Goal: Obtain resource: Download file/media

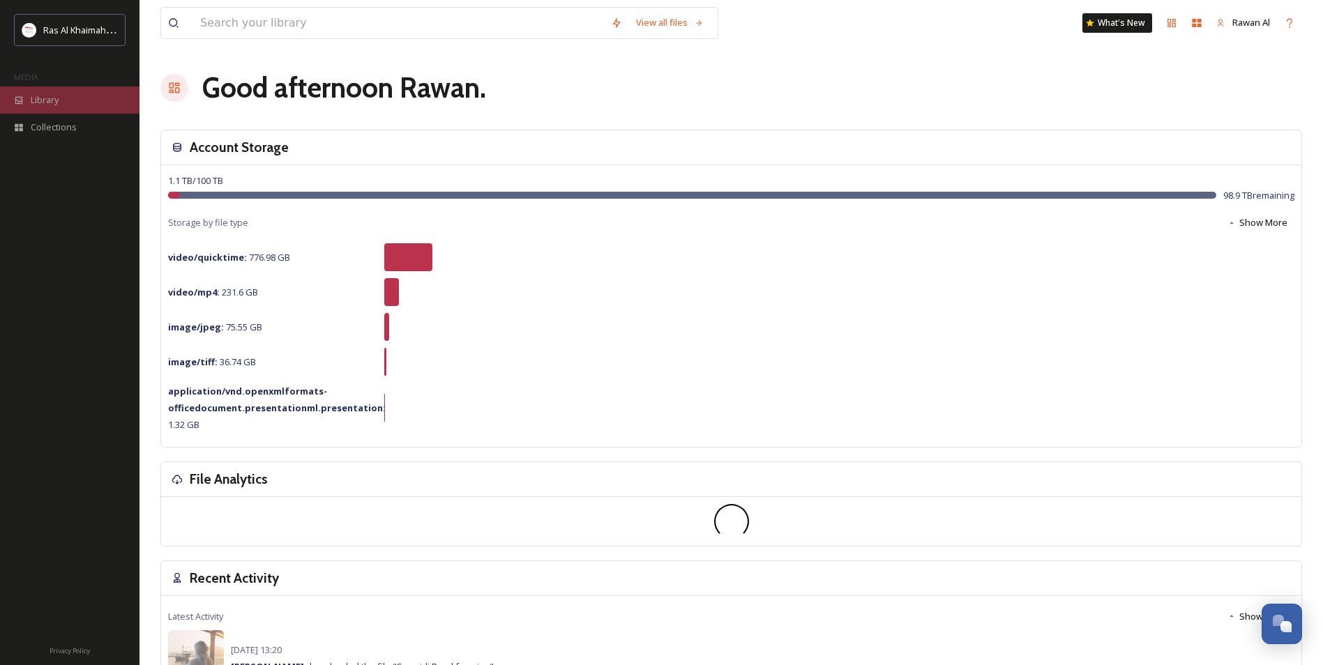
click at [47, 109] on div "Library" at bounding box center [69, 99] width 139 height 27
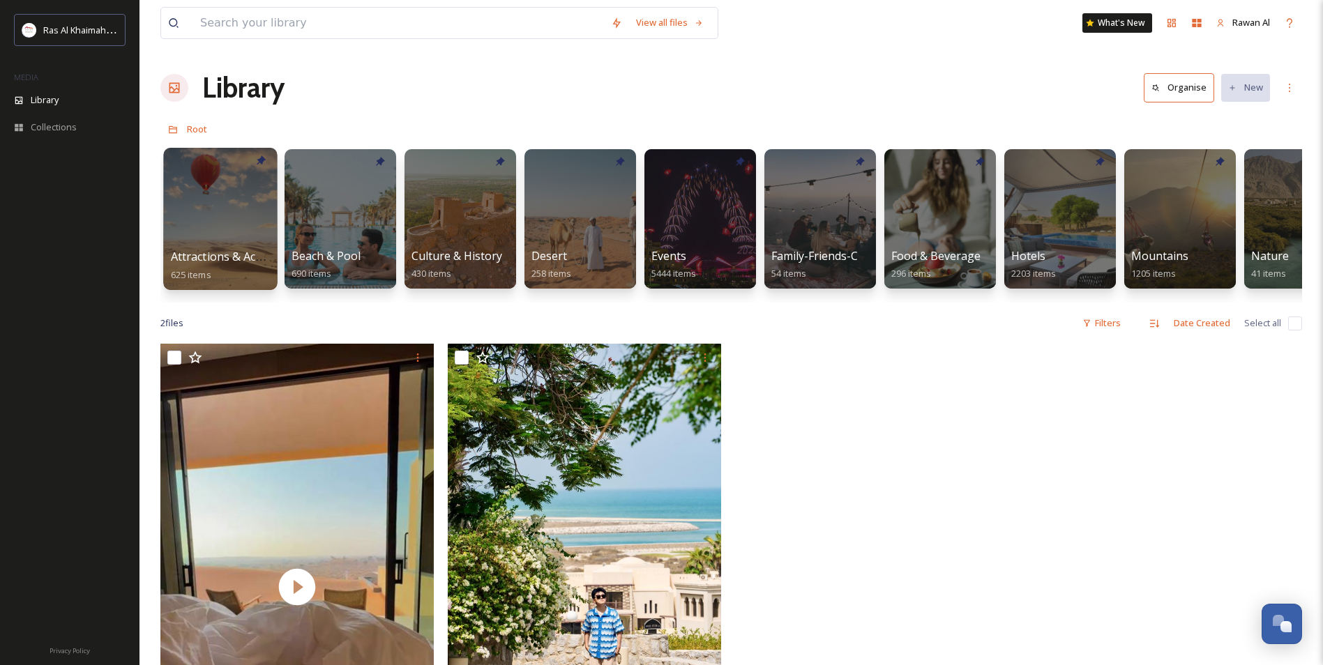
click at [172, 195] on div at bounding box center [220, 219] width 114 height 142
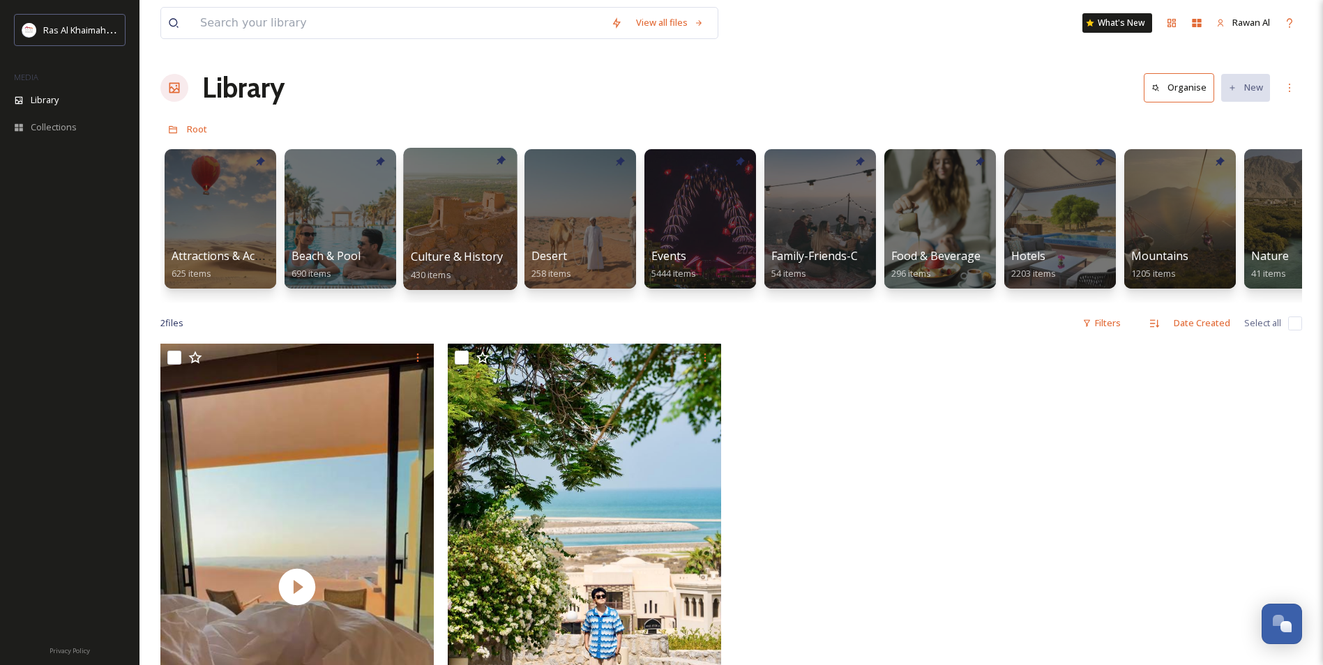
click at [436, 223] on div at bounding box center [460, 219] width 114 height 142
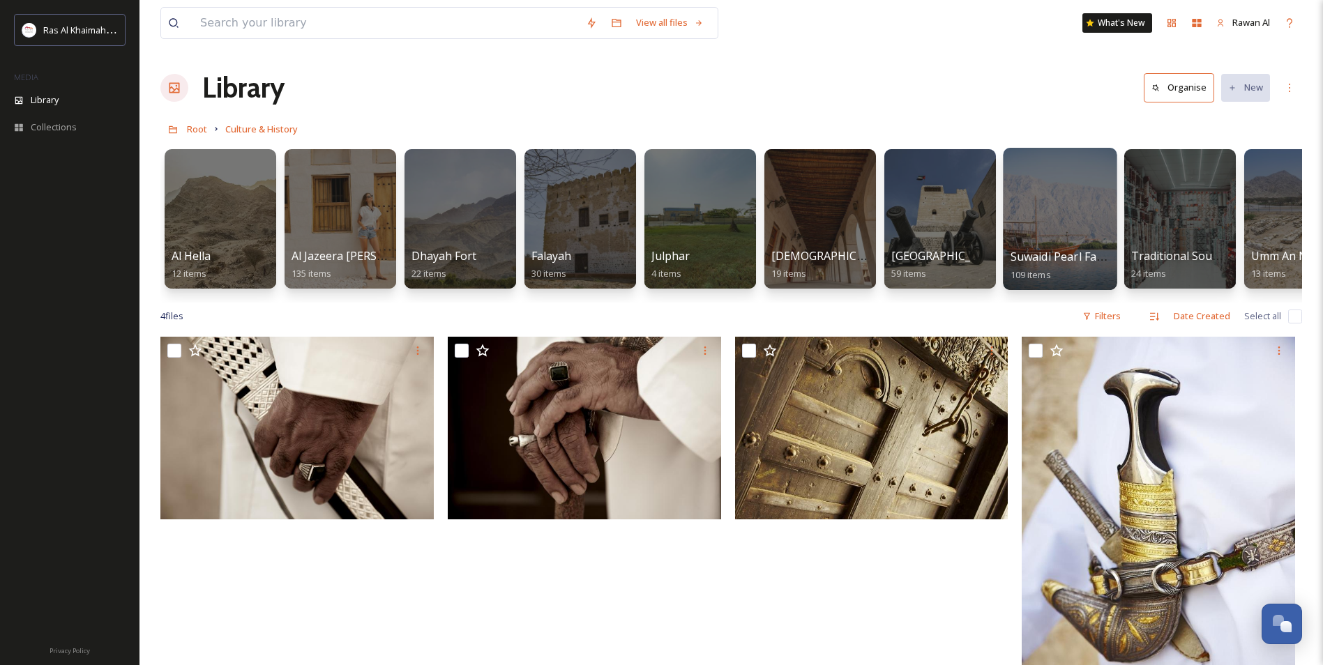
click at [641, 259] on span "Suwaidi Pearl Farm" at bounding box center [1060, 256] width 101 height 15
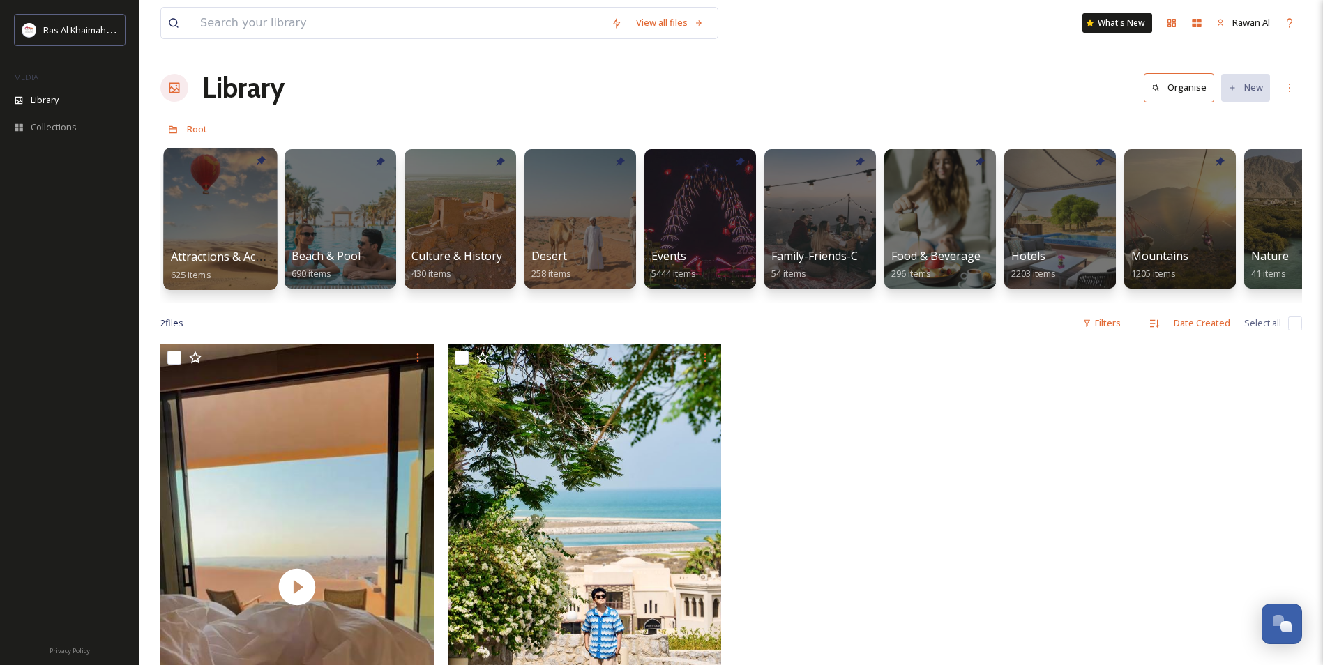
click at [246, 261] on span "Attractions & Activities" at bounding box center [230, 256] width 119 height 15
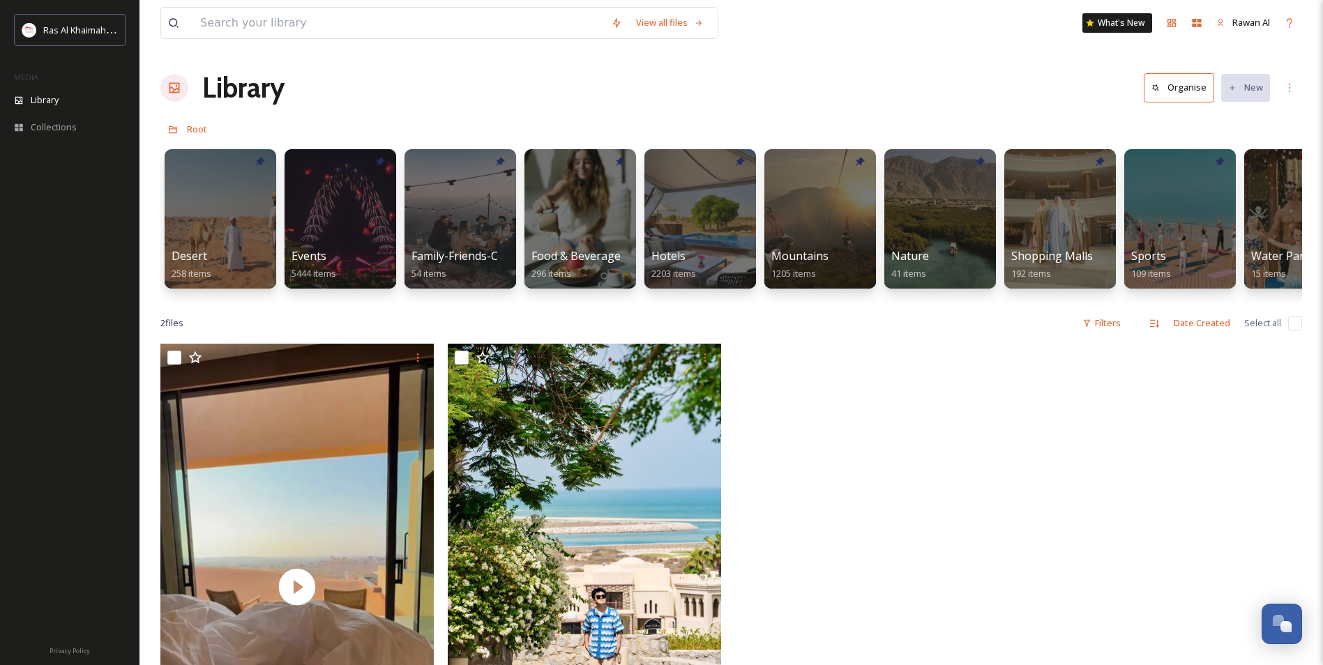
scroll to position [0, 471]
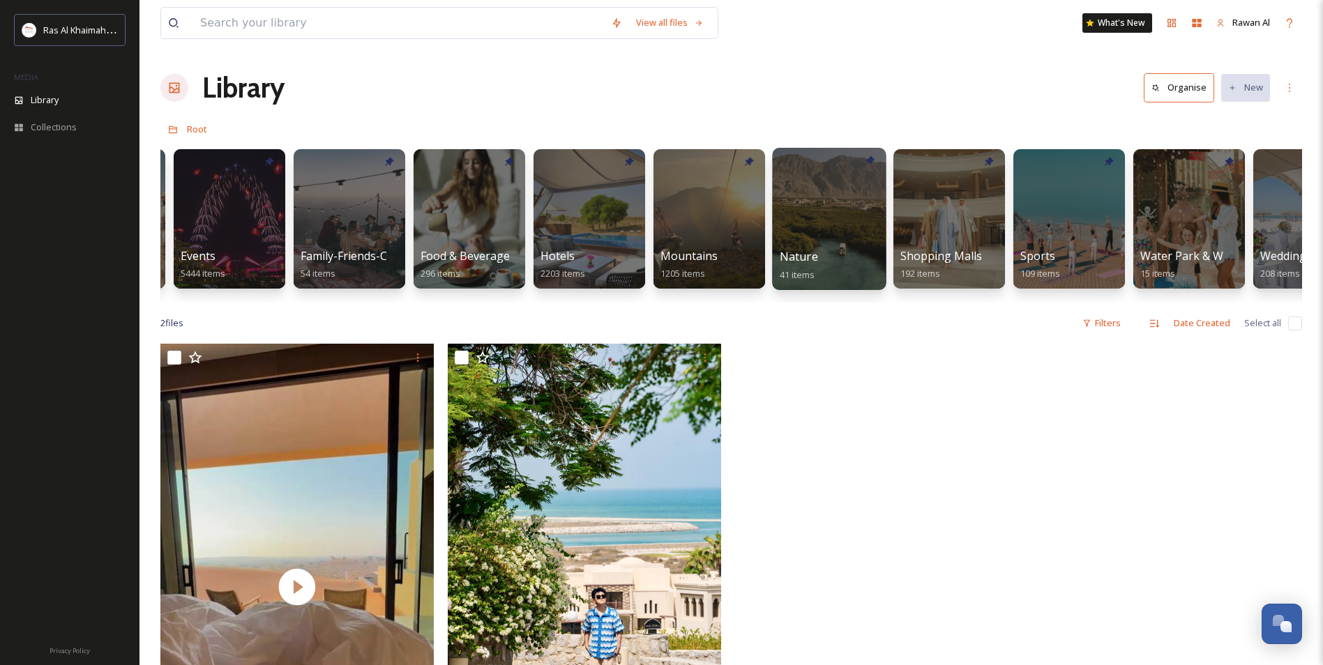
click at [641, 212] on div at bounding box center [829, 219] width 114 height 142
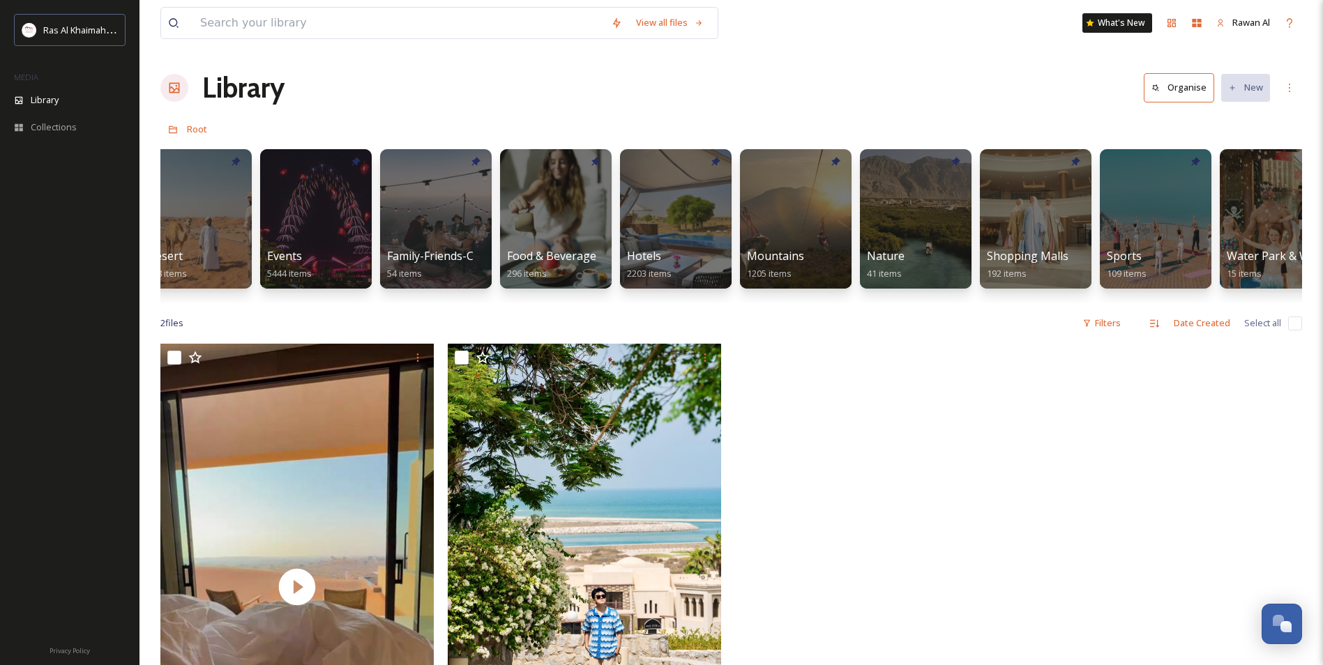
scroll to position [0, 466]
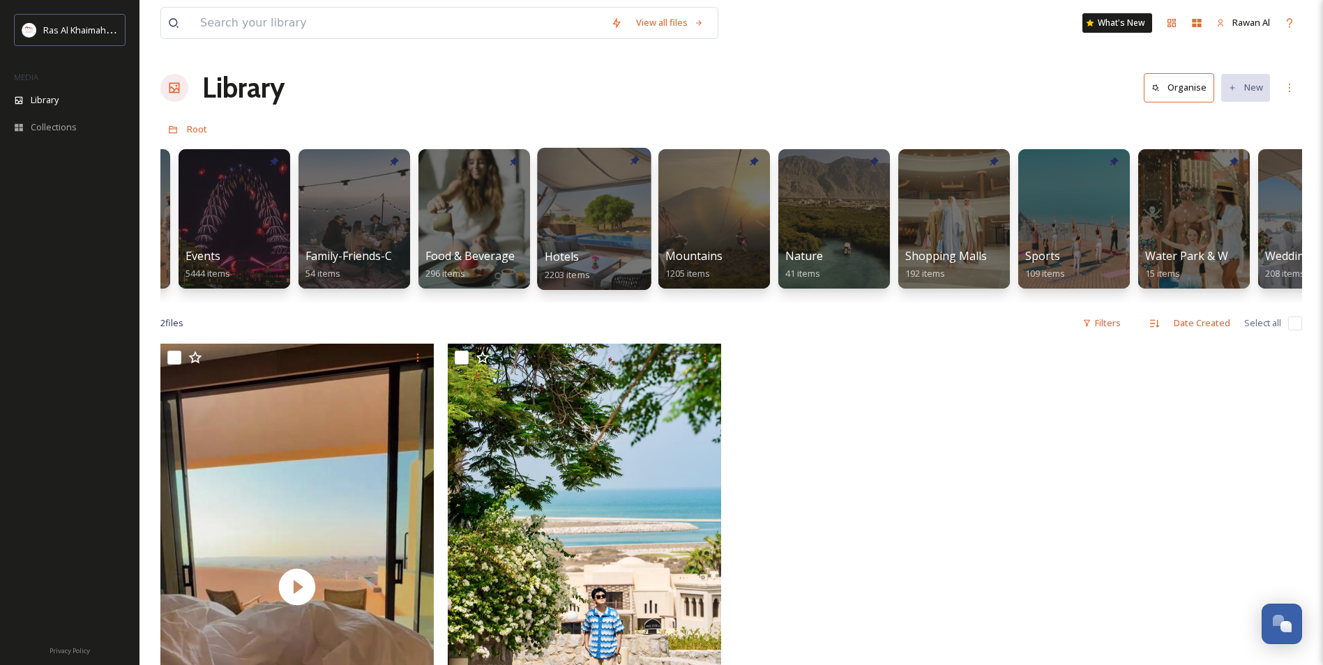
click at [575, 222] on div at bounding box center [594, 219] width 114 height 142
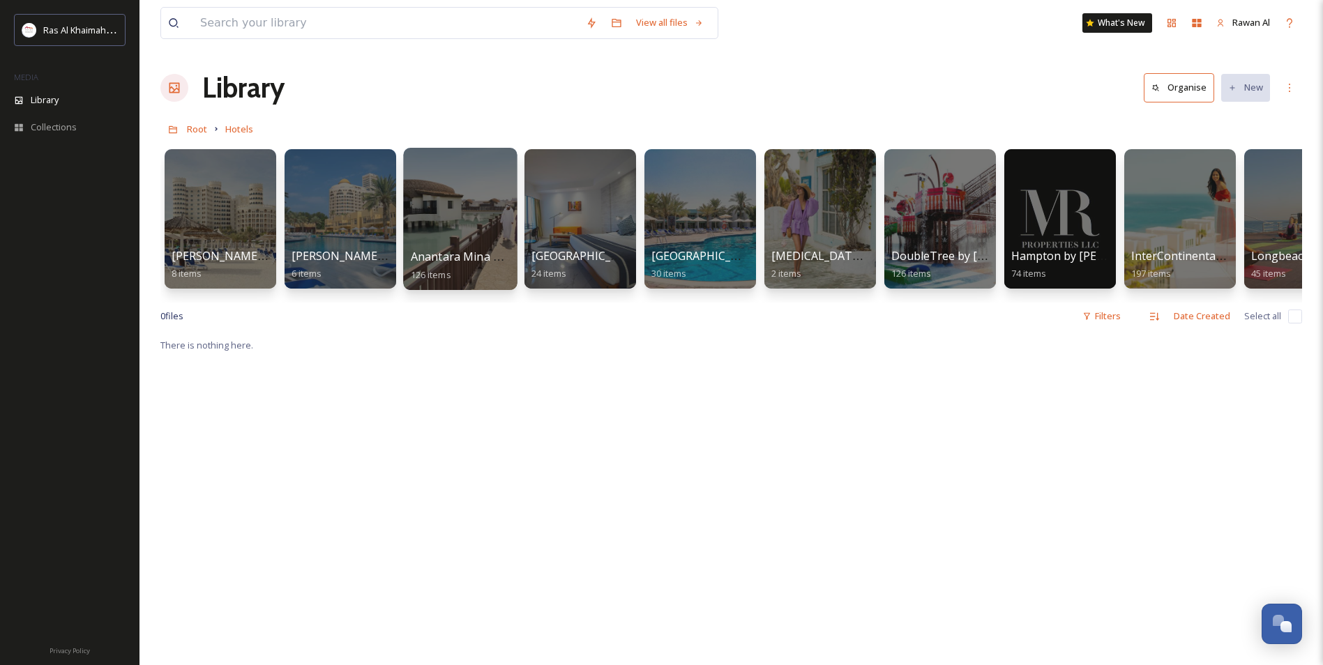
click at [453, 236] on div at bounding box center [460, 219] width 114 height 142
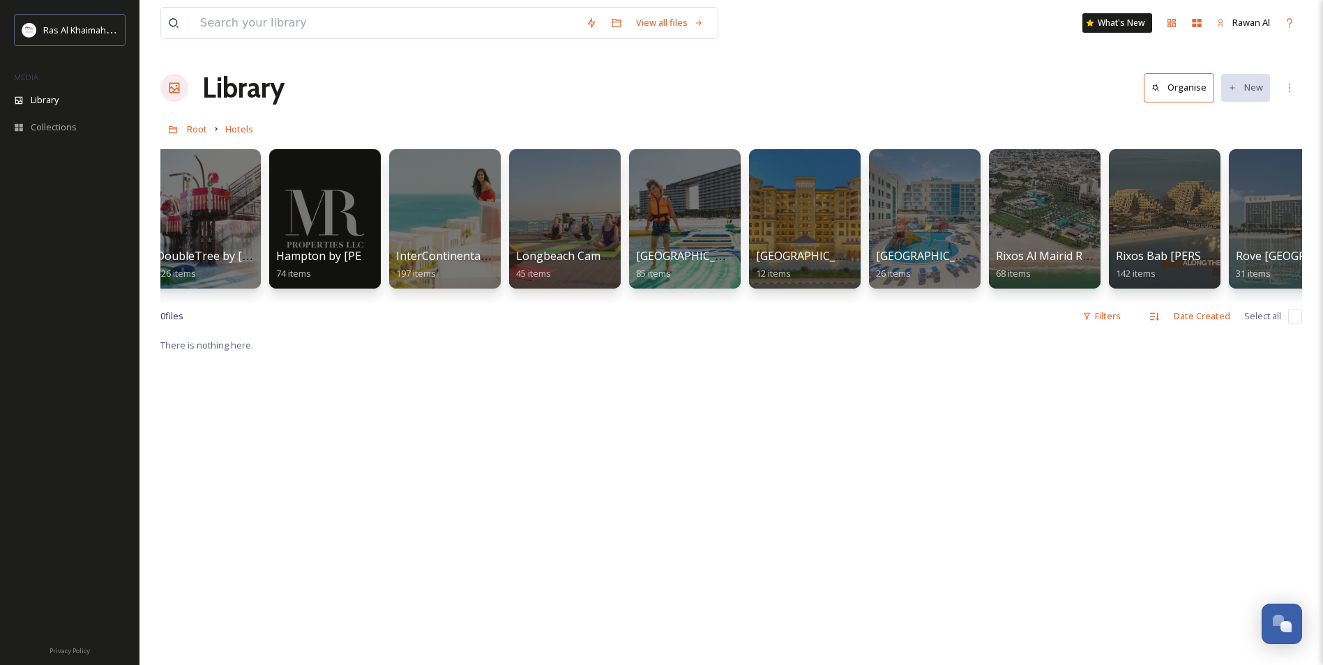
scroll to position [0, 925]
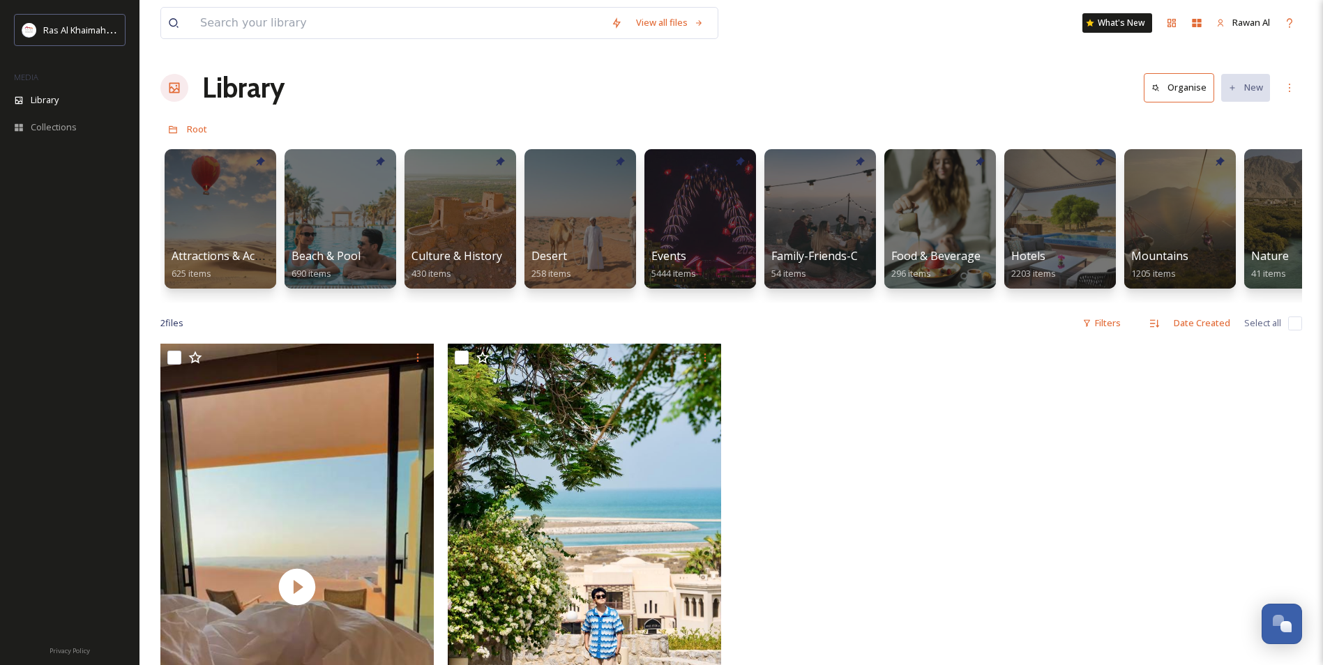
click at [1150, 416] on div at bounding box center [1161, 590] width 280 height 493
click at [337, 265] on div "Beach & Pool 690 items" at bounding box center [341, 265] width 100 height 35
click at [348, 205] on div at bounding box center [340, 219] width 114 height 142
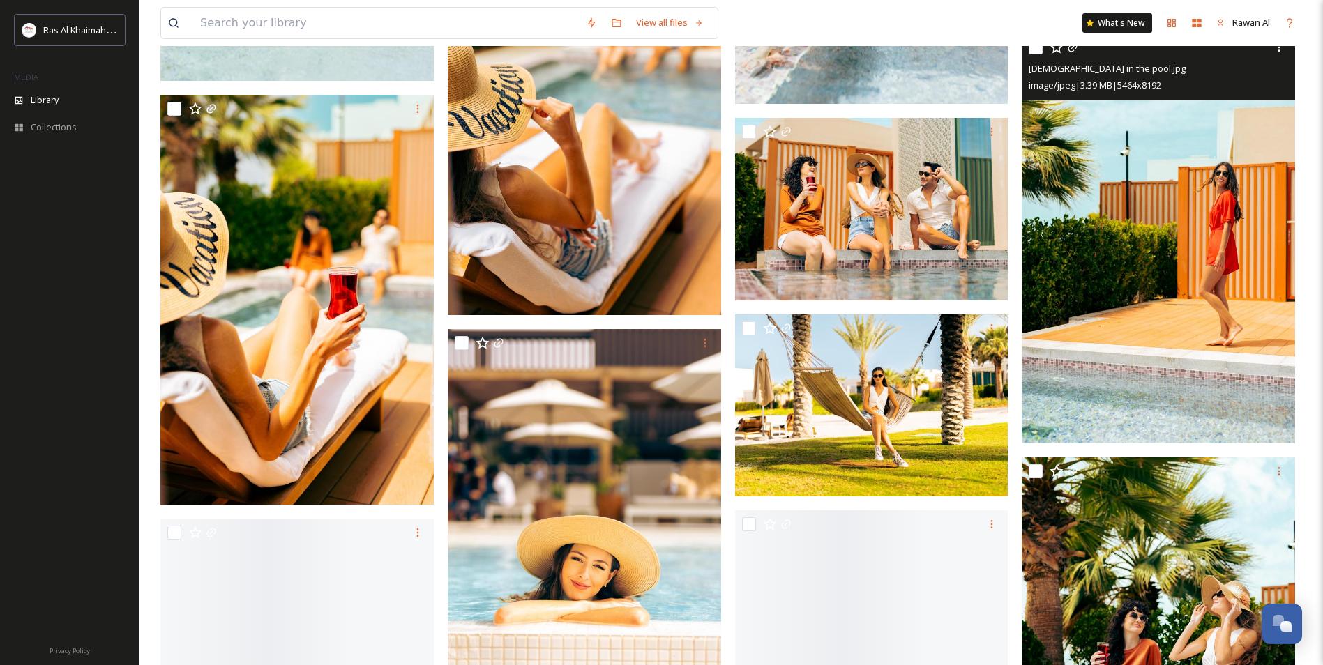
scroll to position [7599, 0]
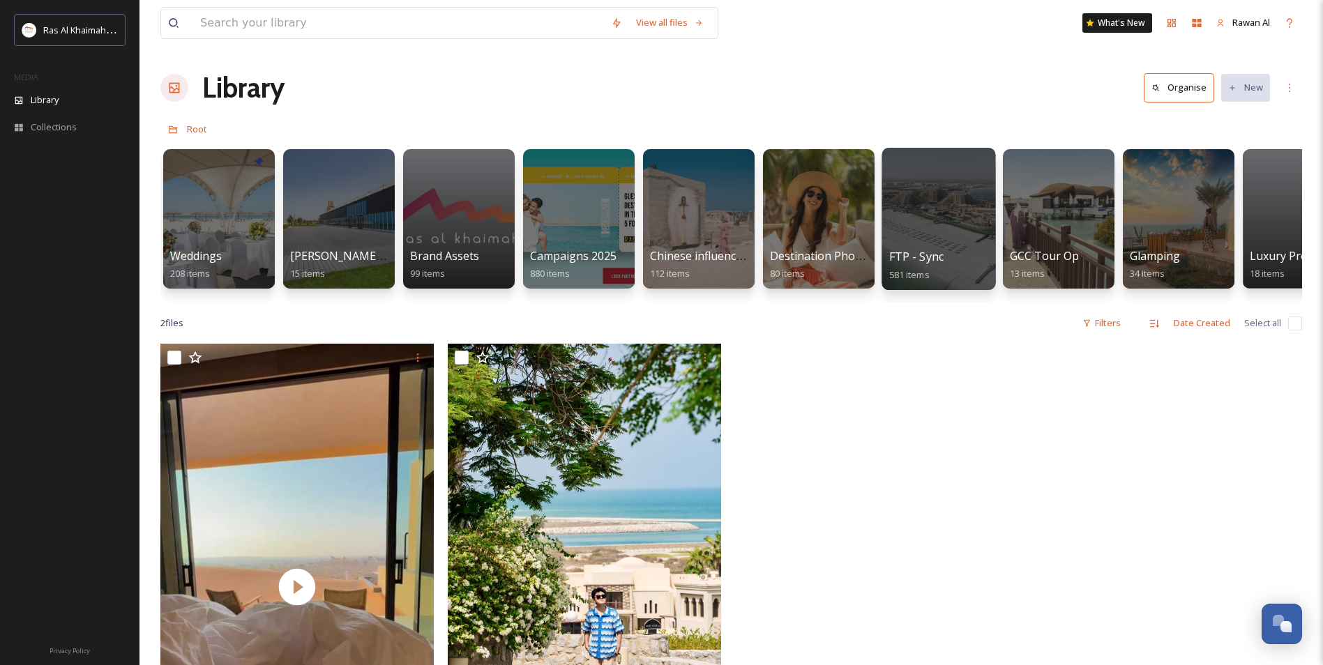
scroll to position [0, 1563]
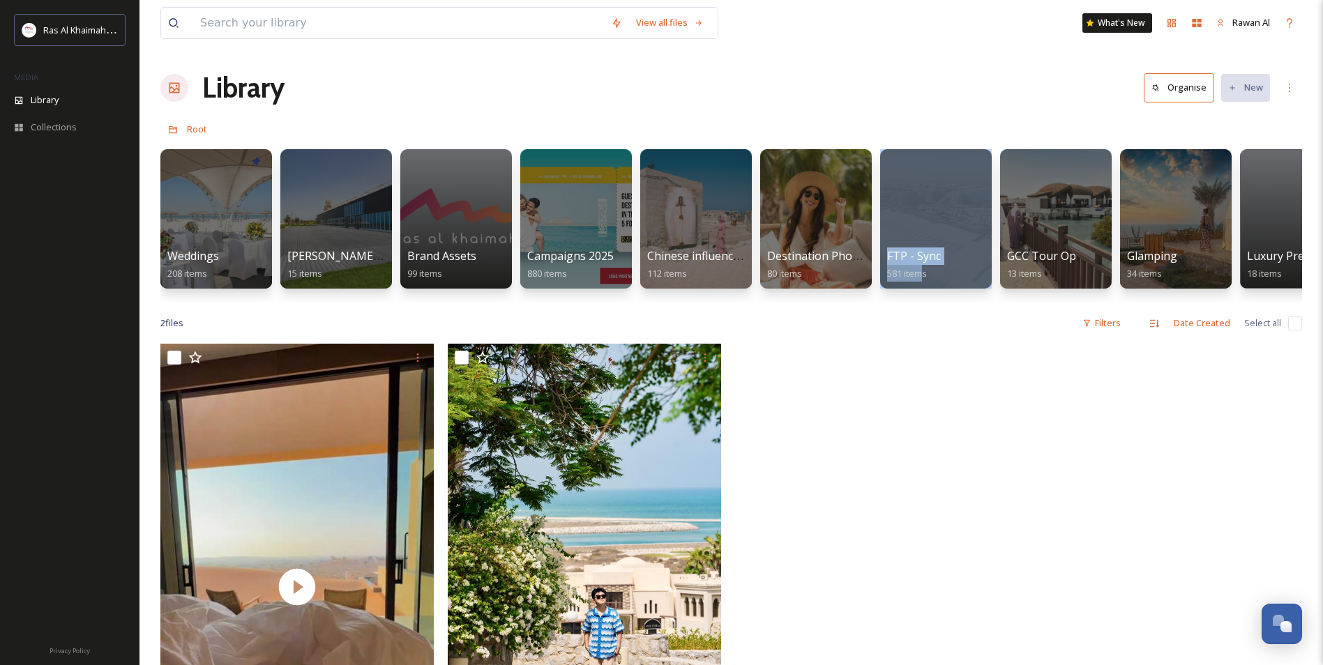
drag, startPoint x: 861, startPoint y: 316, endPoint x: 920, endPoint y: 312, distance: 59.4
click at [920, 312] on div "View all files What's New Rawan Al Library Organise New Root Your Selections Th…" at bounding box center [730, 504] width 1183 height 1009
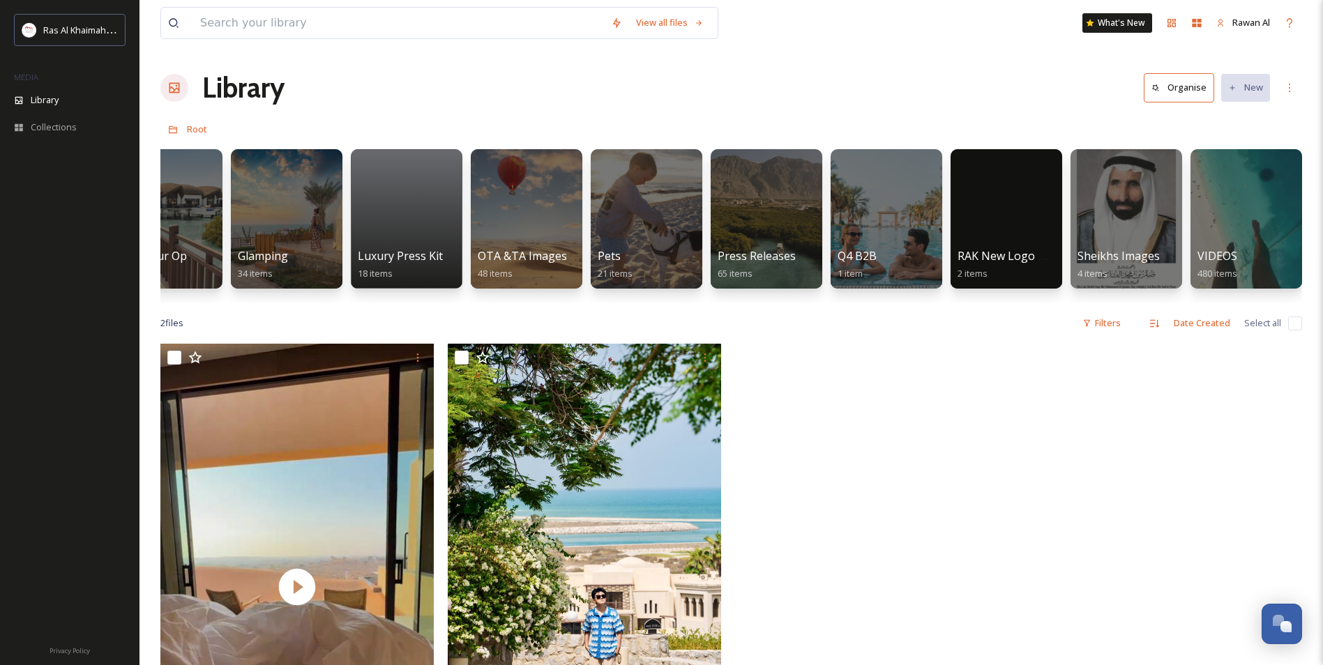
scroll to position [0, 2456]
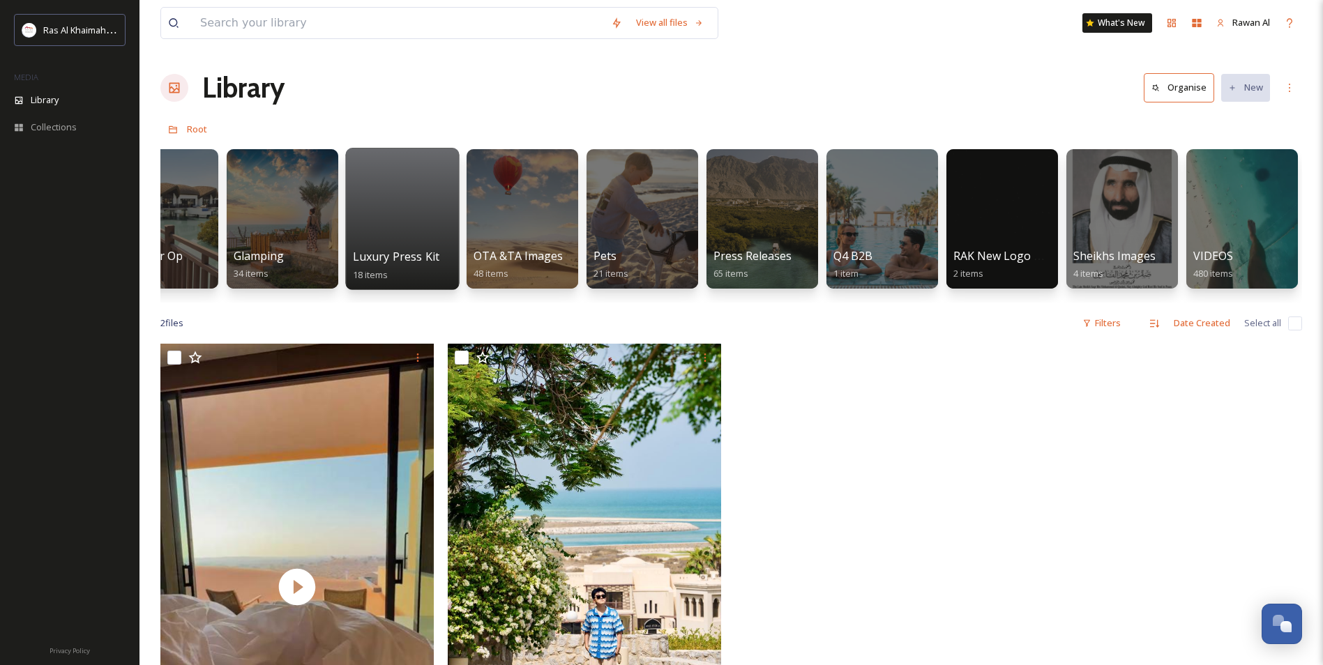
click at [365, 227] on div at bounding box center [402, 219] width 114 height 142
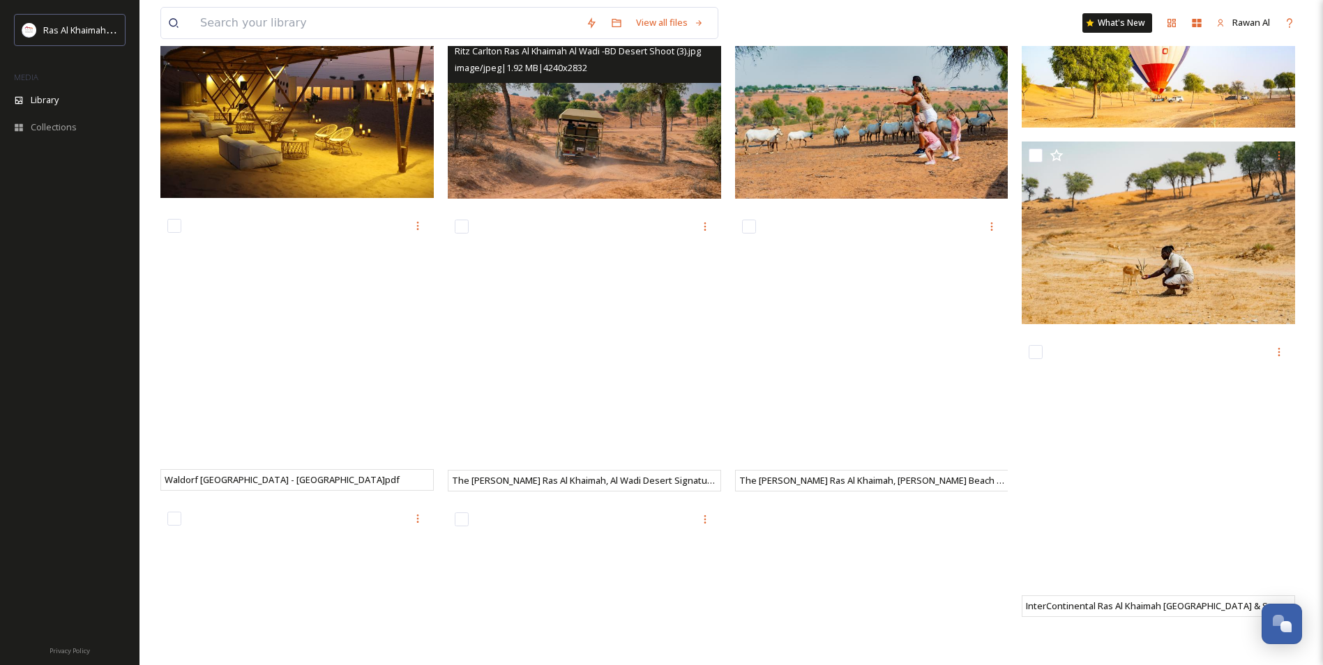
scroll to position [681, 0]
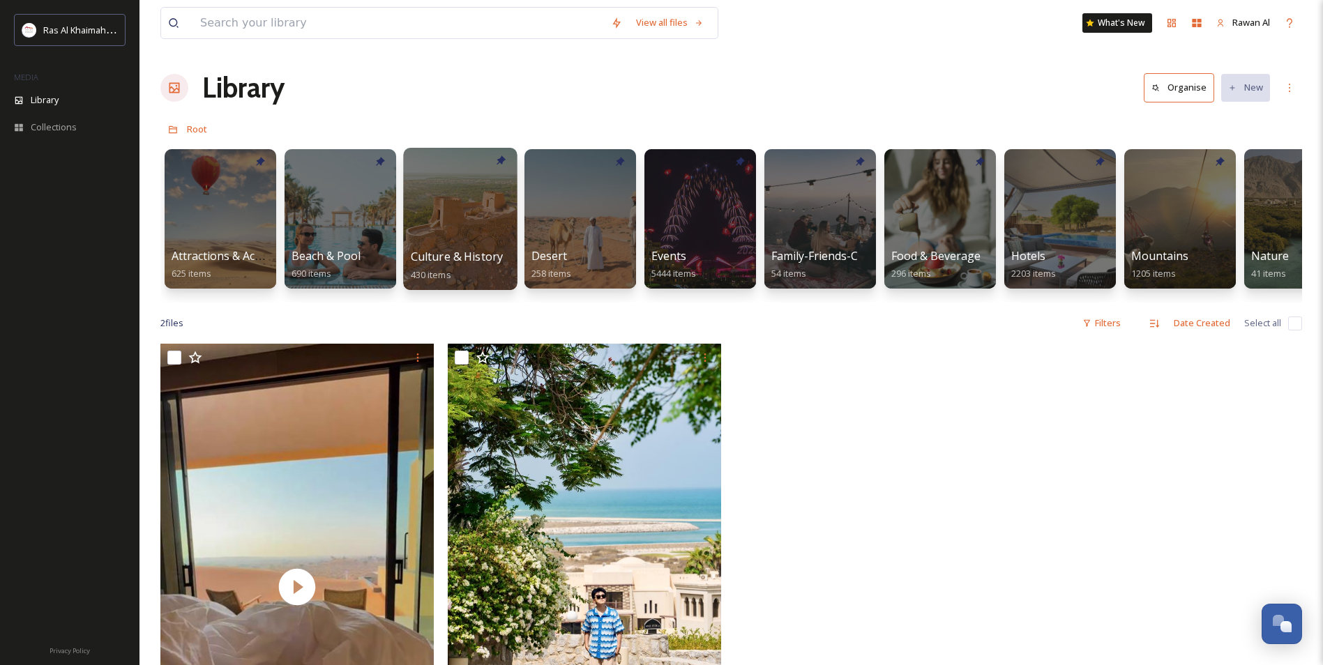
click at [467, 242] on div at bounding box center [460, 219] width 114 height 142
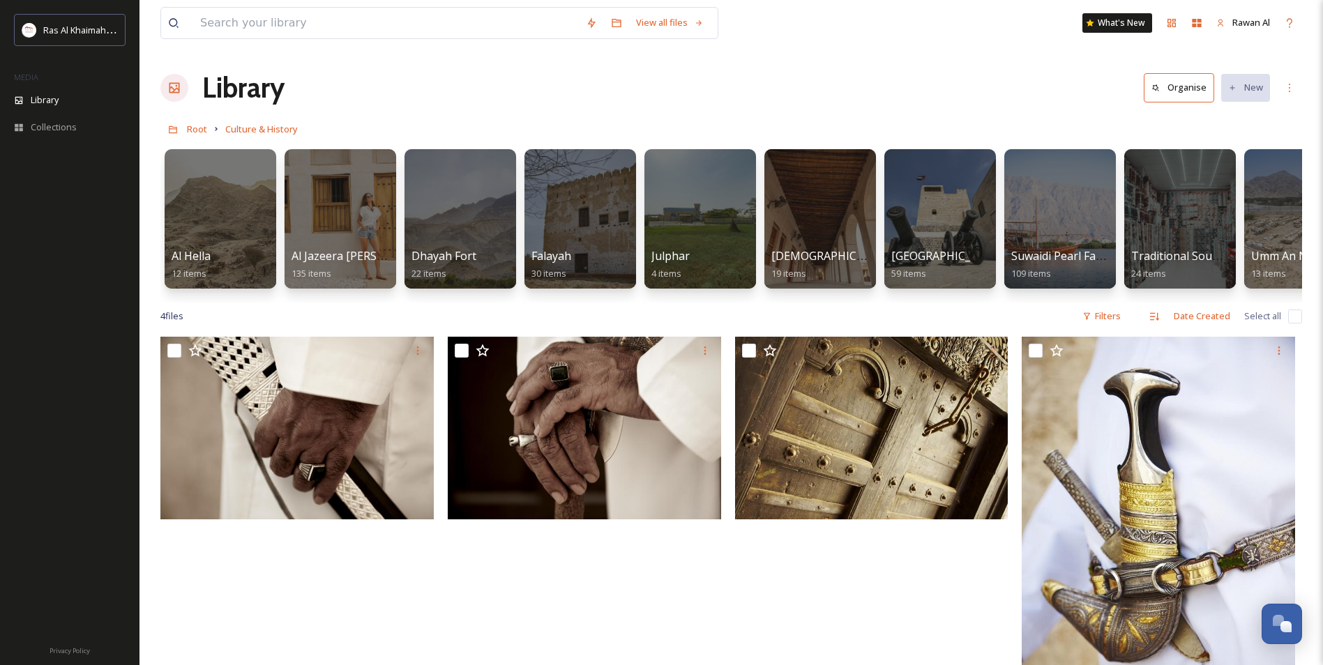
scroll to position [0, 58]
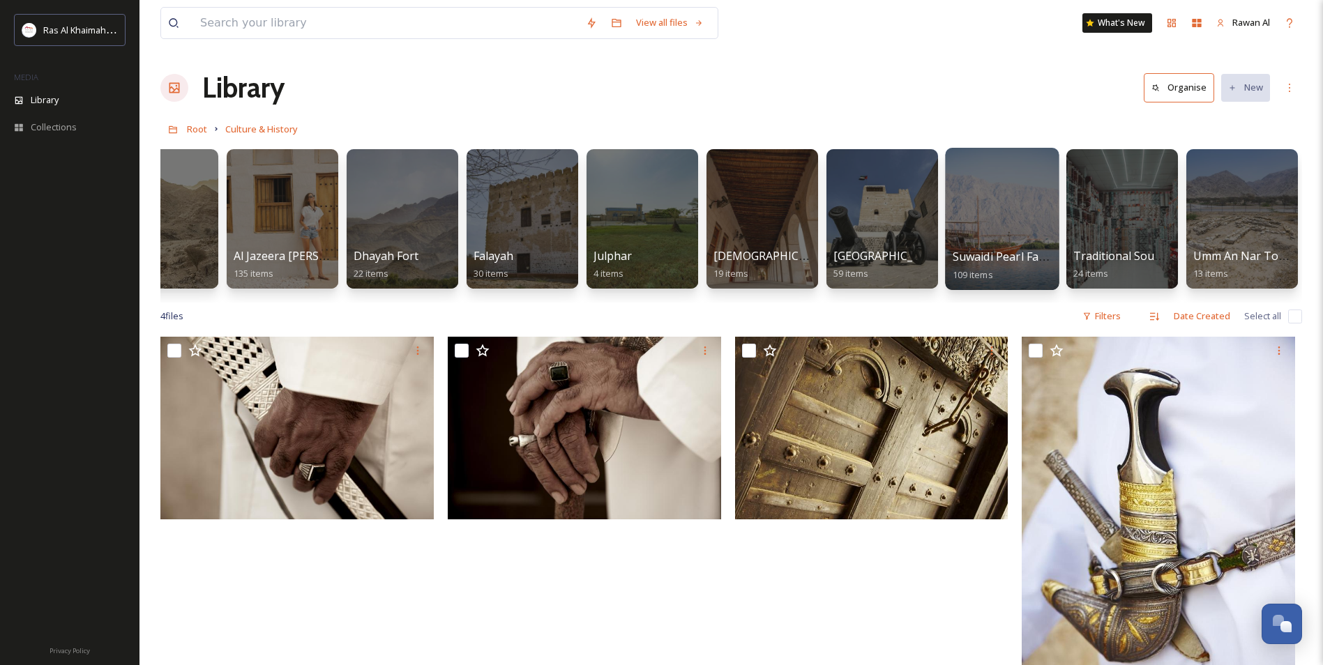
click at [1037, 215] on div at bounding box center [1002, 219] width 114 height 142
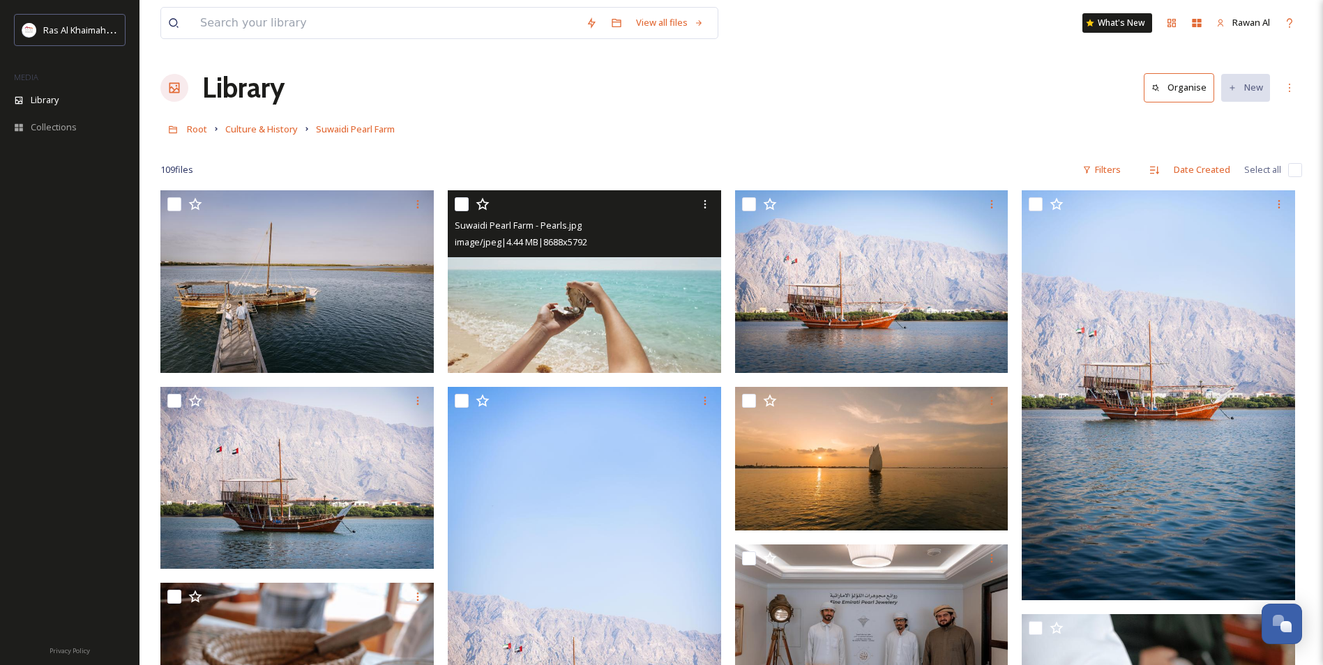
click at [588, 323] on img at bounding box center [584, 281] width 273 height 183
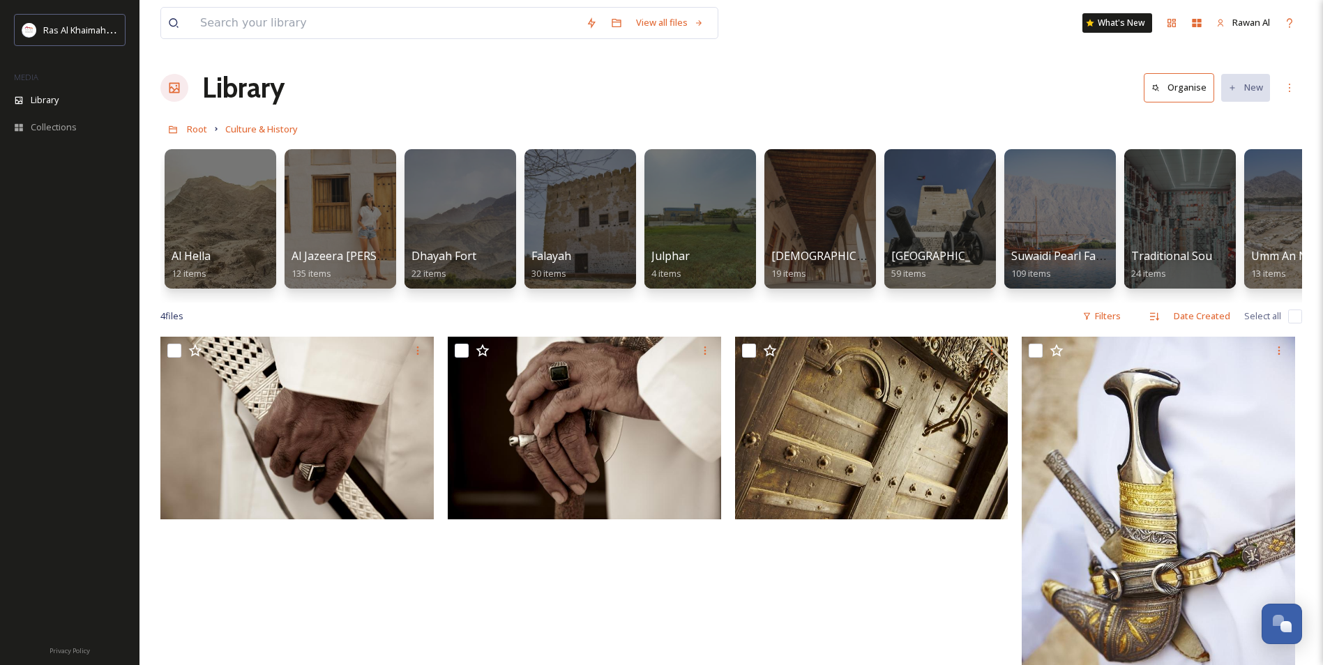
scroll to position [0, 58]
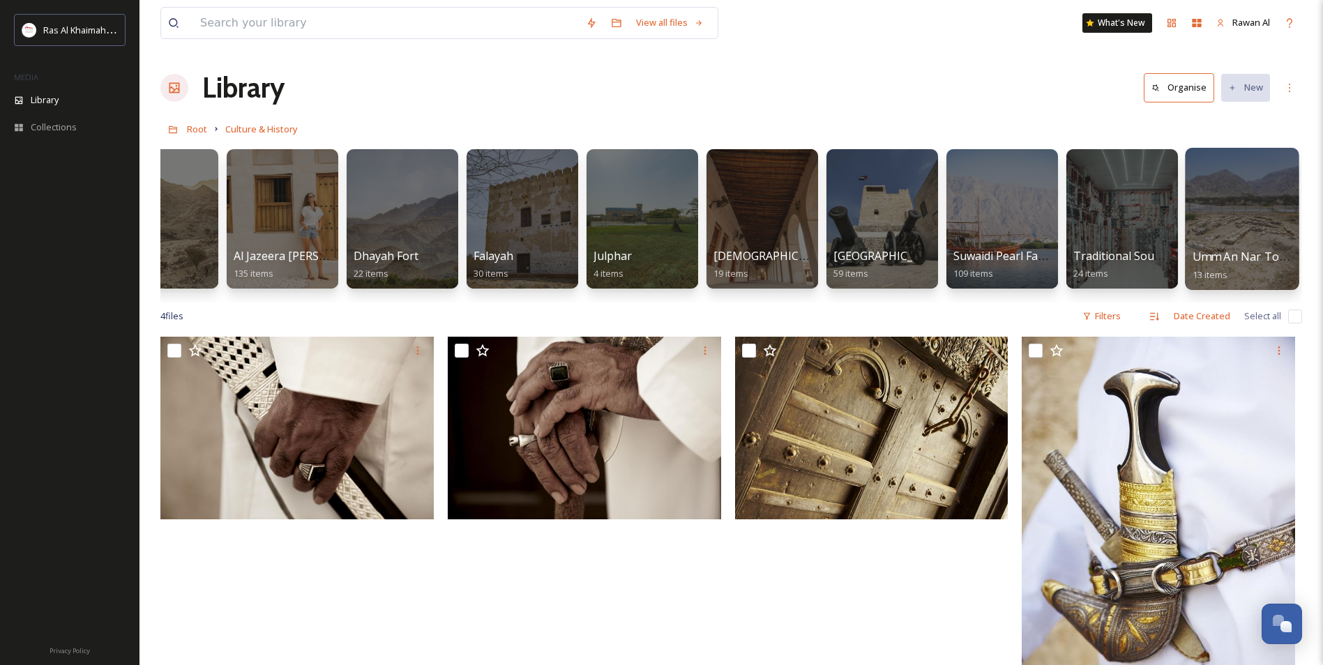
click at [1233, 234] on div at bounding box center [1242, 219] width 114 height 142
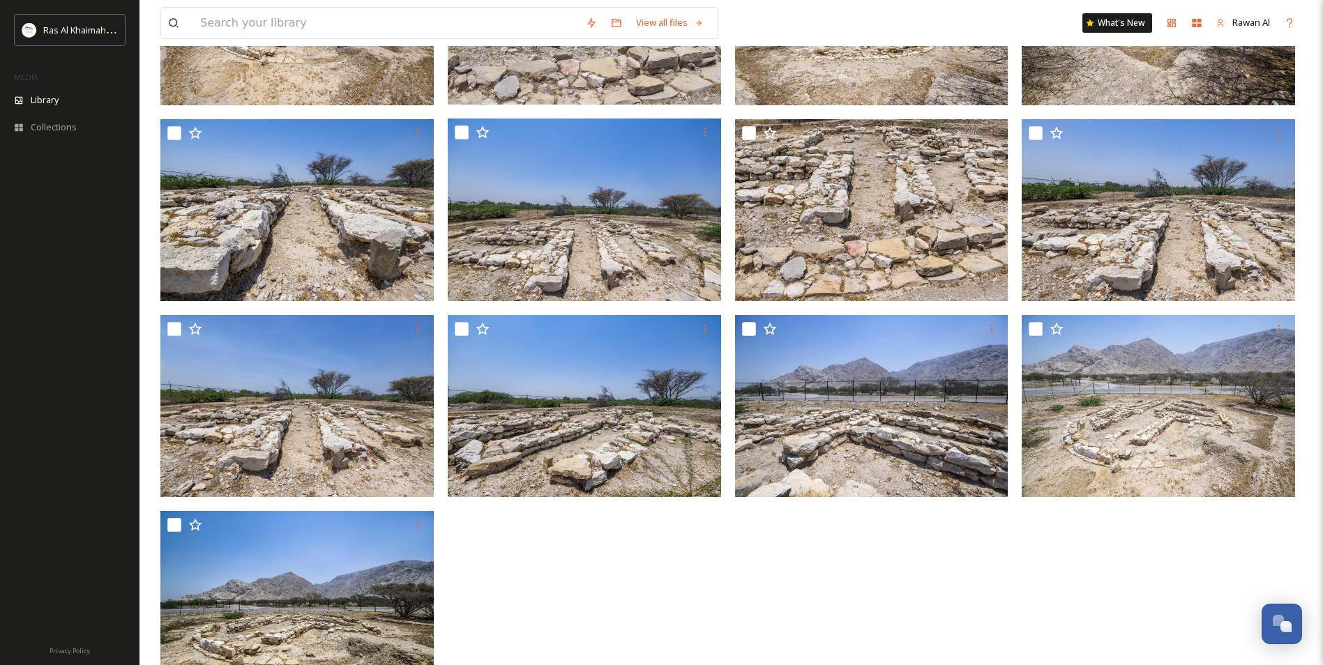
scroll to position [319, 0]
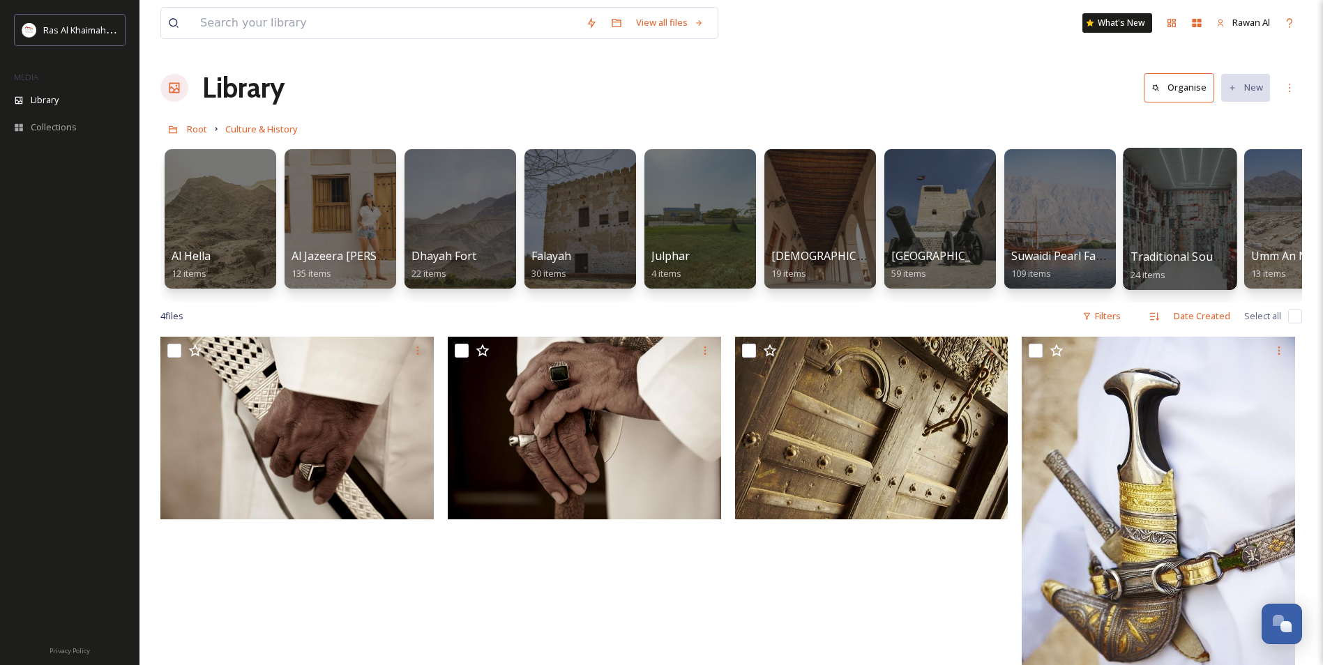
click at [1176, 248] on div at bounding box center [1179, 219] width 114 height 142
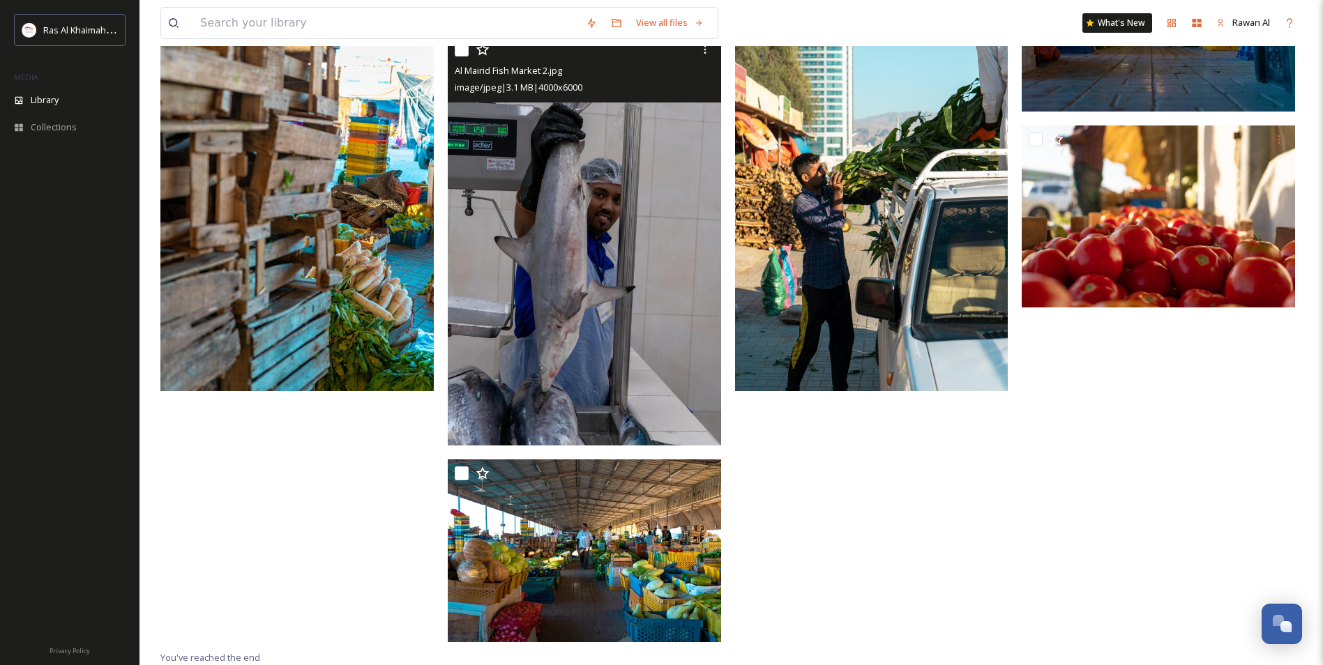
scroll to position [1191, 0]
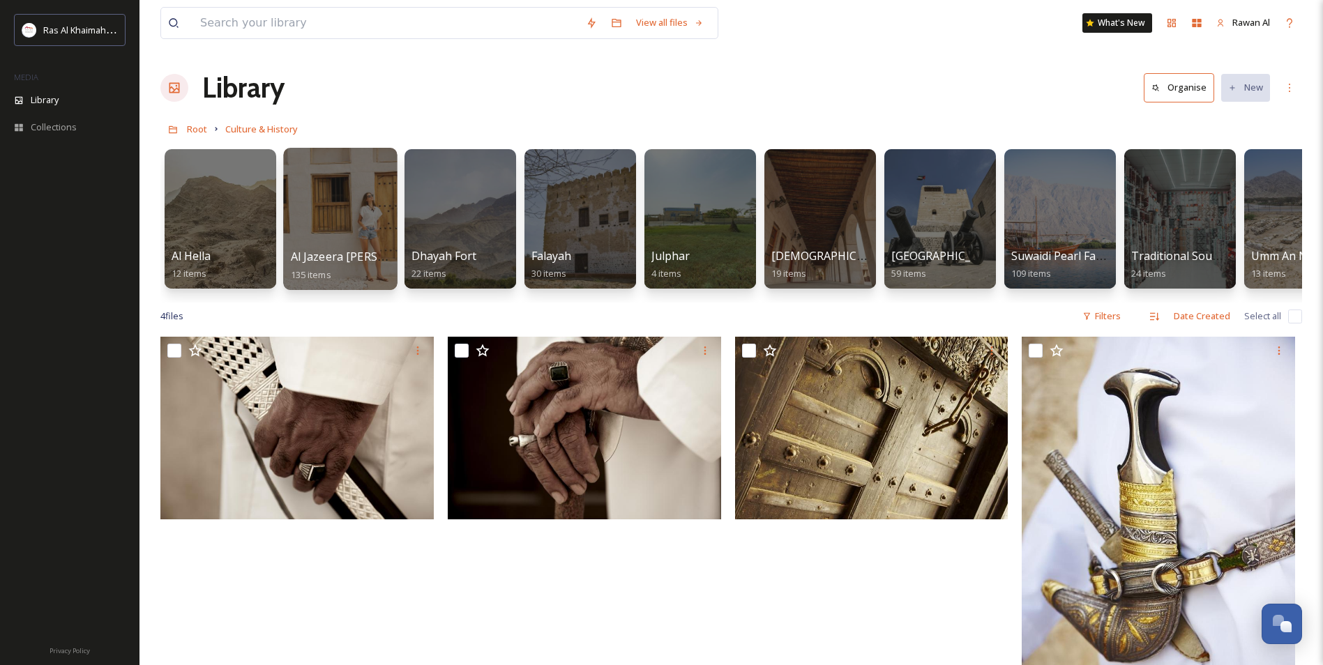
click at [341, 243] on div at bounding box center [340, 219] width 114 height 142
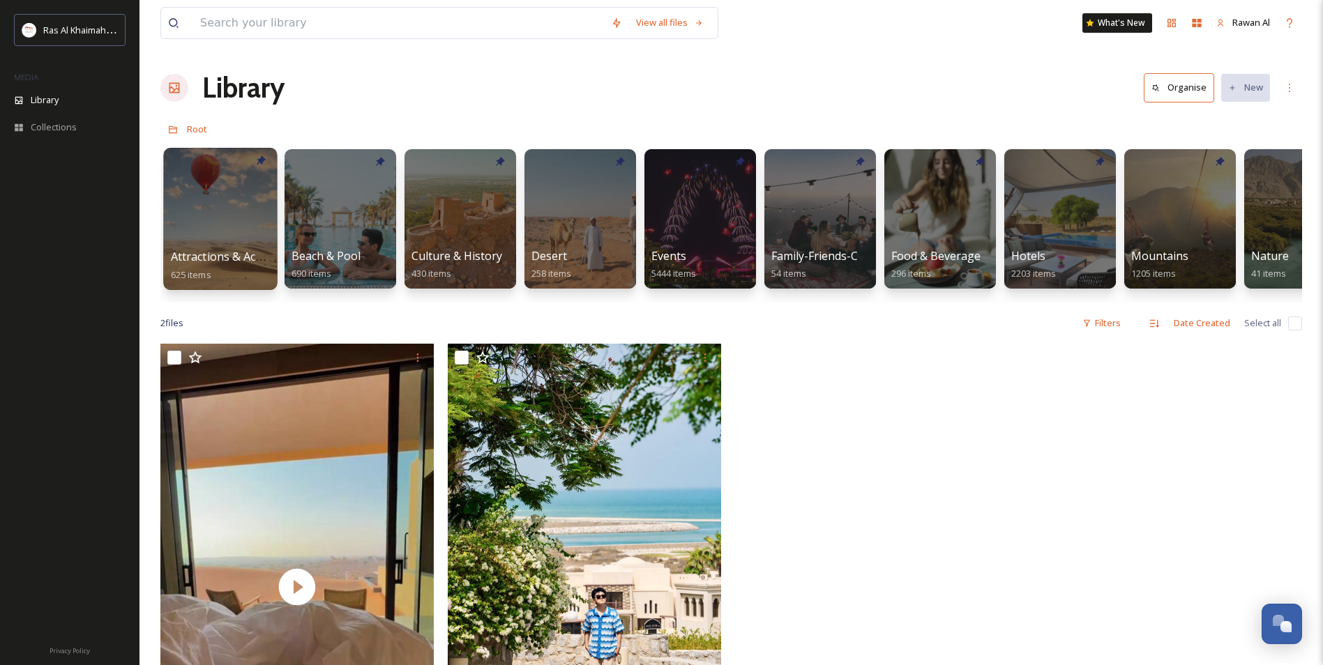
click at [238, 253] on span "Attractions & Activities" at bounding box center [230, 256] width 119 height 15
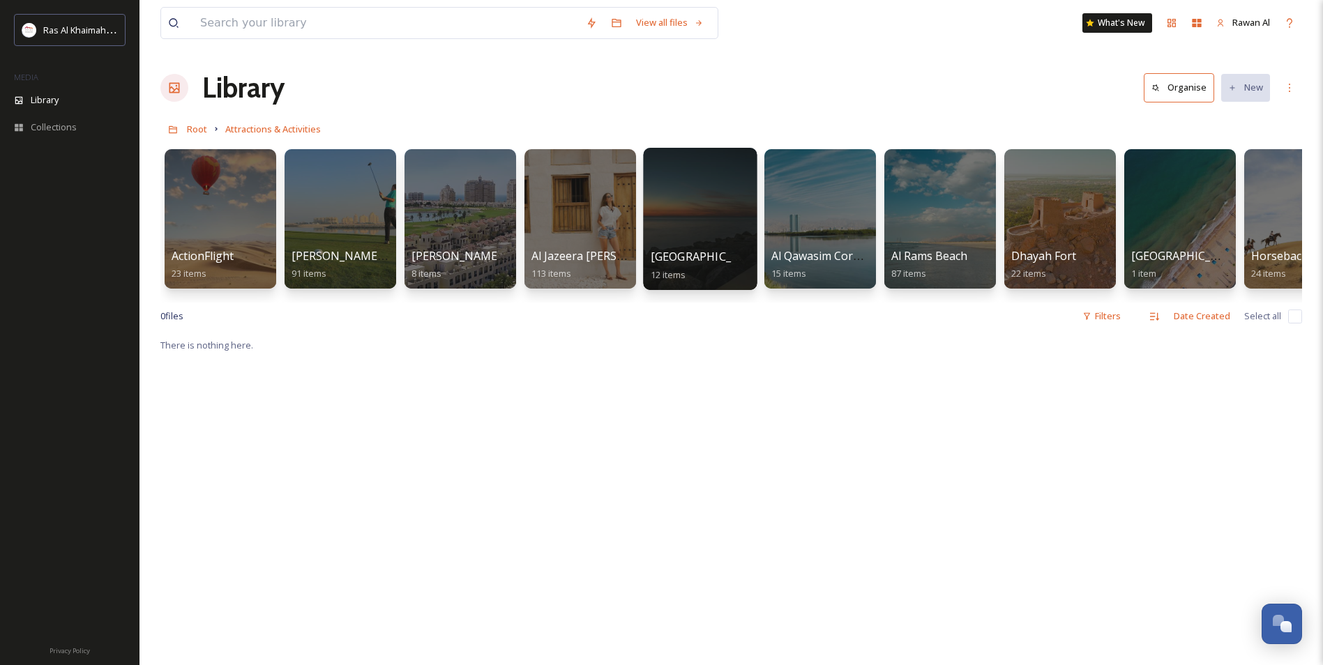
click at [674, 230] on div at bounding box center [700, 219] width 114 height 142
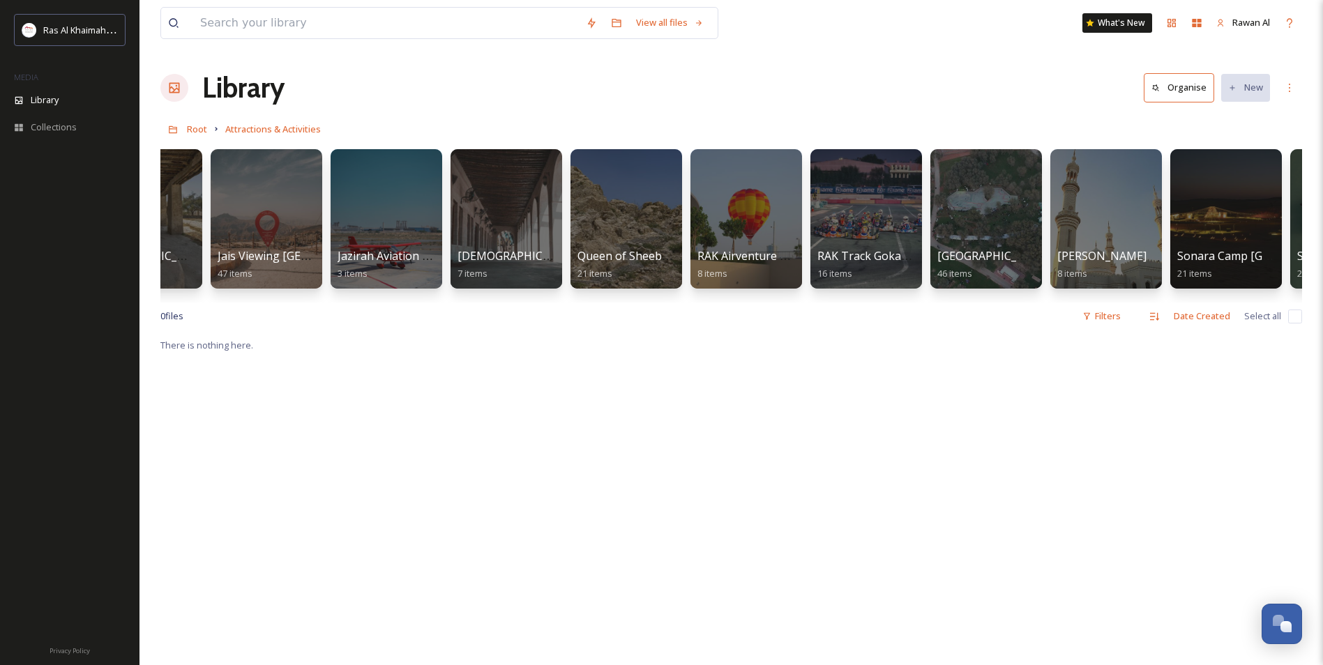
scroll to position [0, 1497]
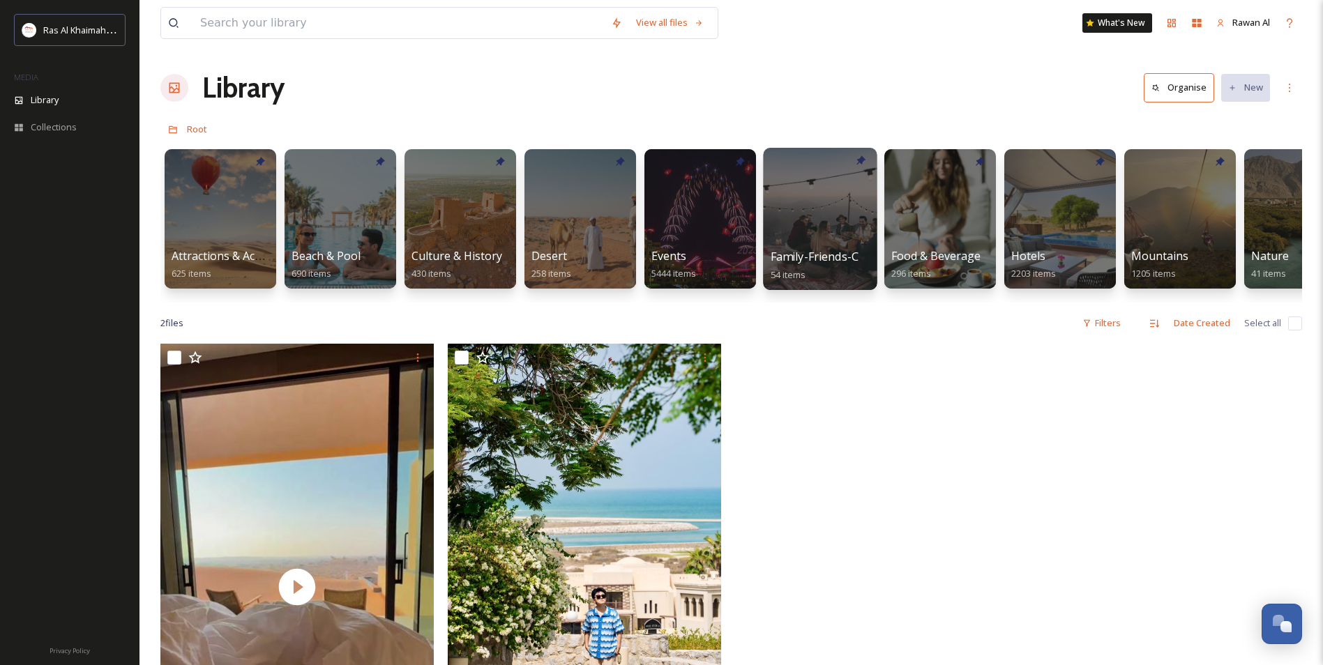
click at [802, 208] on div at bounding box center [820, 219] width 114 height 142
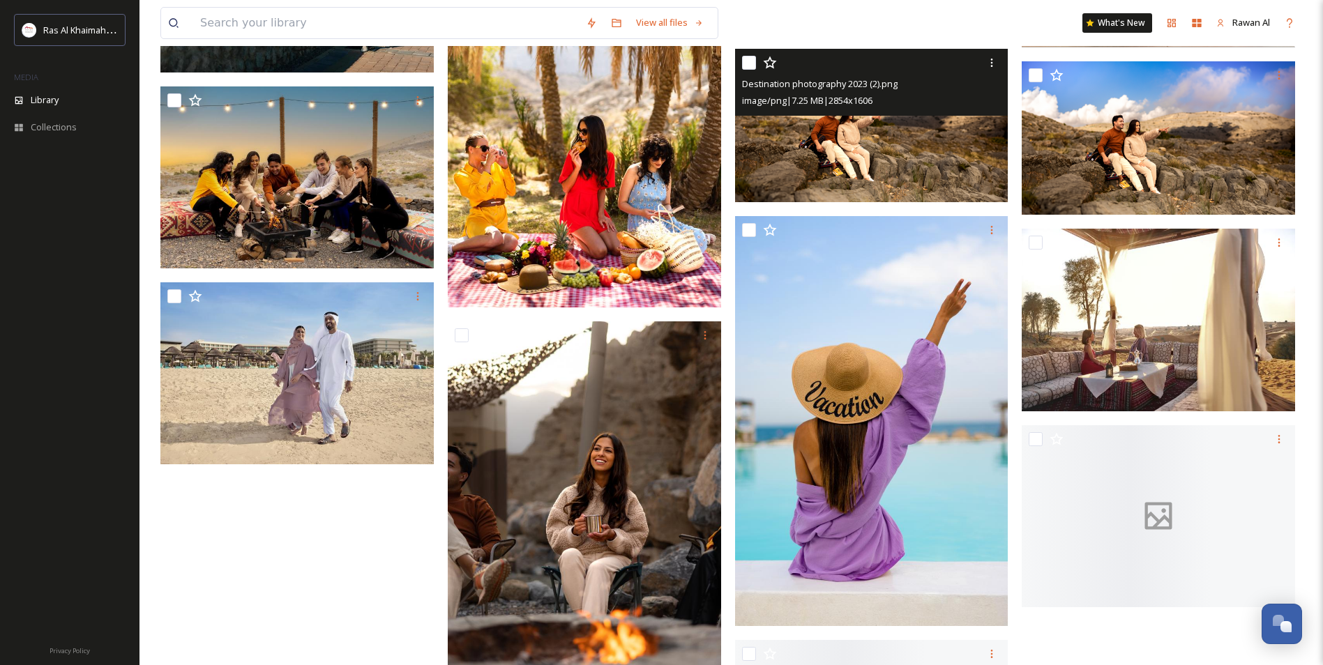
scroll to position [697, 0]
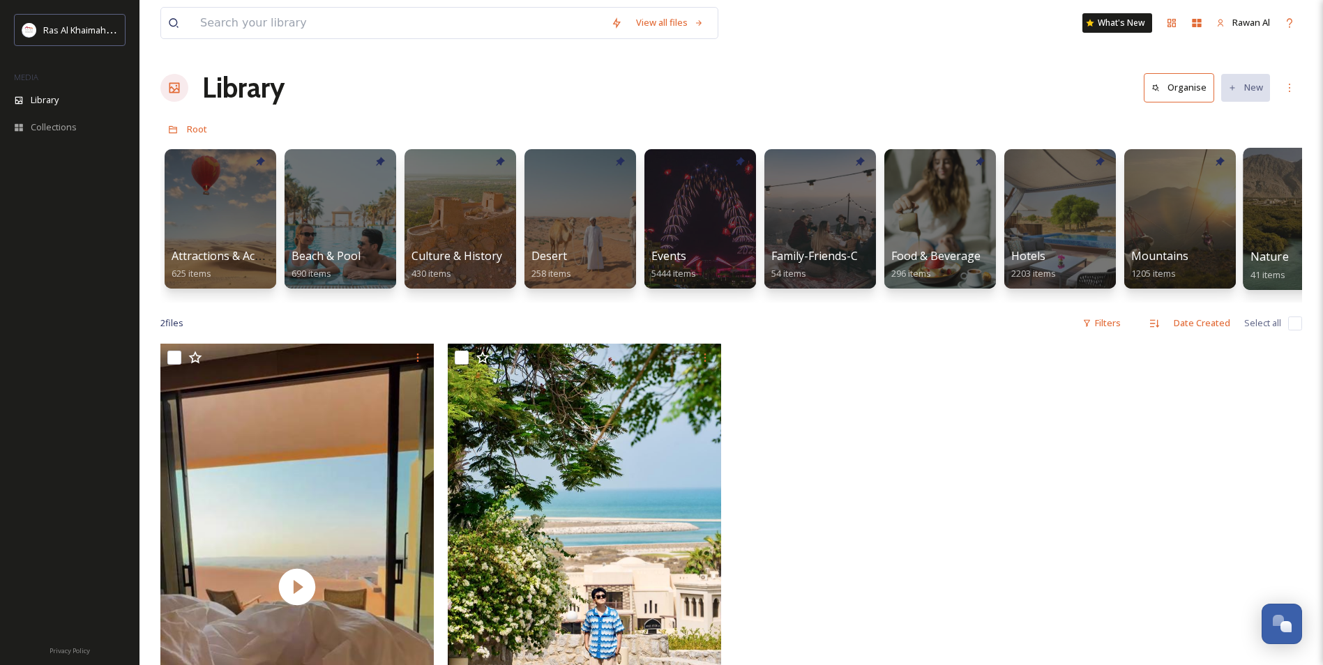
click at [1257, 225] on div at bounding box center [1299, 219] width 114 height 142
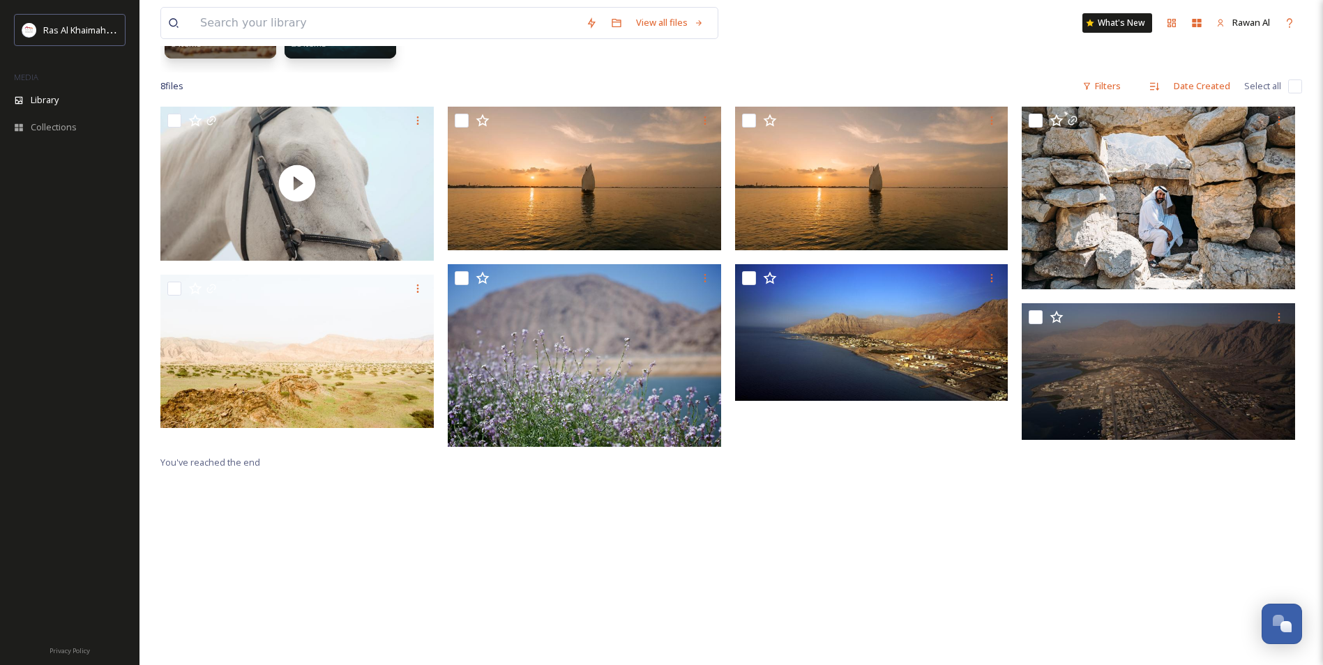
scroll to position [58, 0]
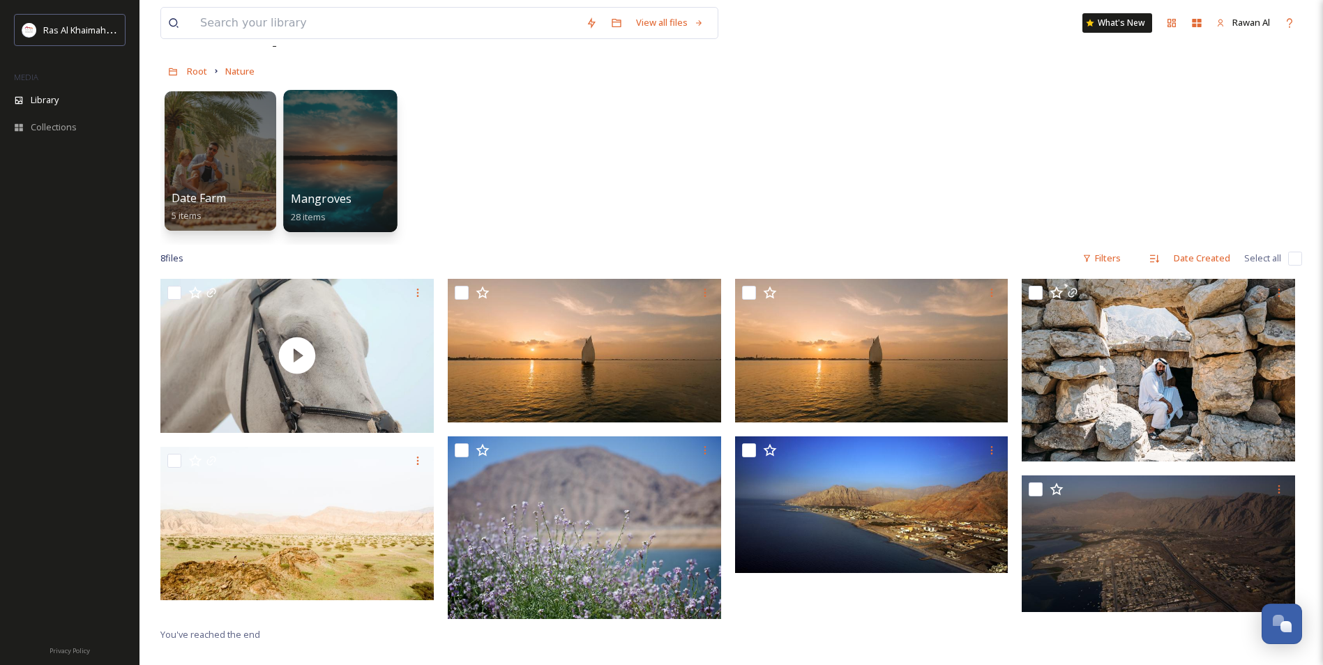
click at [339, 137] on div at bounding box center [340, 161] width 114 height 142
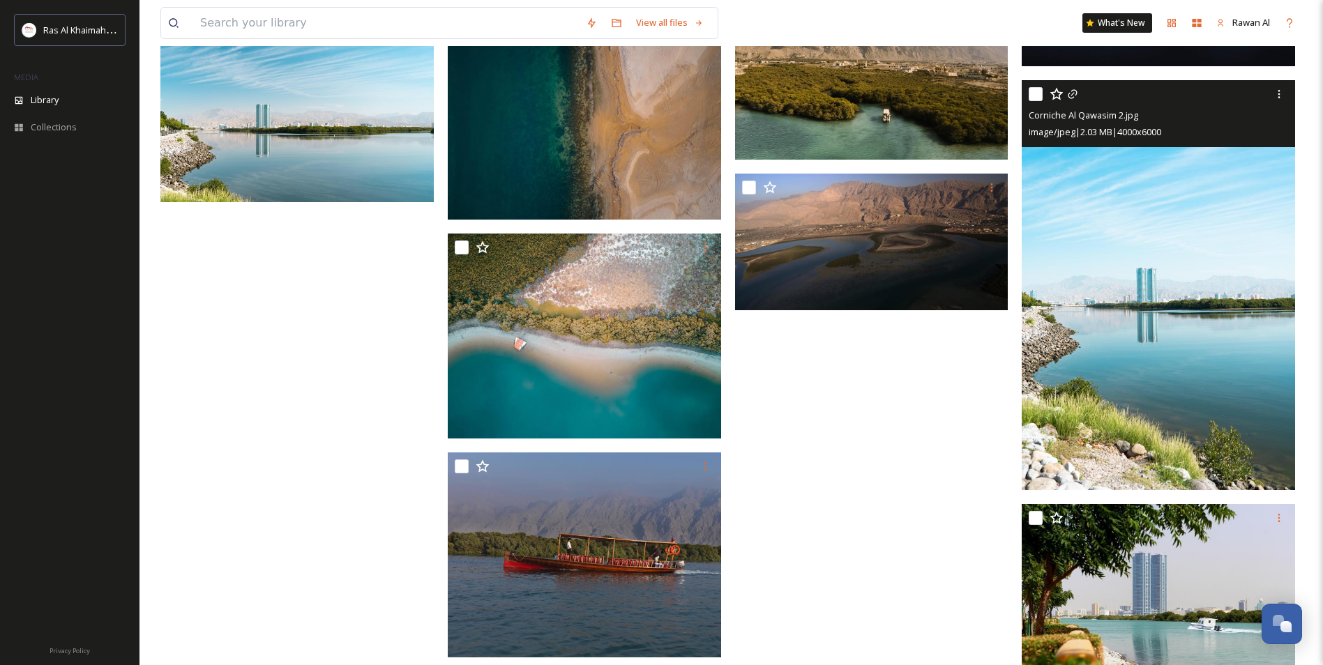
scroll to position [1461, 0]
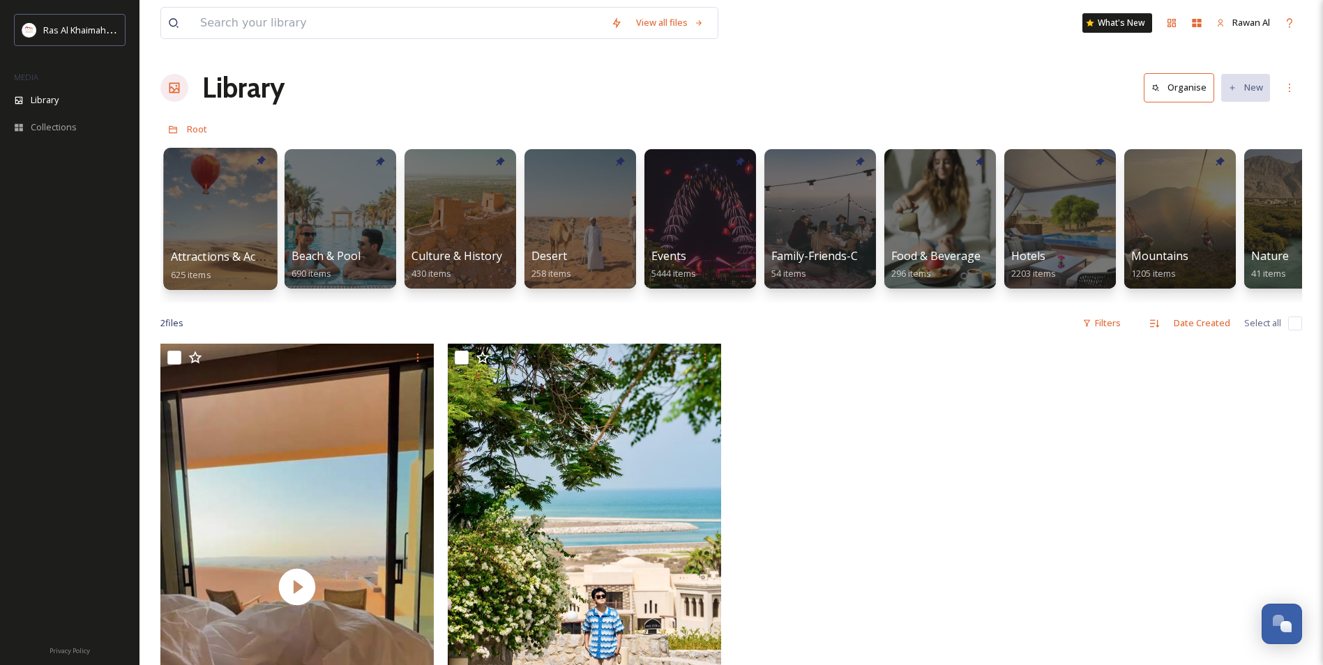
click at [201, 207] on div at bounding box center [220, 219] width 114 height 142
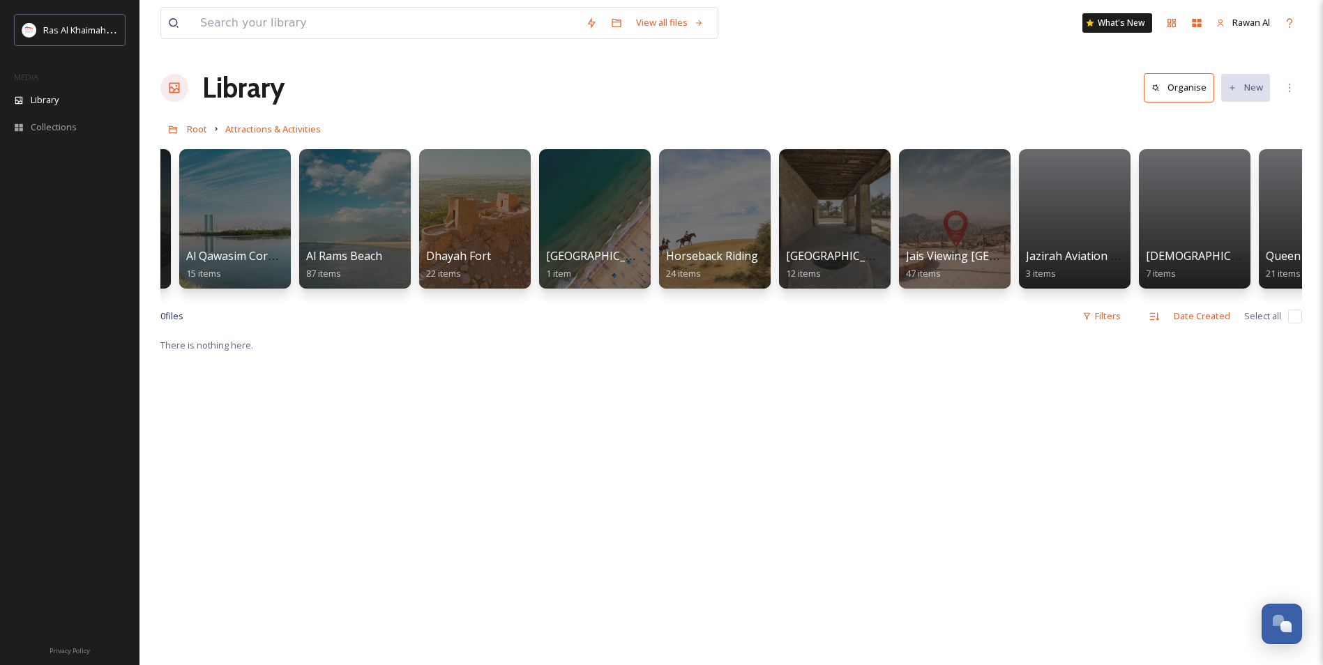
scroll to position [0, 781]
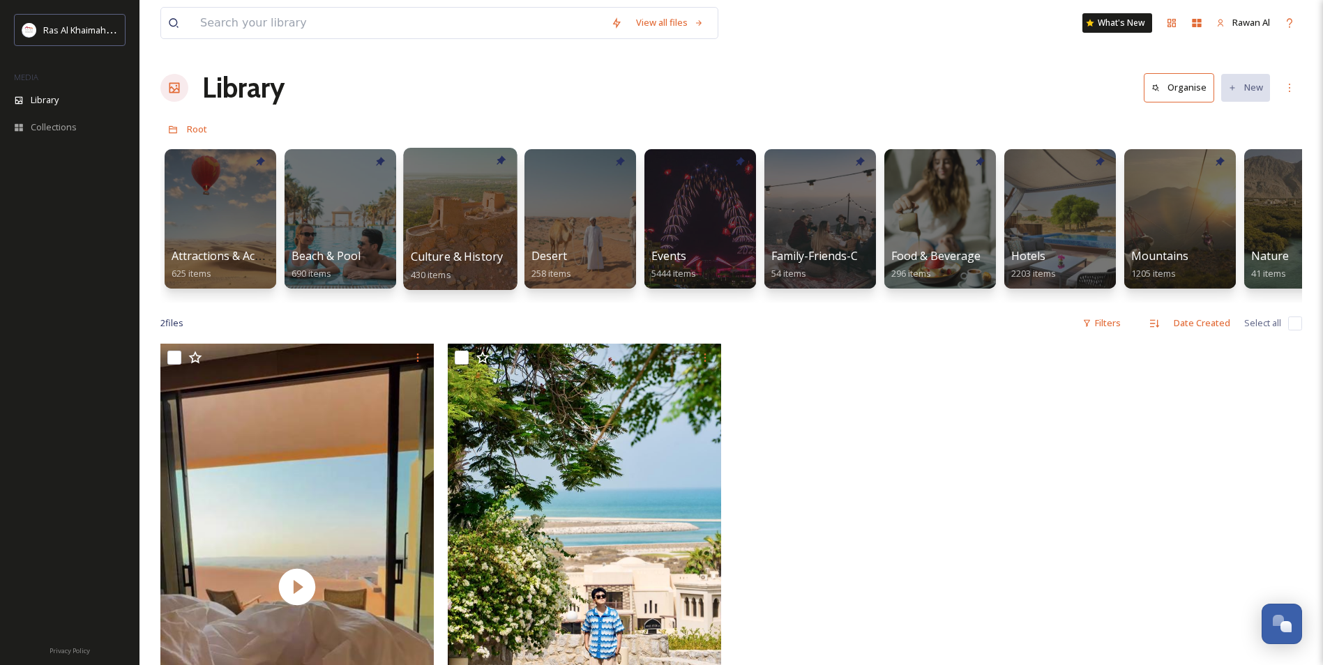
click at [445, 262] on span "Culture & History" at bounding box center [457, 256] width 93 height 15
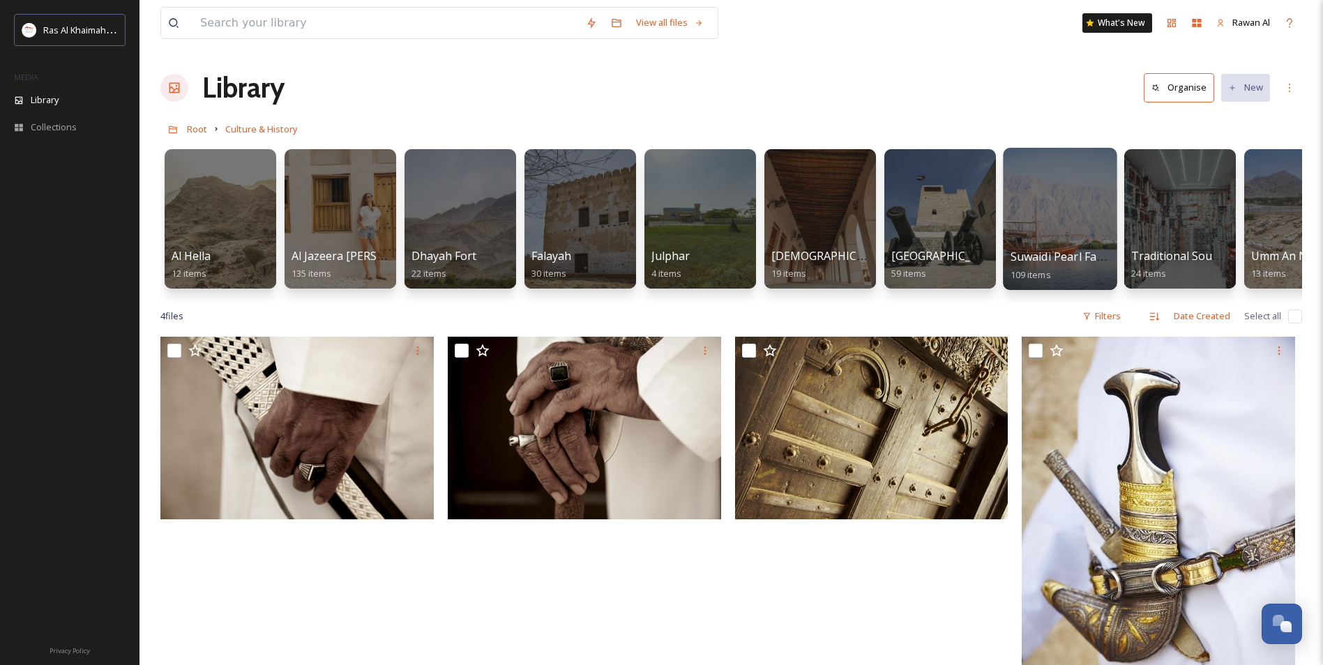
click at [1067, 239] on div at bounding box center [1060, 219] width 114 height 142
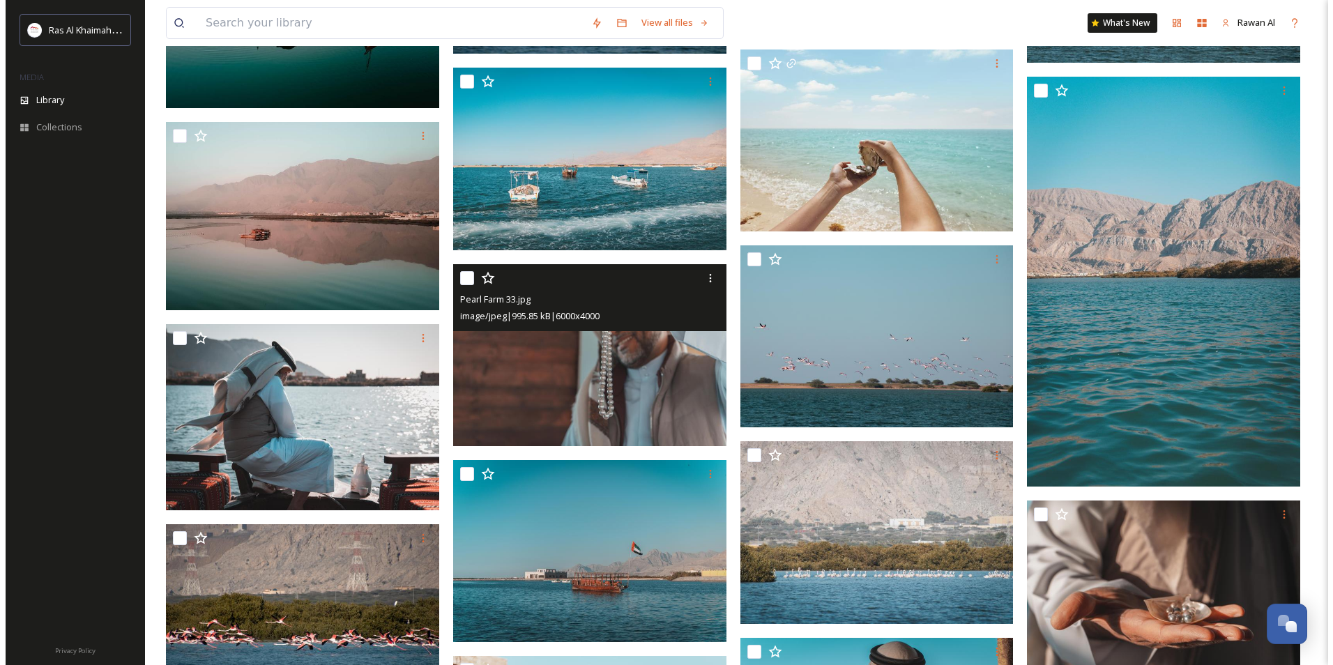
scroll to position [3765, 0]
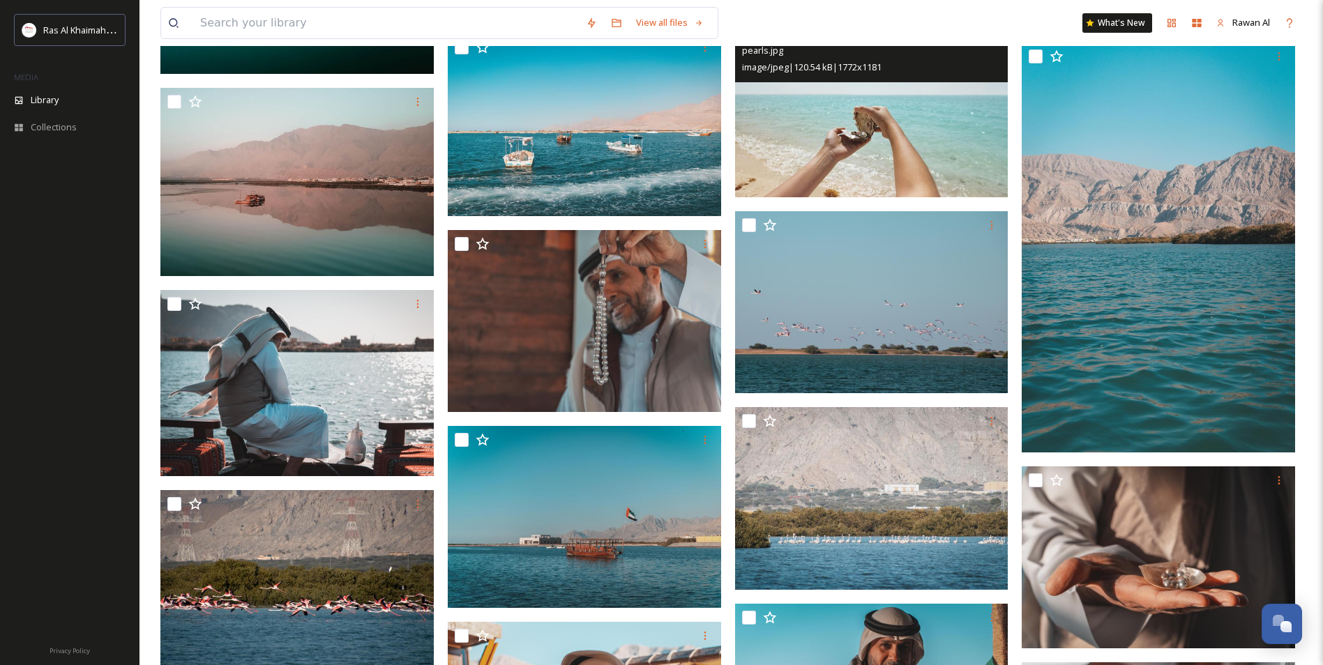
click at [836, 155] on img at bounding box center [871, 106] width 273 height 183
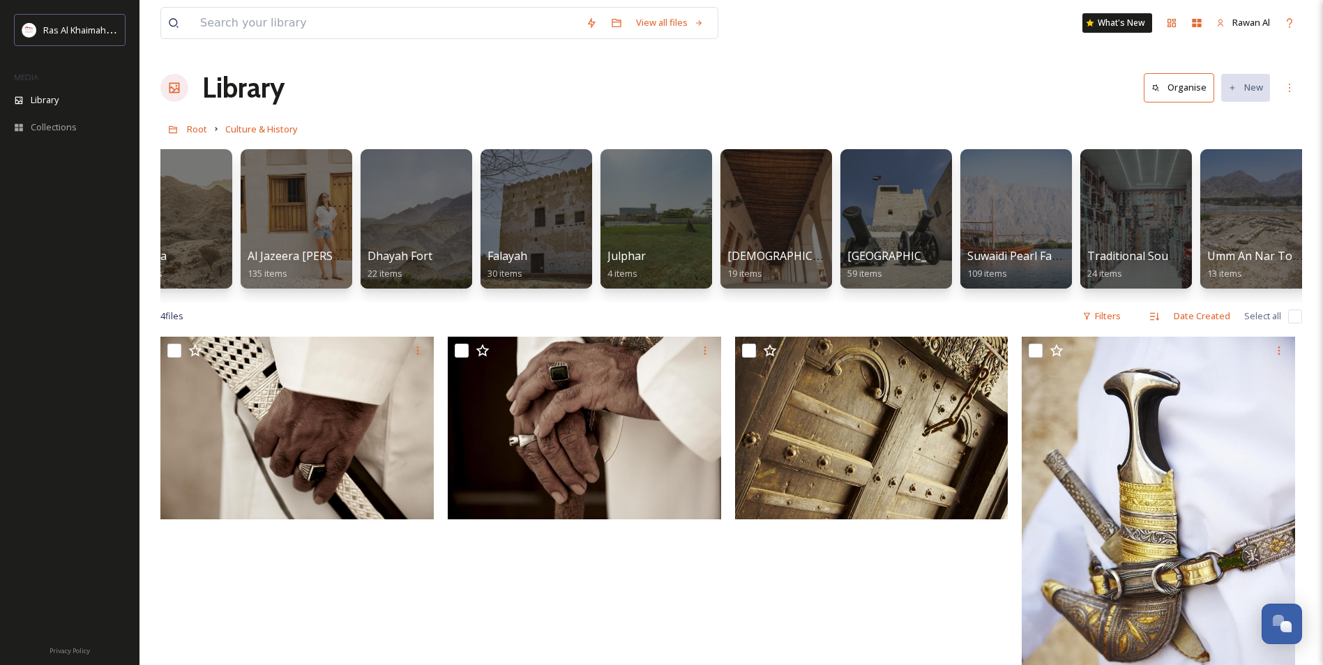
scroll to position [0, 58]
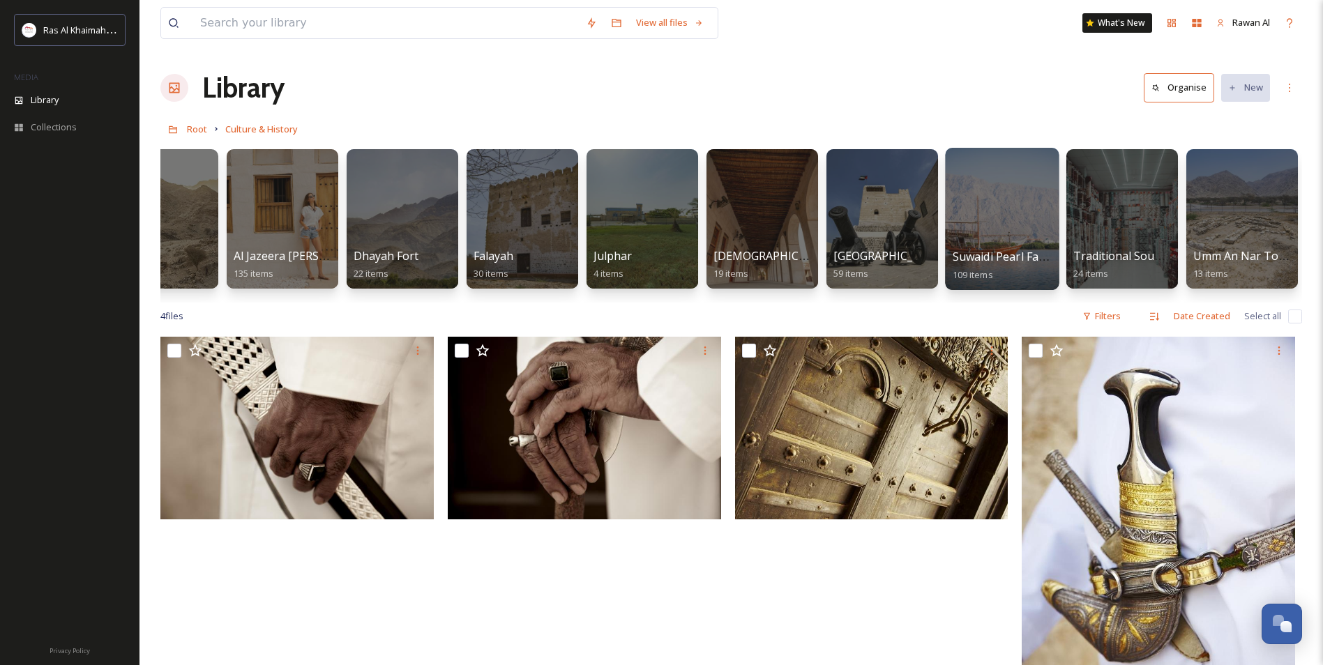
click at [1036, 181] on div at bounding box center [1002, 219] width 114 height 142
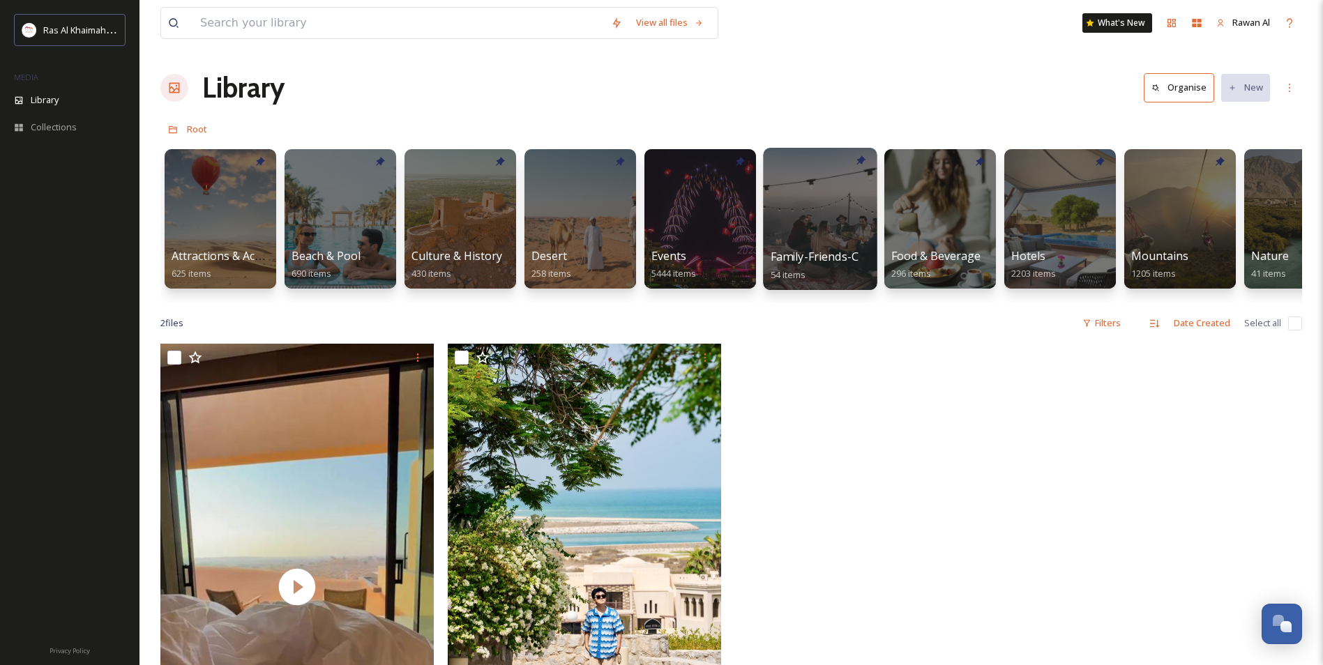
click at [848, 242] on div at bounding box center [820, 219] width 114 height 142
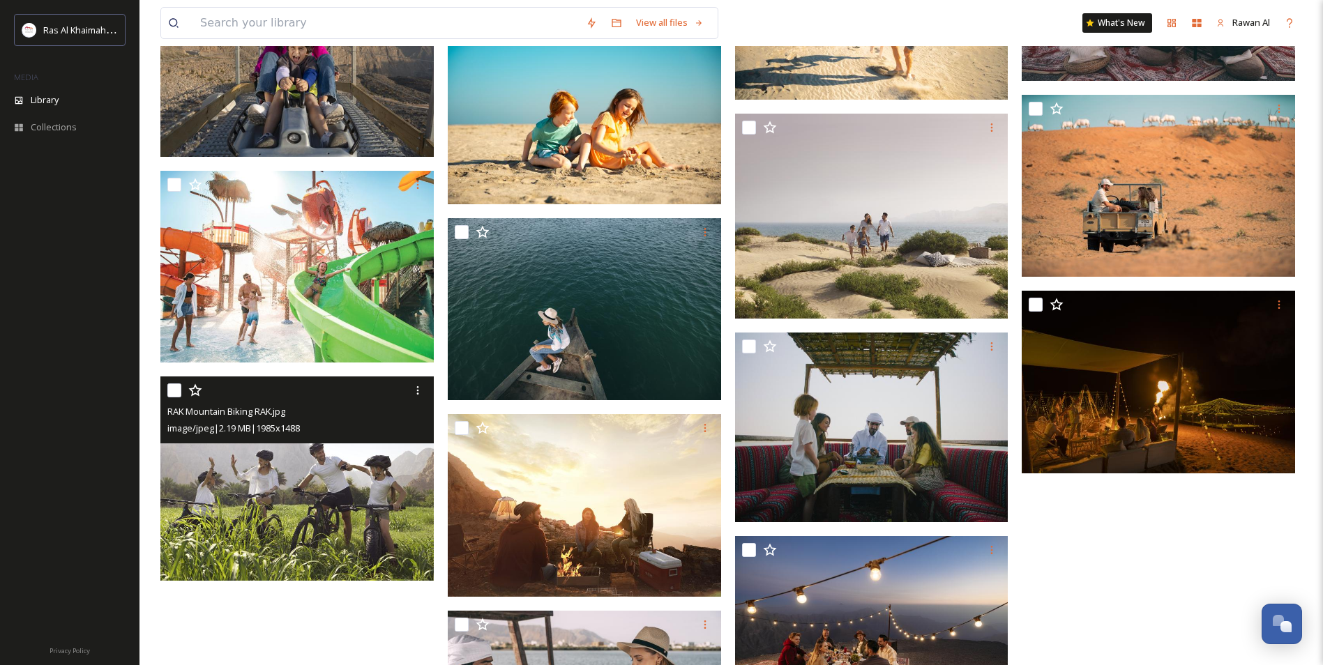
scroll to position [2745, 0]
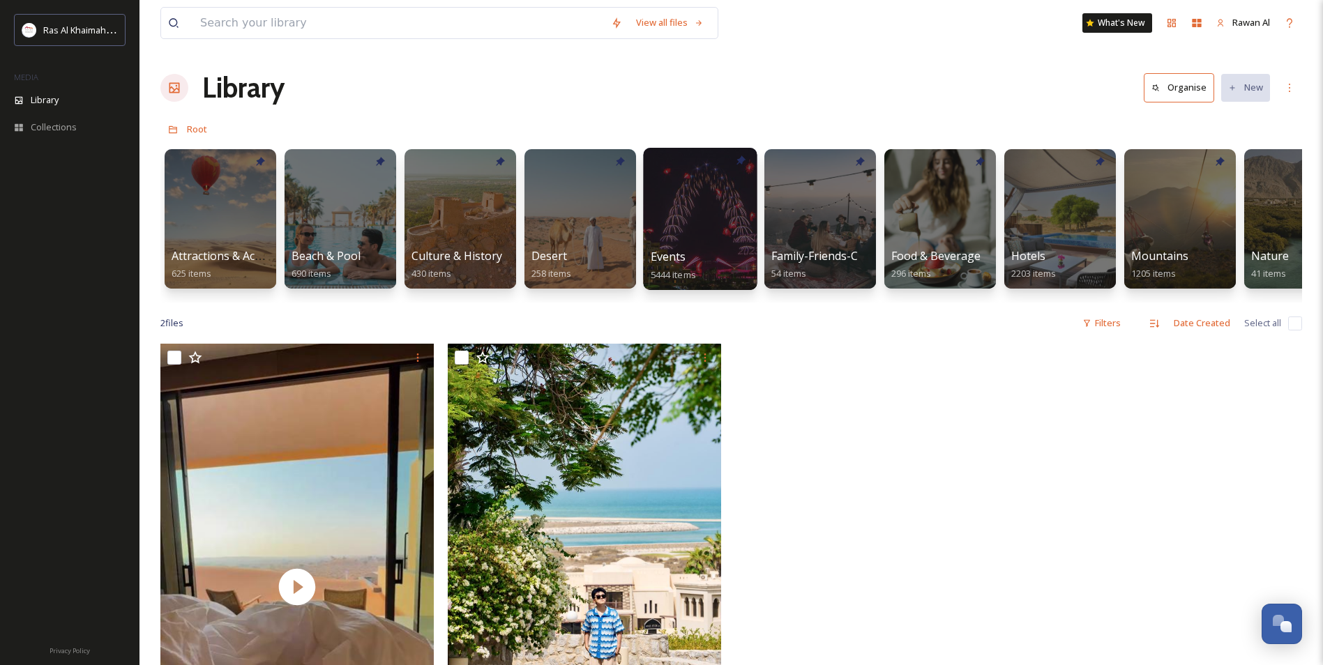
click at [734, 206] on div at bounding box center [700, 219] width 114 height 142
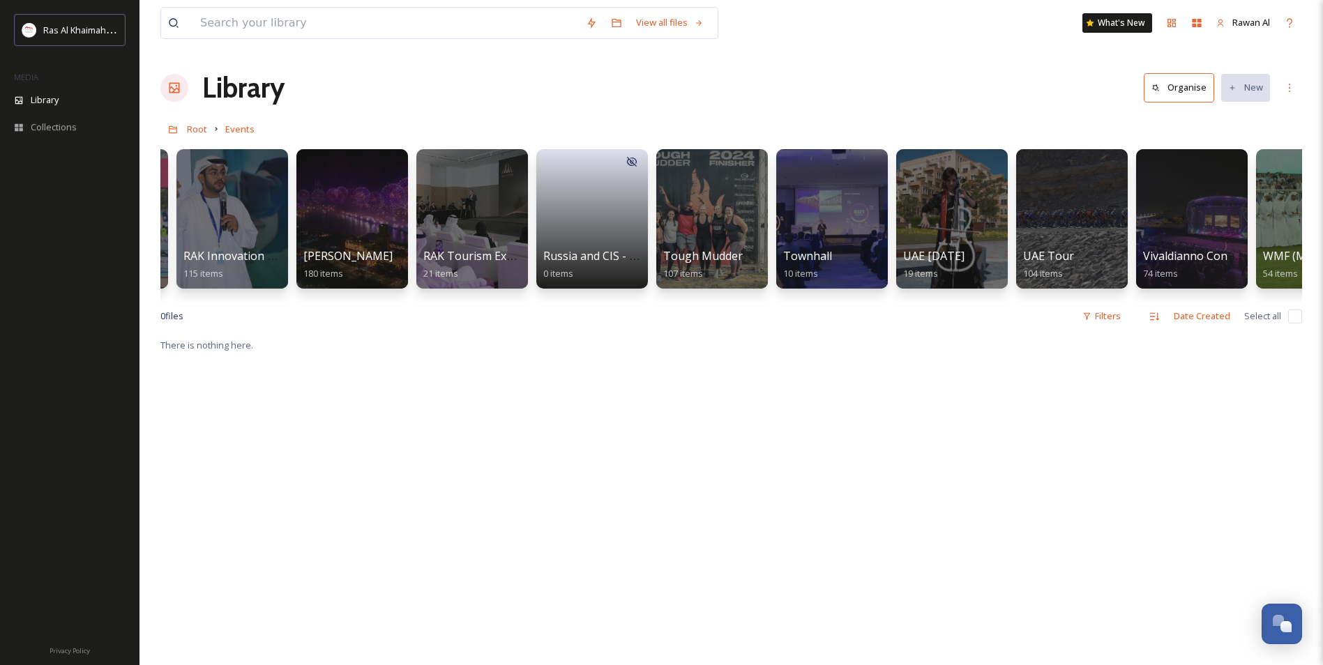
scroll to position [0, 2096]
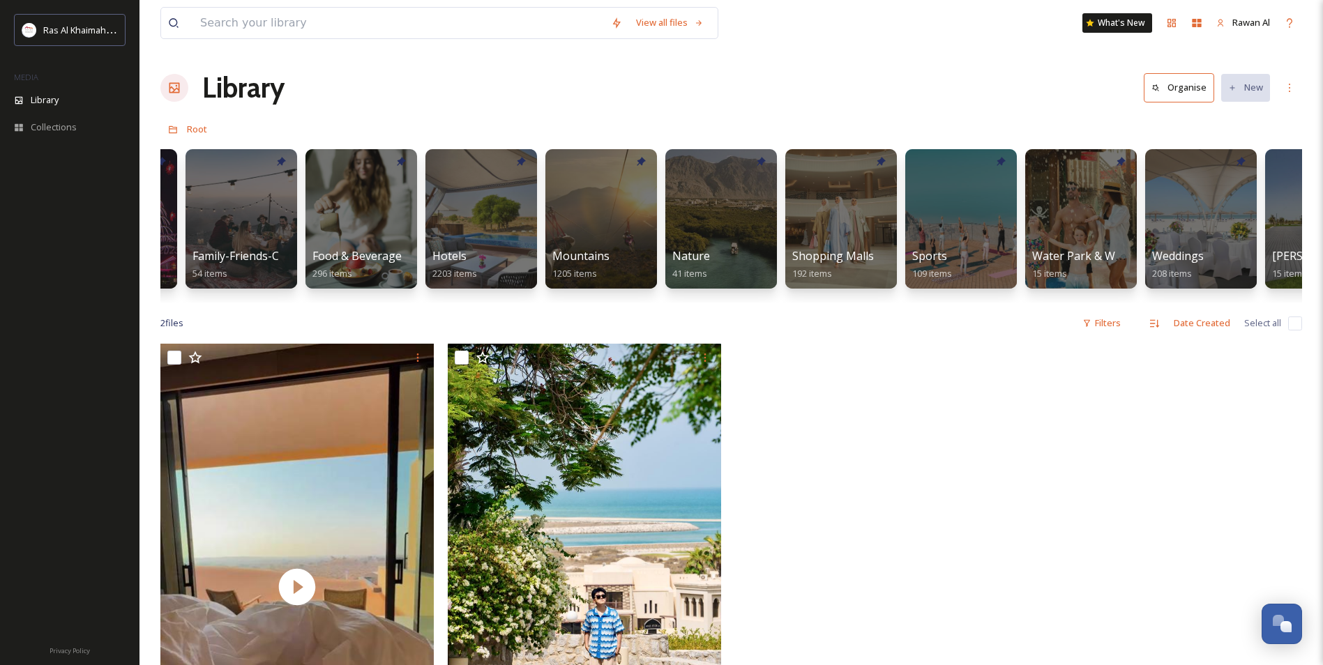
scroll to position [0, 545]
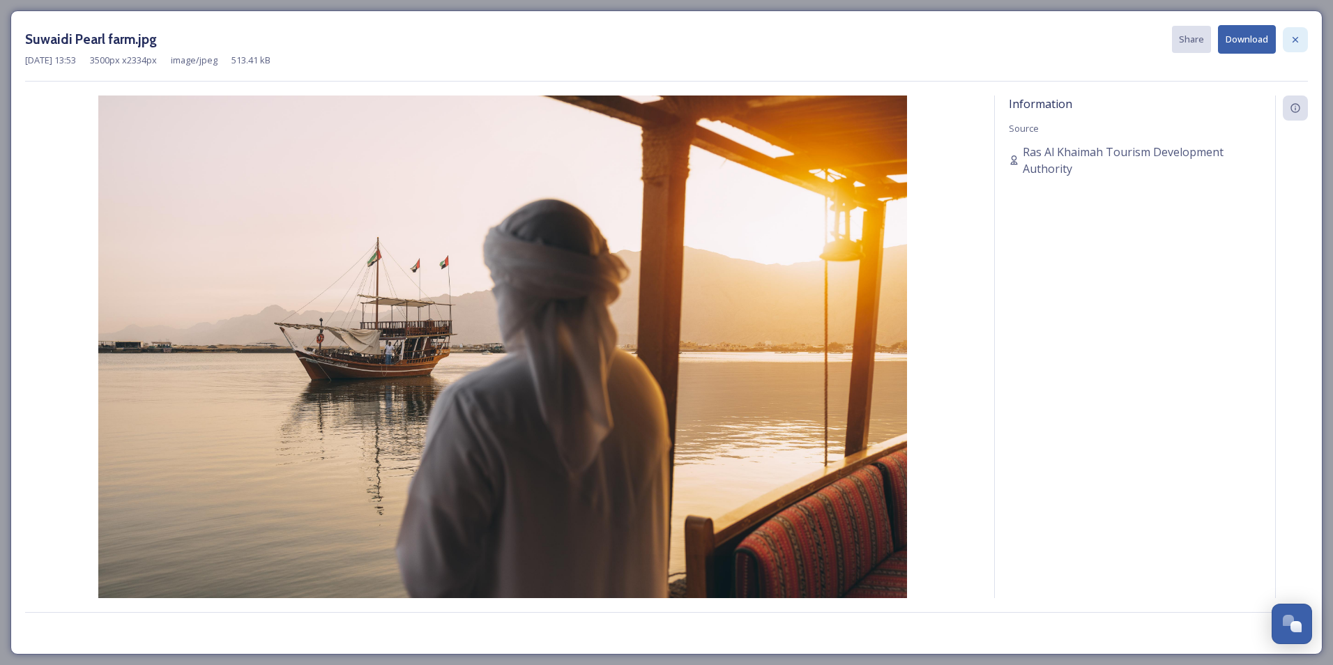
click at [1288, 46] on div at bounding box center [1295, 39] width 25 height 25
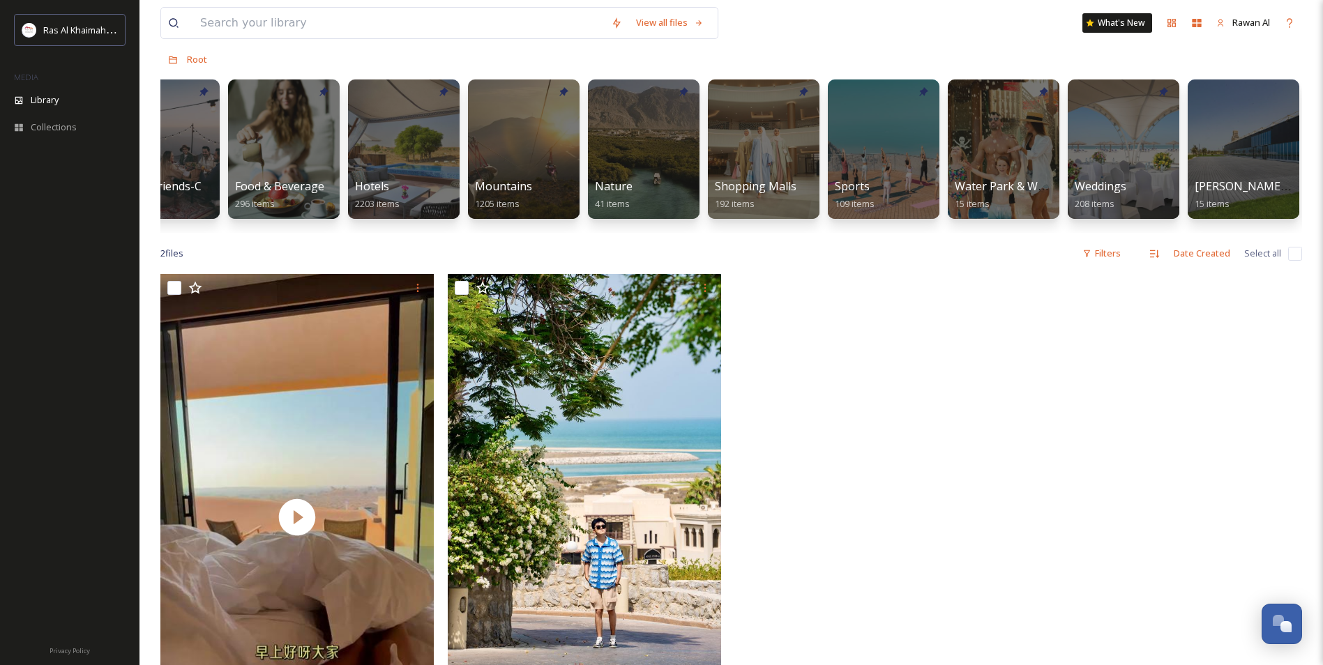
scroll to position [0, 640]
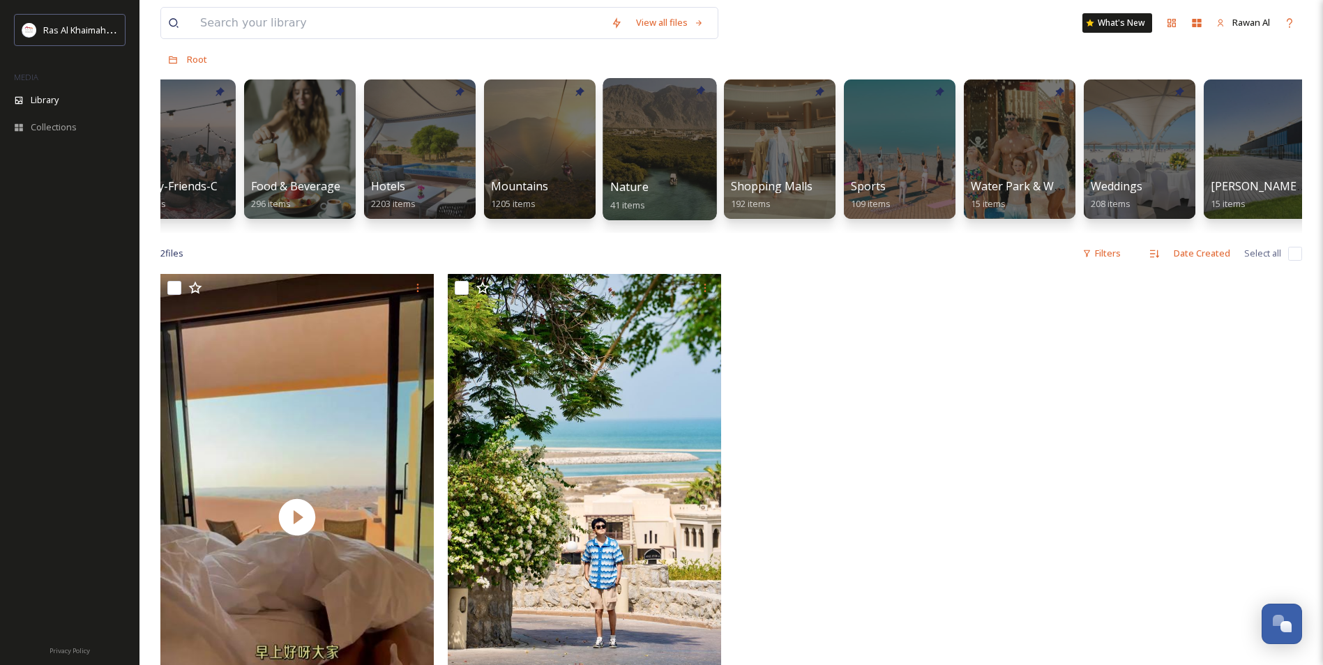
click at [637, 174] on div at bounding box center [659, 149] width 114 height 142
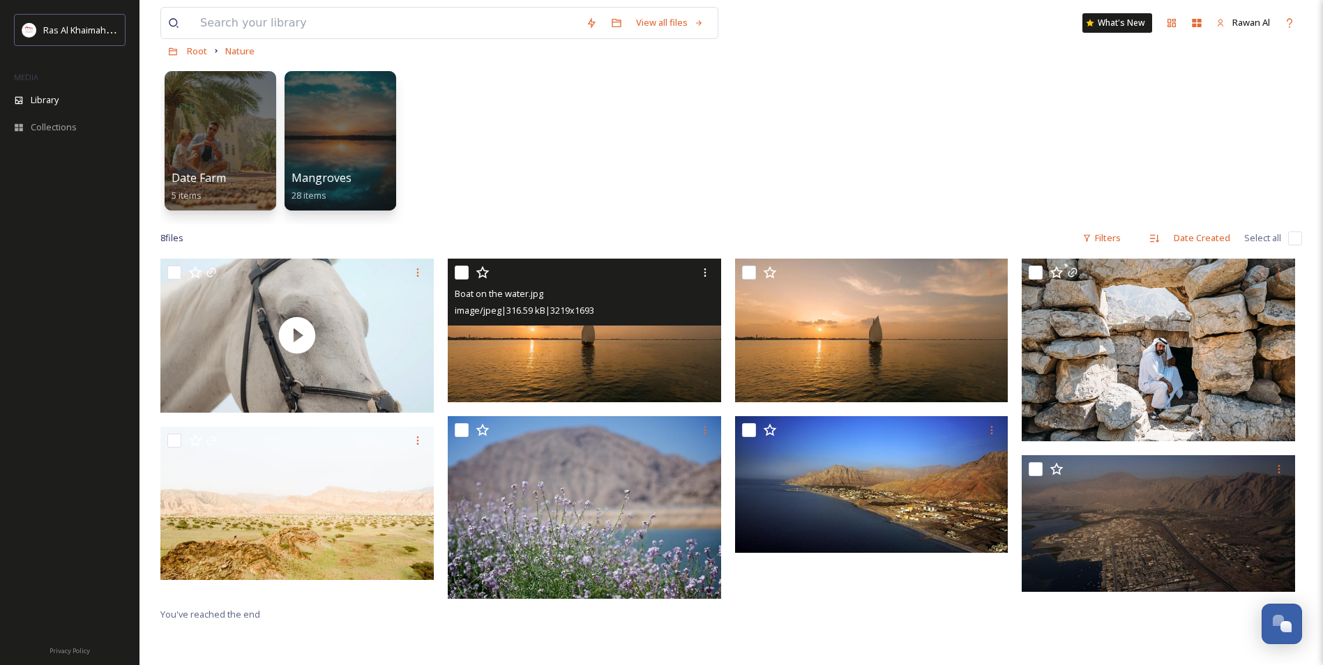
scroll to position [70, 0]
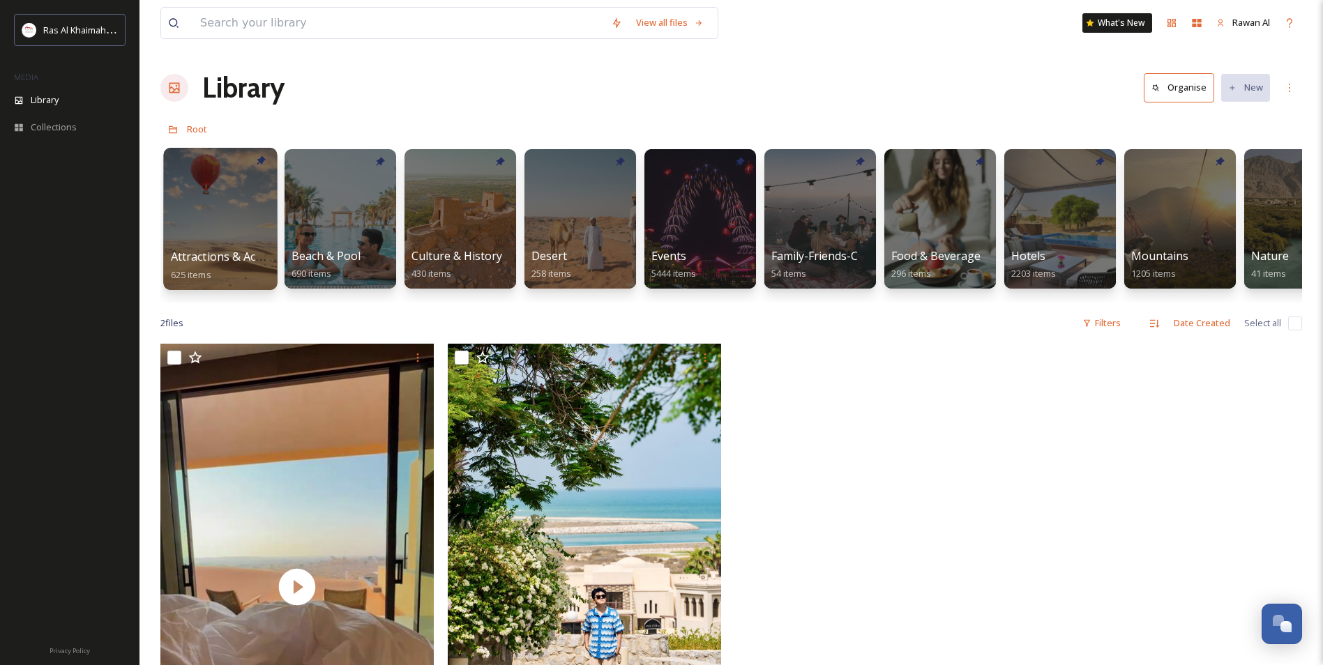
click at [241, 273] on div "Attractions & Activities 625 items" at bounding box center [221, 265] width 100 height 35
click at [177, 195] on div at bounding box center [220, 219] width 114 height 142
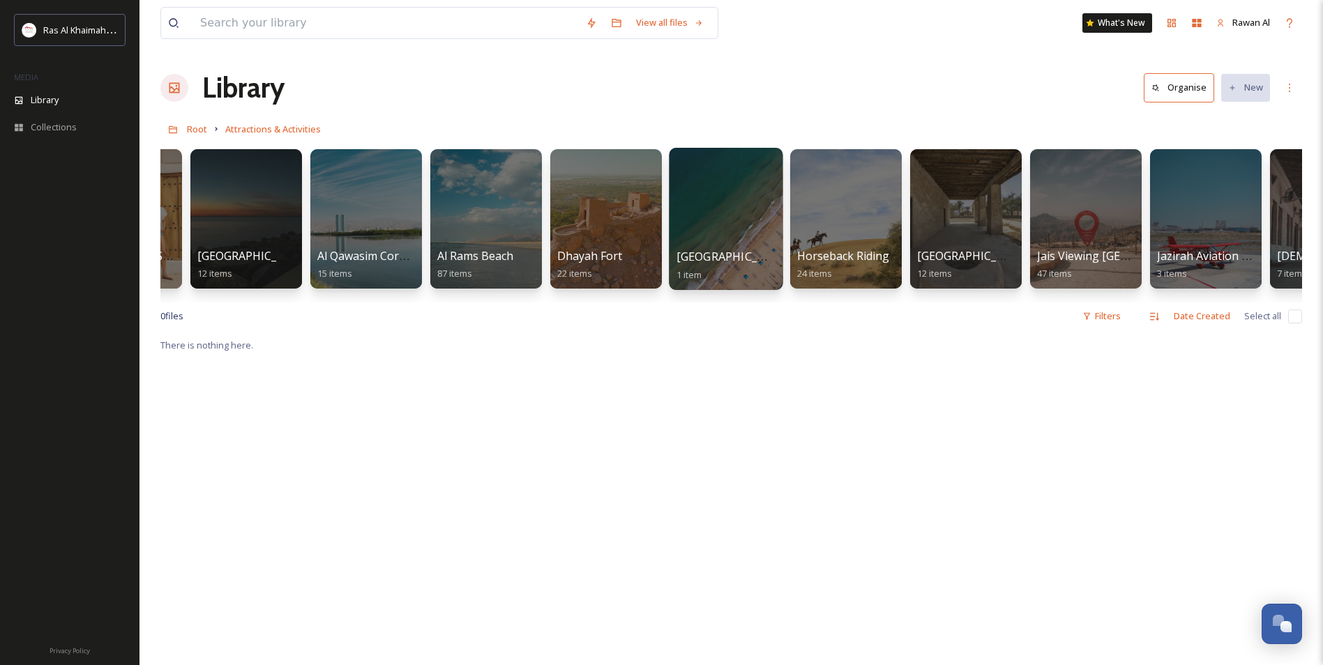
scroll to position [0, 452]
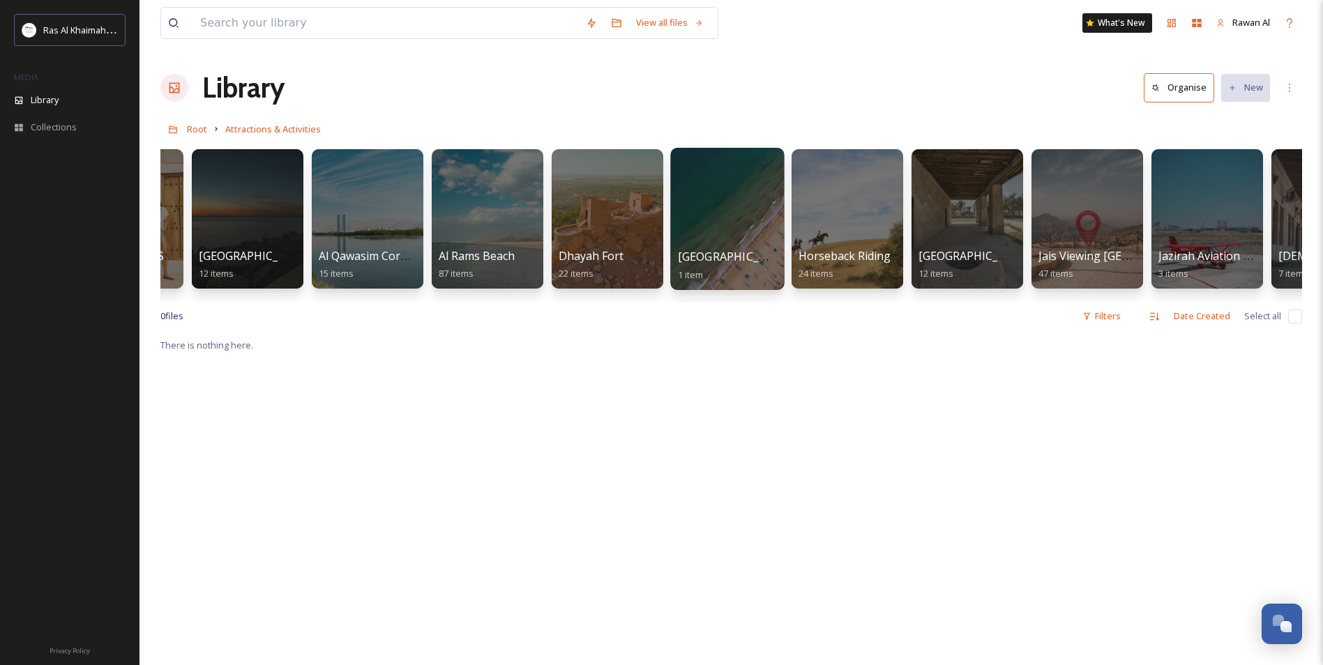
click at [745, 220] on div at bounding box center [727, 219] width 114 height 142
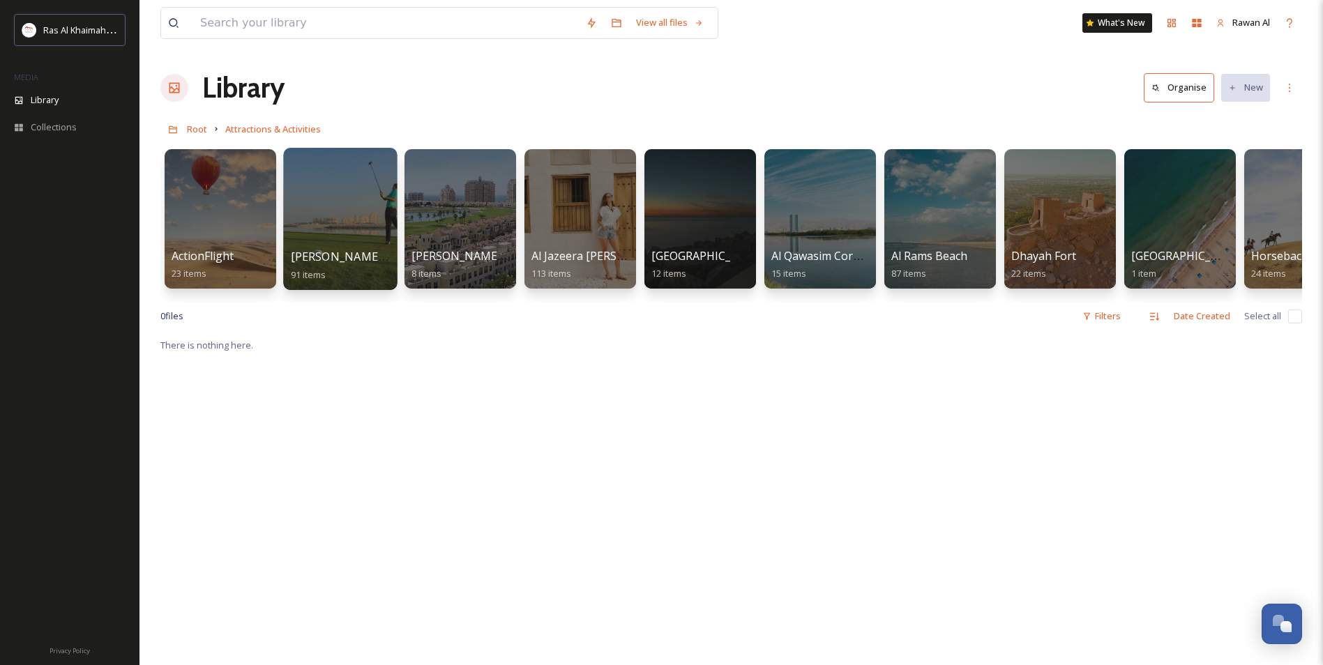
click at [374, 211] on div at bounding box center [340, 219] width 114 height 142
click at [254, 255] on div "ActionFlight 23 items" at bounding box center [221, 265] width 100 height 35
click at [239, 232] on div at bounding box center [220, 219] width 114 height 142
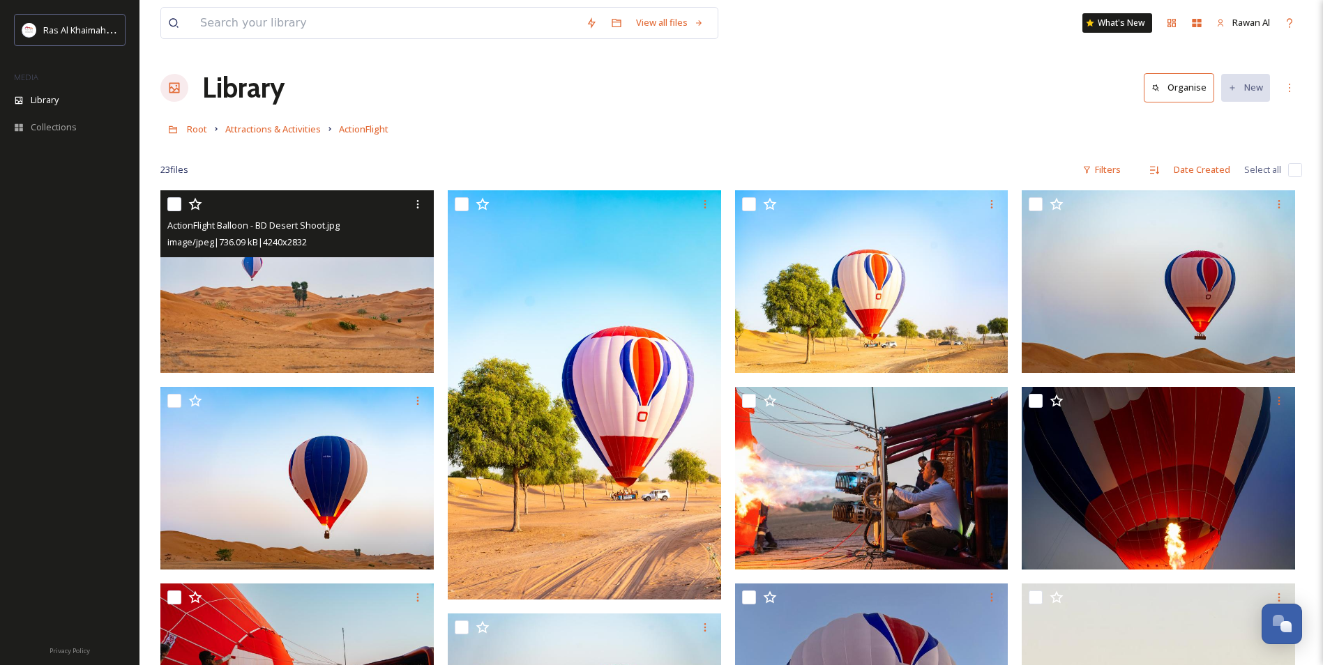
scroll to position [279, 0]
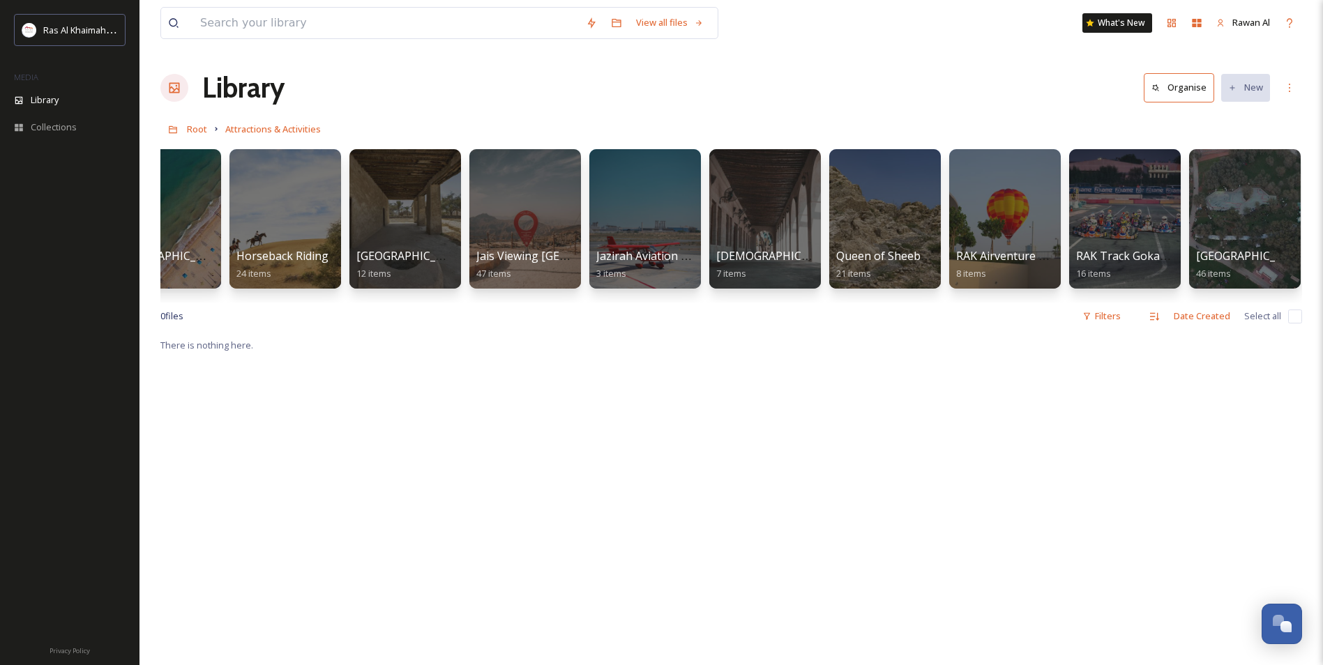
scroll to position [0, 1059]
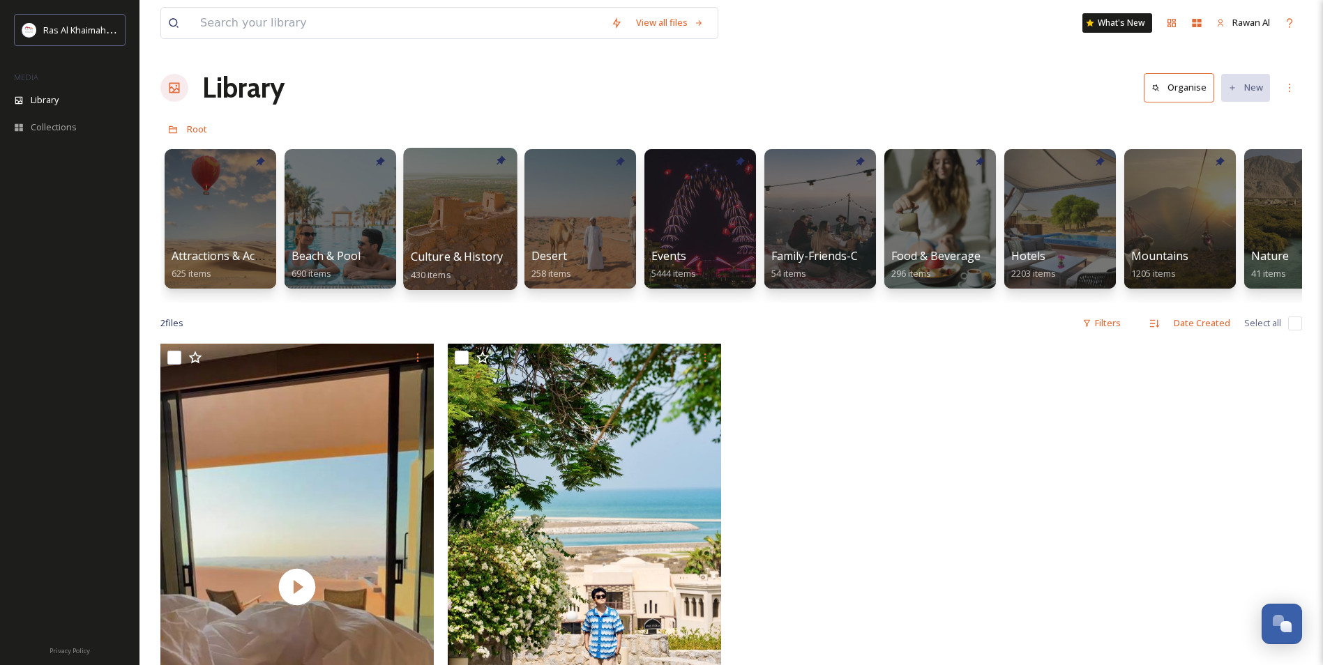
click at [416, 227] on div at bounding box center [460, 219] width 114 height 142
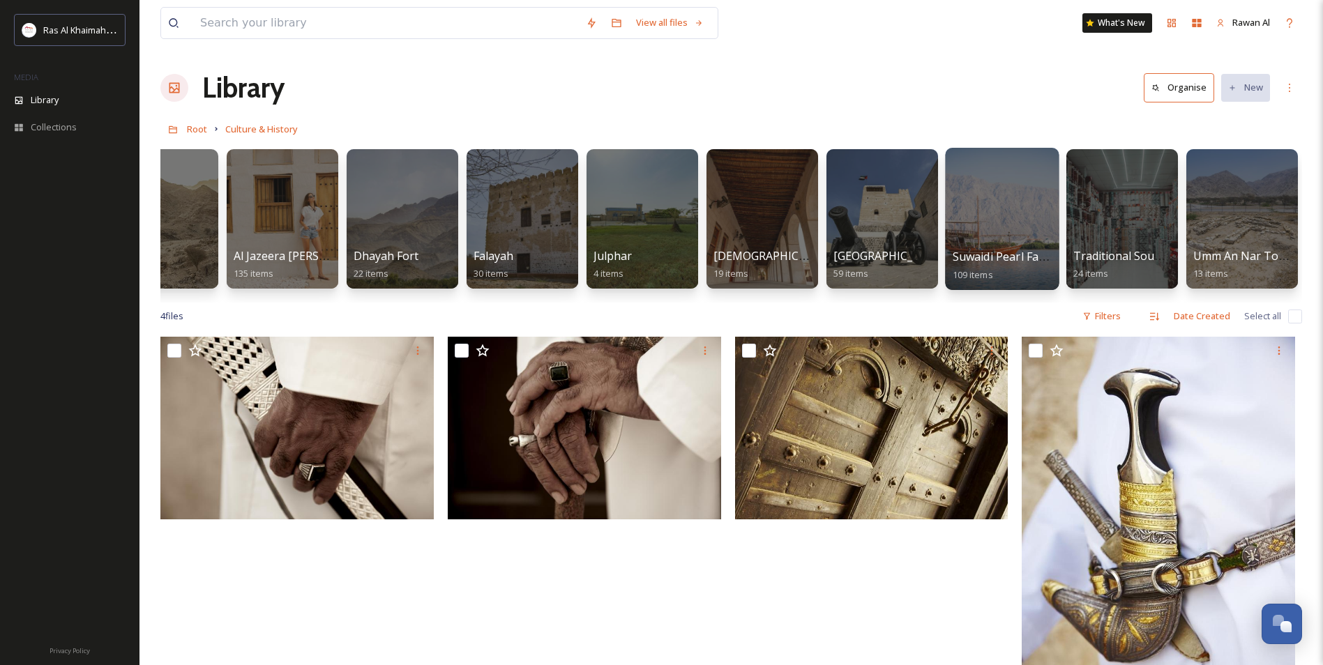
click at [954, 205] on div at bounding box center [1002, 219] width 114 height 142
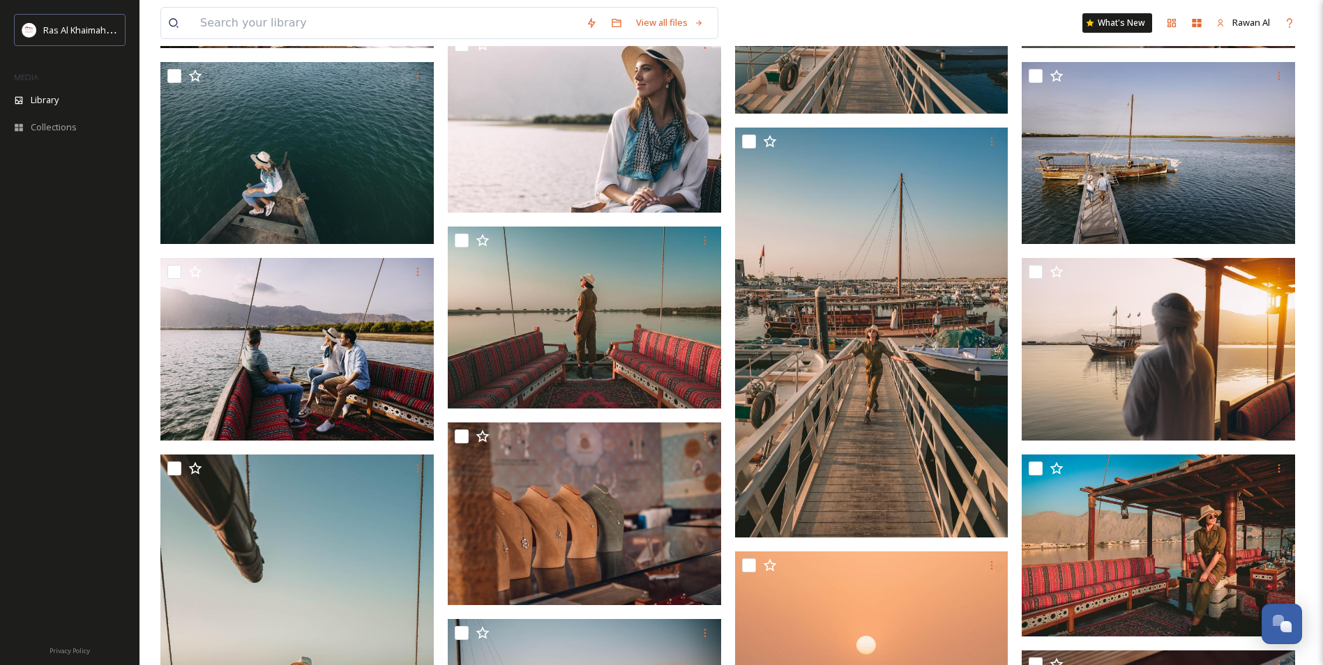
scroll to position [1562, 0]
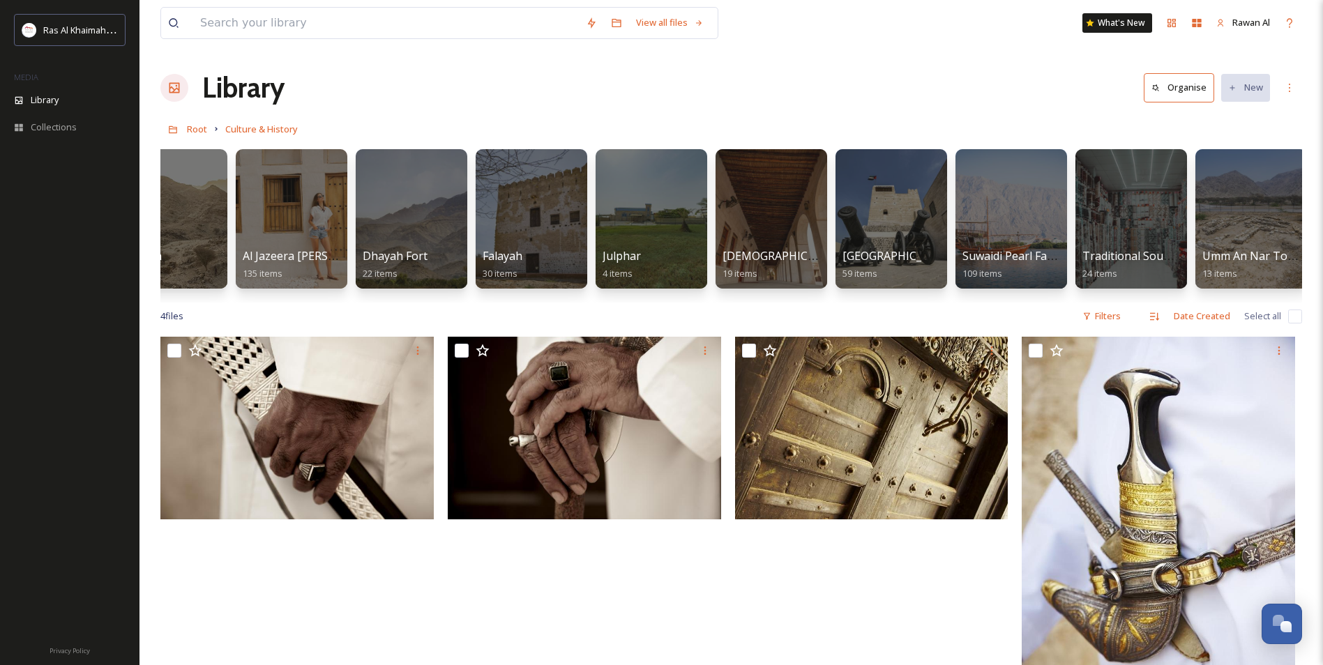
scroll to position [0, 58]
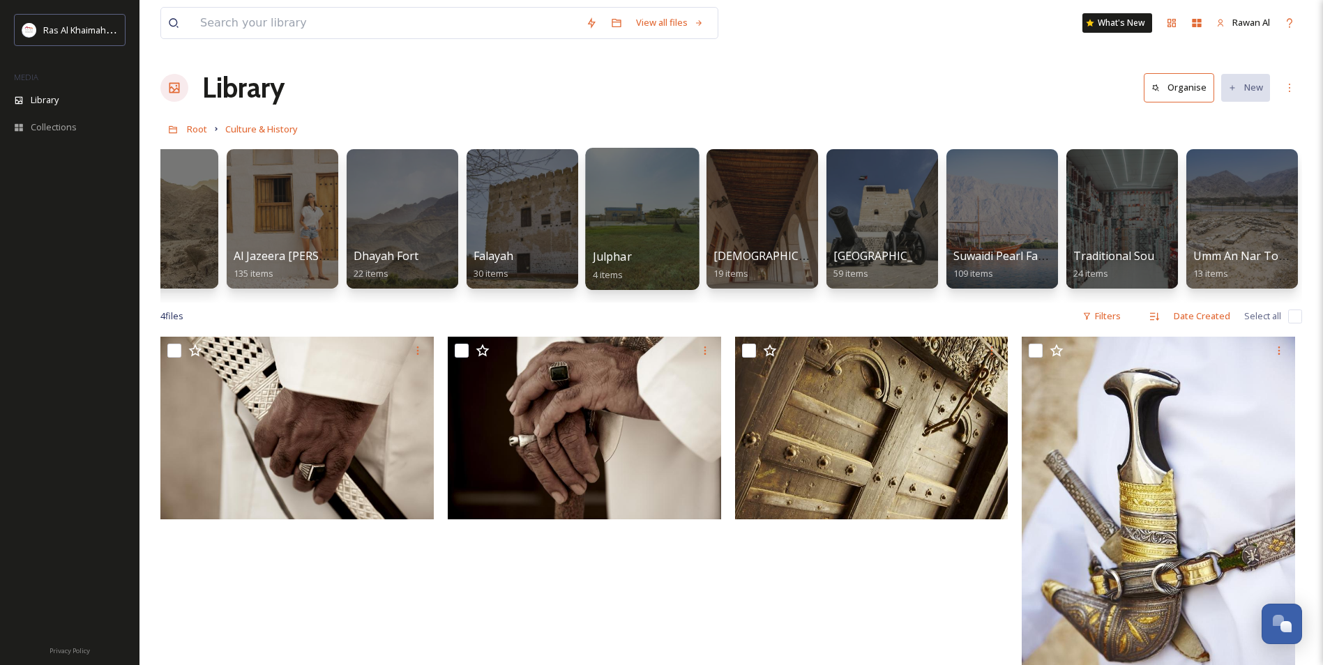
click at [648, 264] on div "Julphar 4 items" at bounding box center [643, 265] width 100 height 35
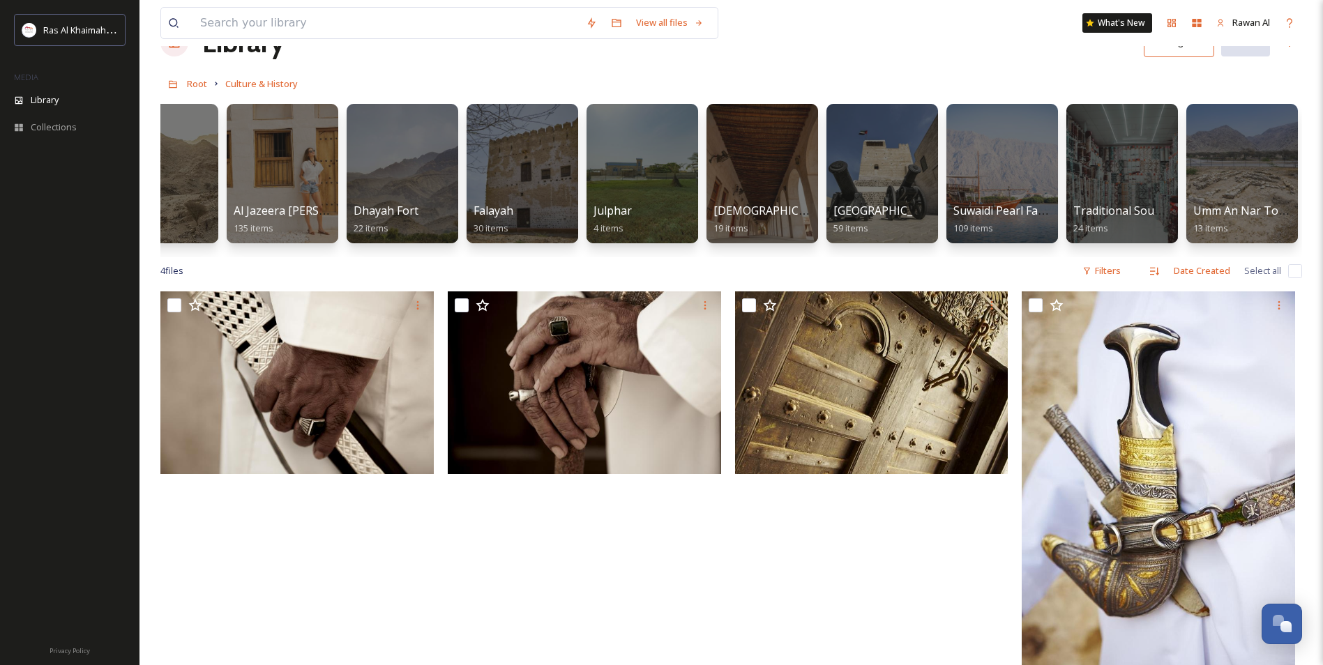
scroll to position [70, 0]
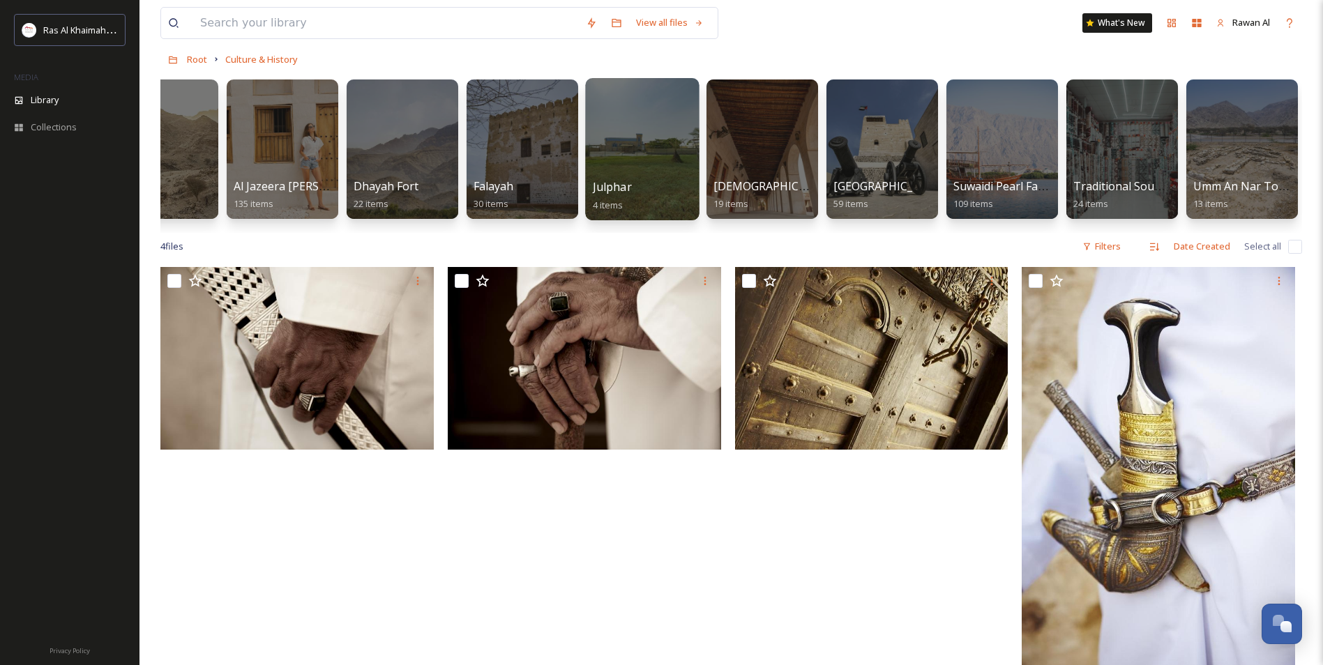
click at [632, 158] on div at bounding box center [642, 149] width 114 height 142
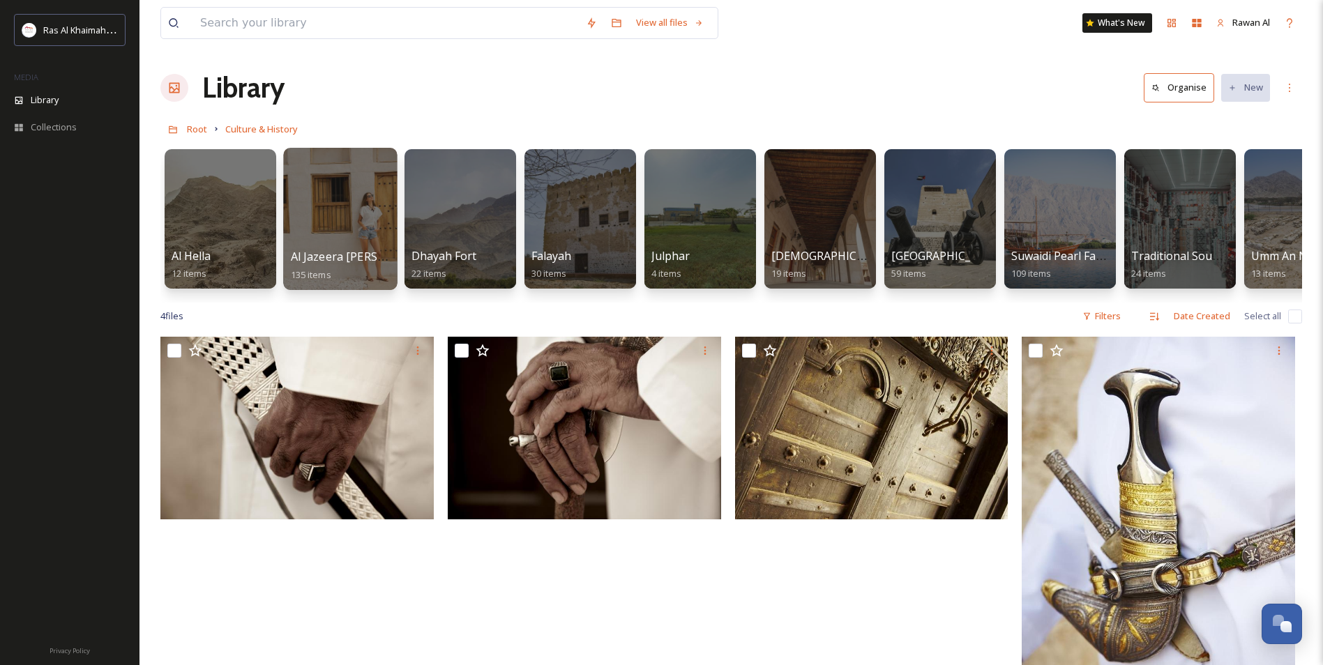
click at [315, 228] on div at bounding box center [340, 219] width 114 height 142
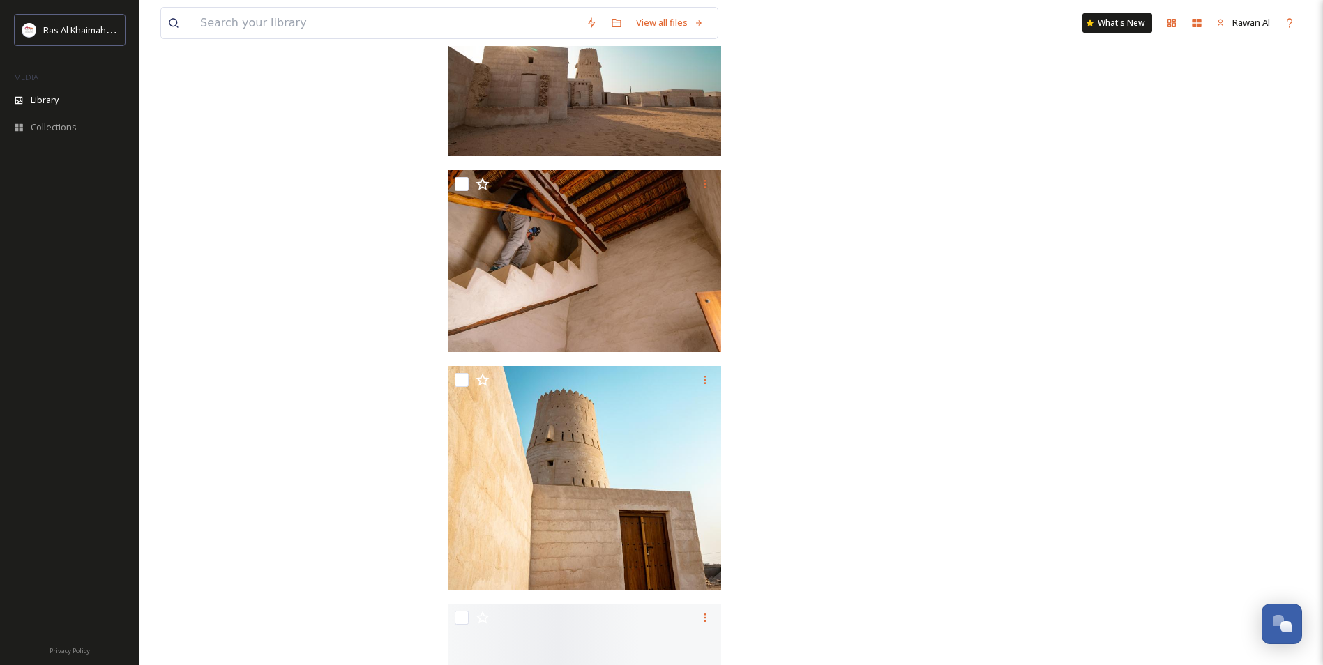
scroll to position [7946, 0]
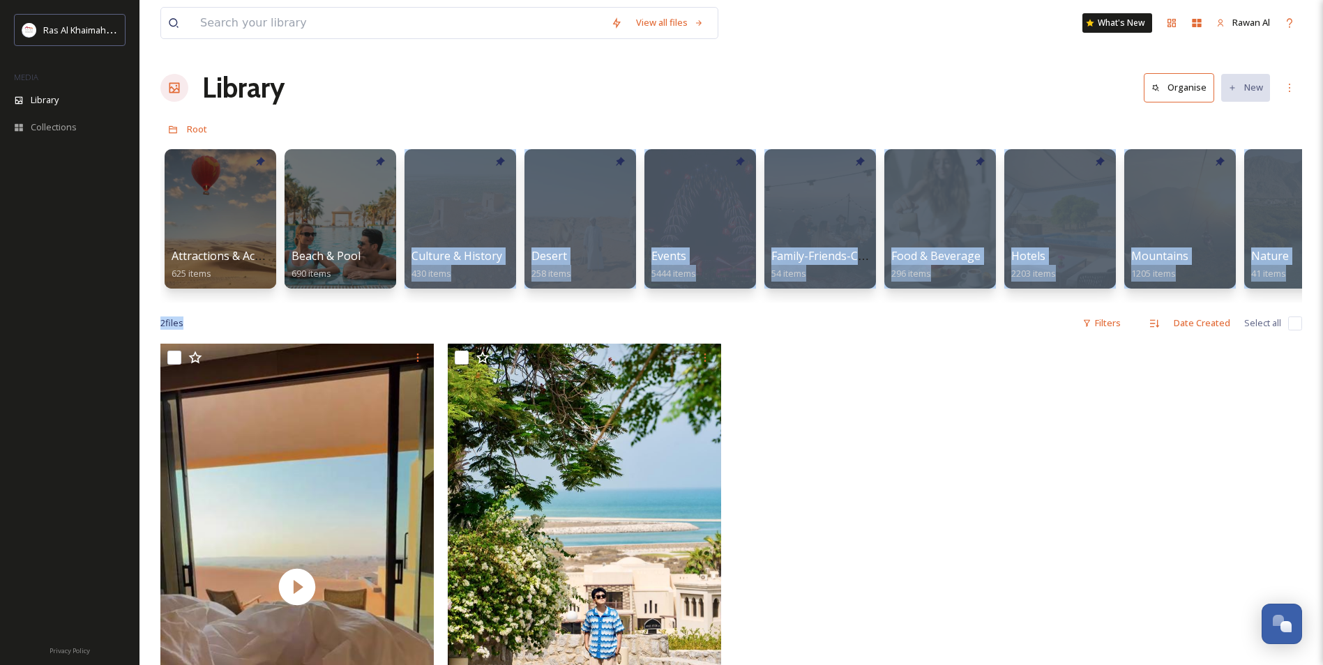
drag, startPoint x: 380, startPoint y: 314, endPoint x: 457, endPoint y: 319, distance: 76.8
click at [457, 319] on div "View all files What's New Rawan Al Library Organise New Root Your Selections Th…" at bounding box center [730, 504] width 1183 height 1009
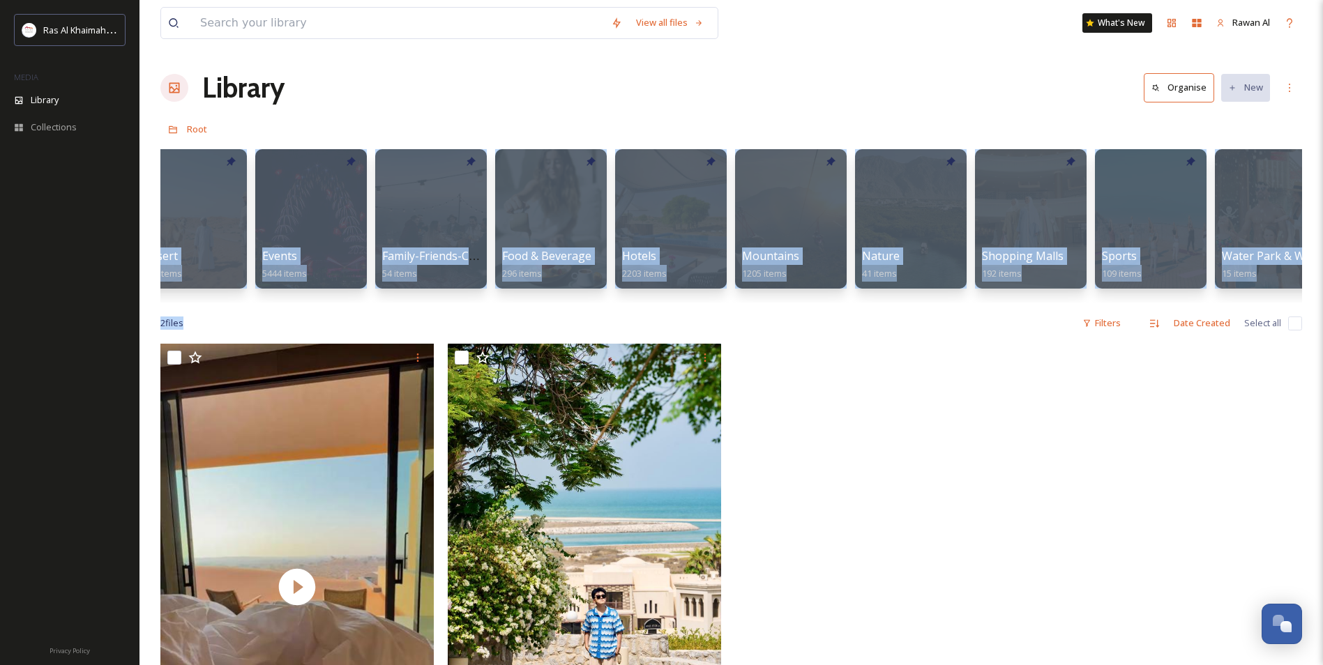
scroll to position [0, 393]
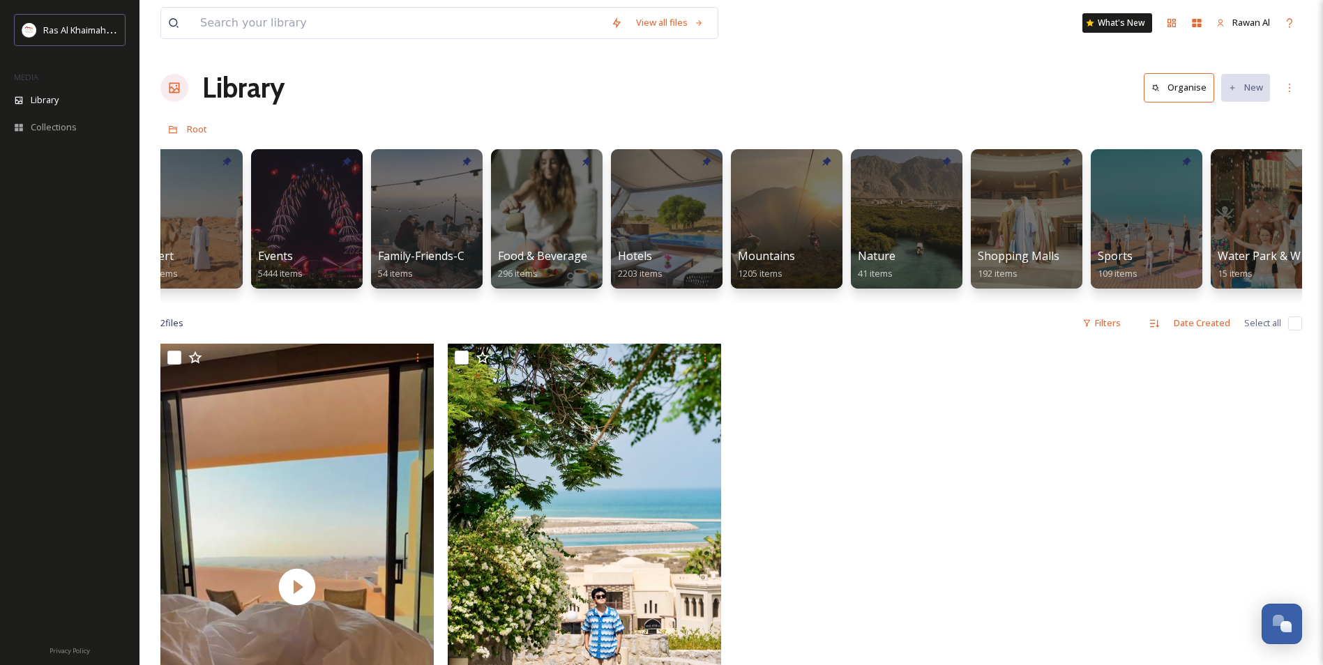
click at [641, 328] on div "2 file s Filters Date Created Select all" at bounding box center [730, 323] width 1141 height 27
click at [747, 224] on div at bounding box center [786, 219] width 114 height 142
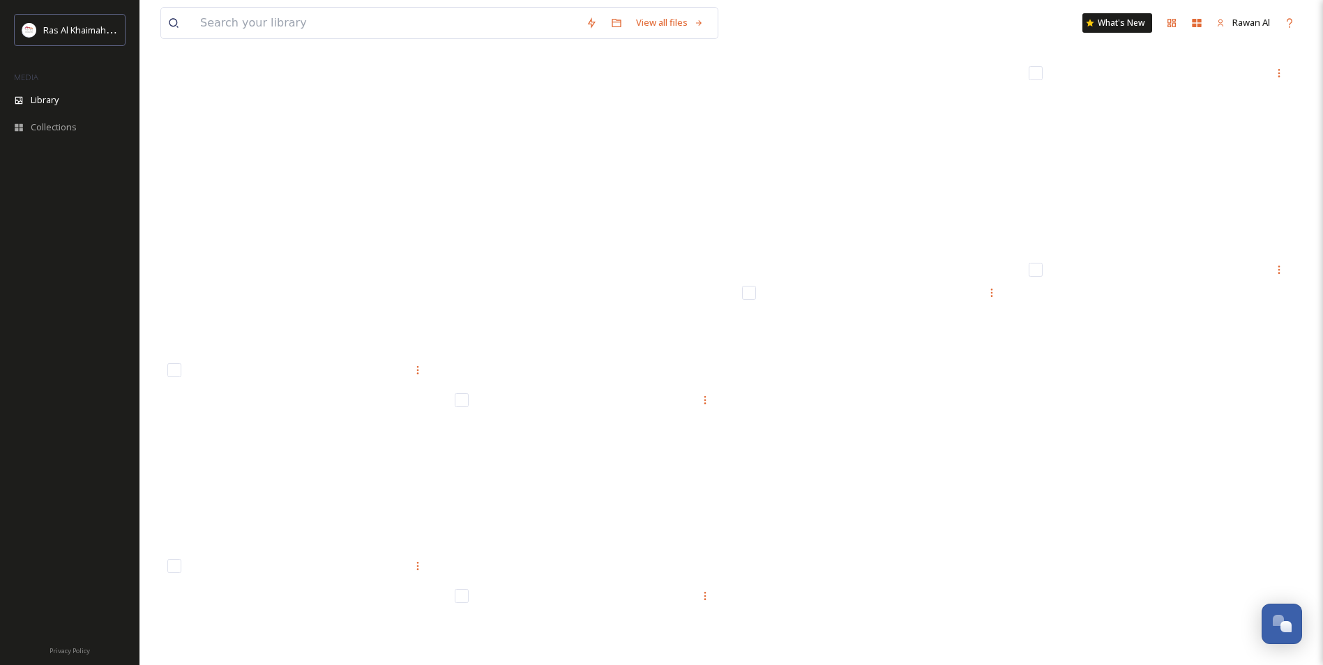
scroll to position [8288, 0]
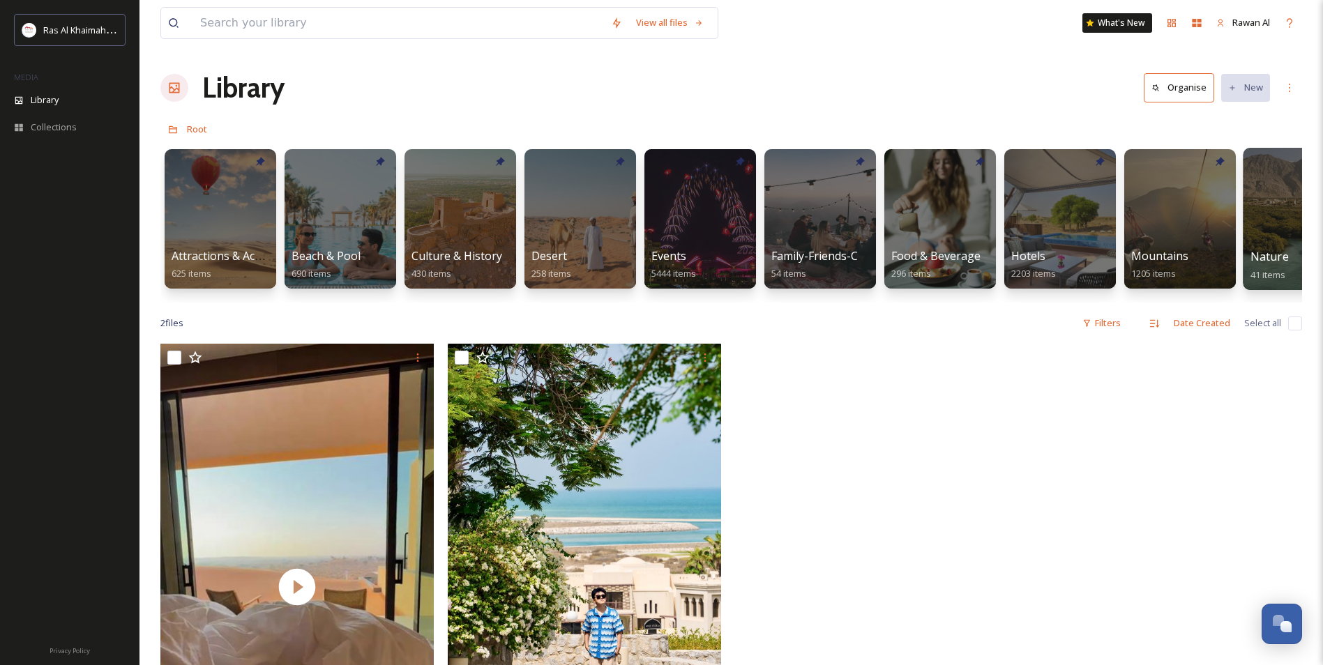
click at [1273, 209] on div at bounding box center [1299, 219] width 114 height 142
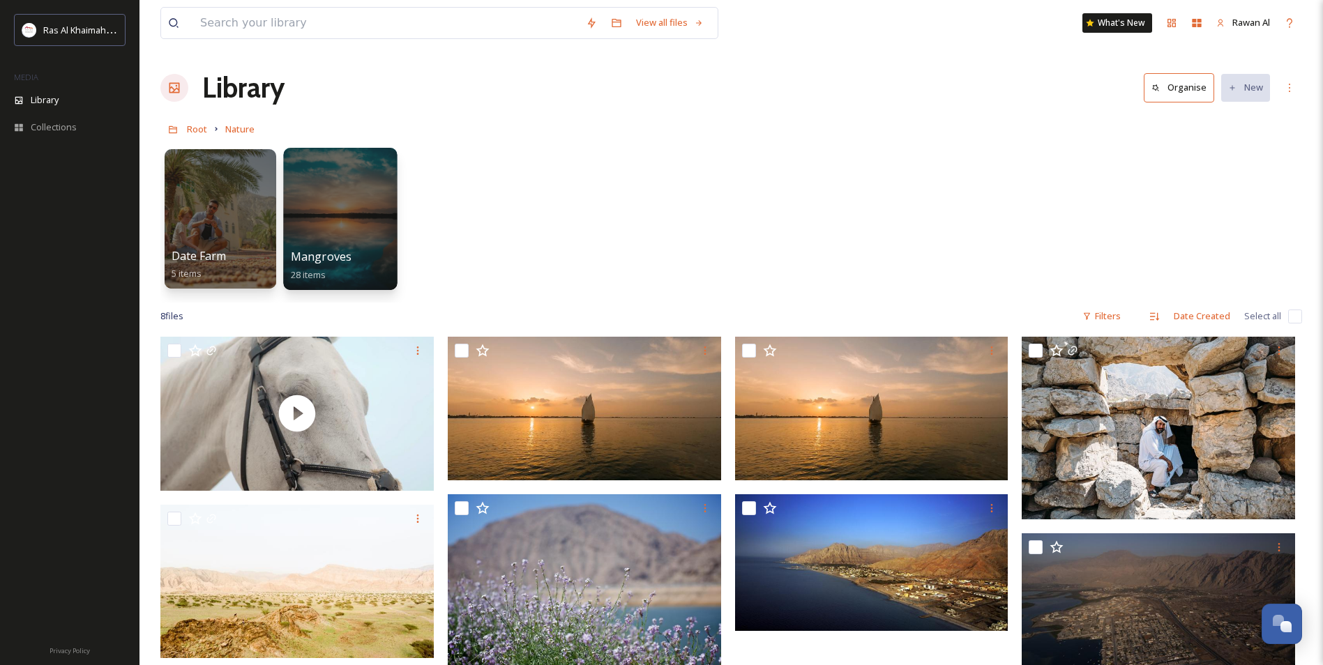
click at [294, 208] on div at bounding box center [340, 219] width 114 height 142
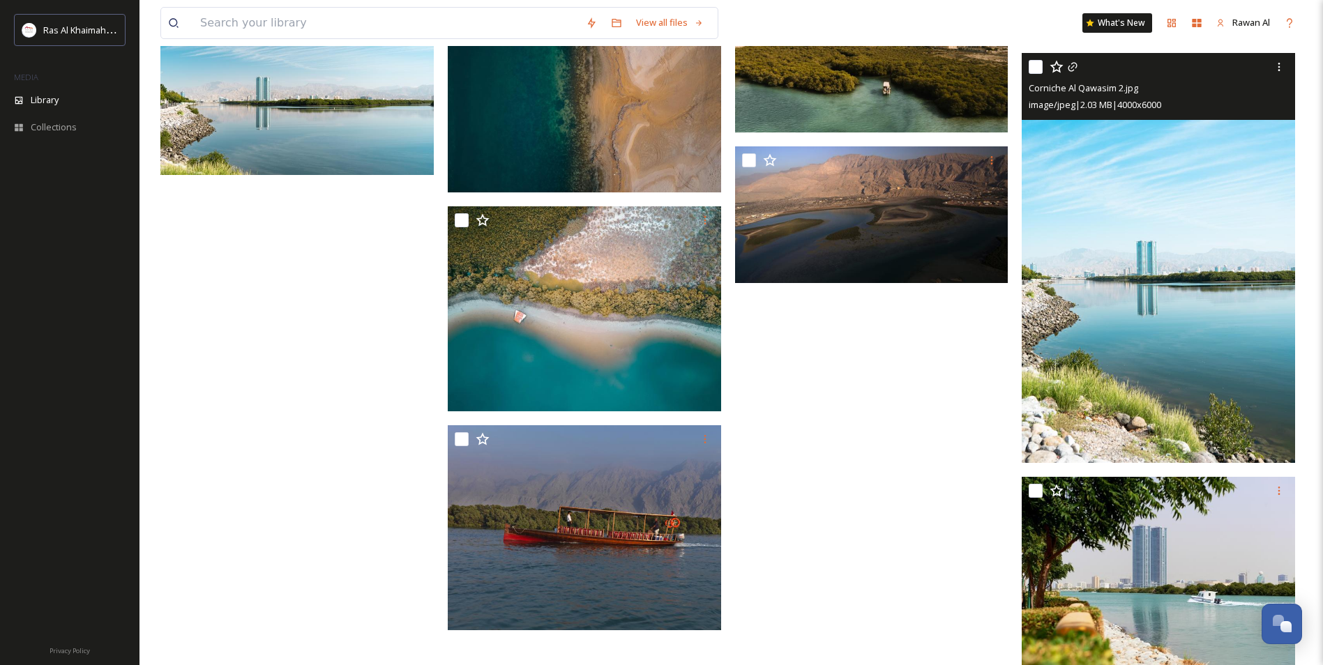
scroll to position [1461, 0]
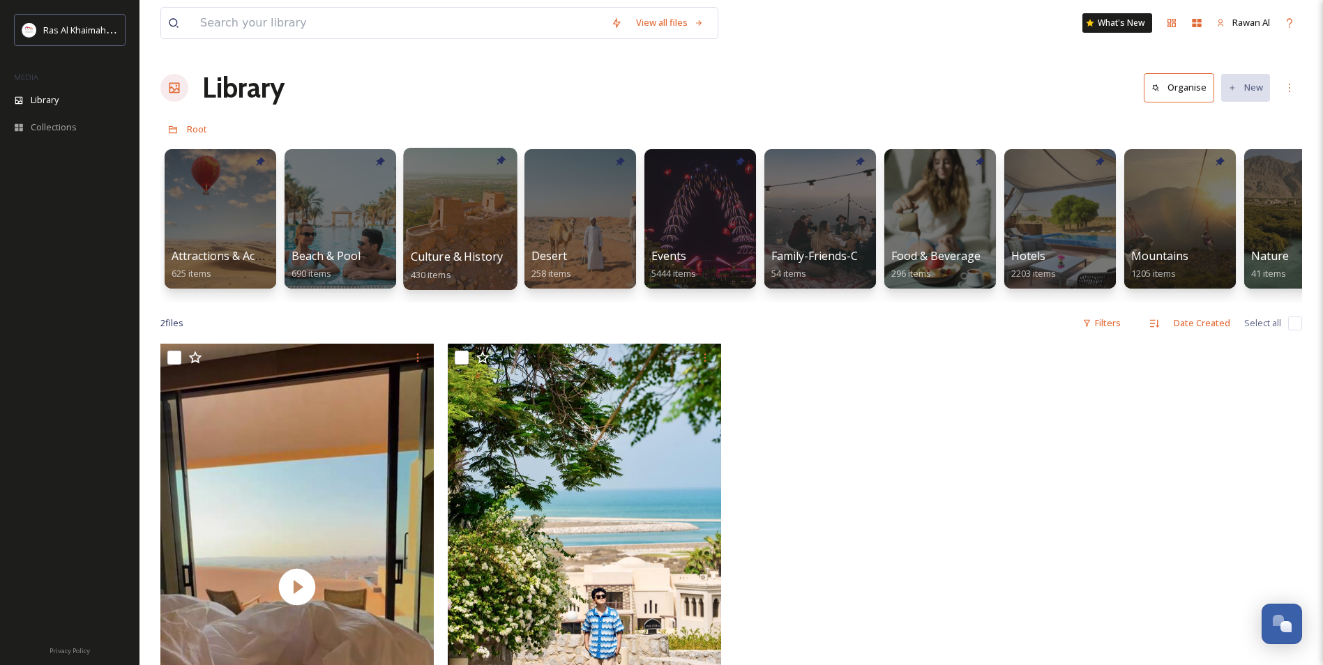
click at [439, 210] on div at bounding box center [460, 219] width 114 height 142
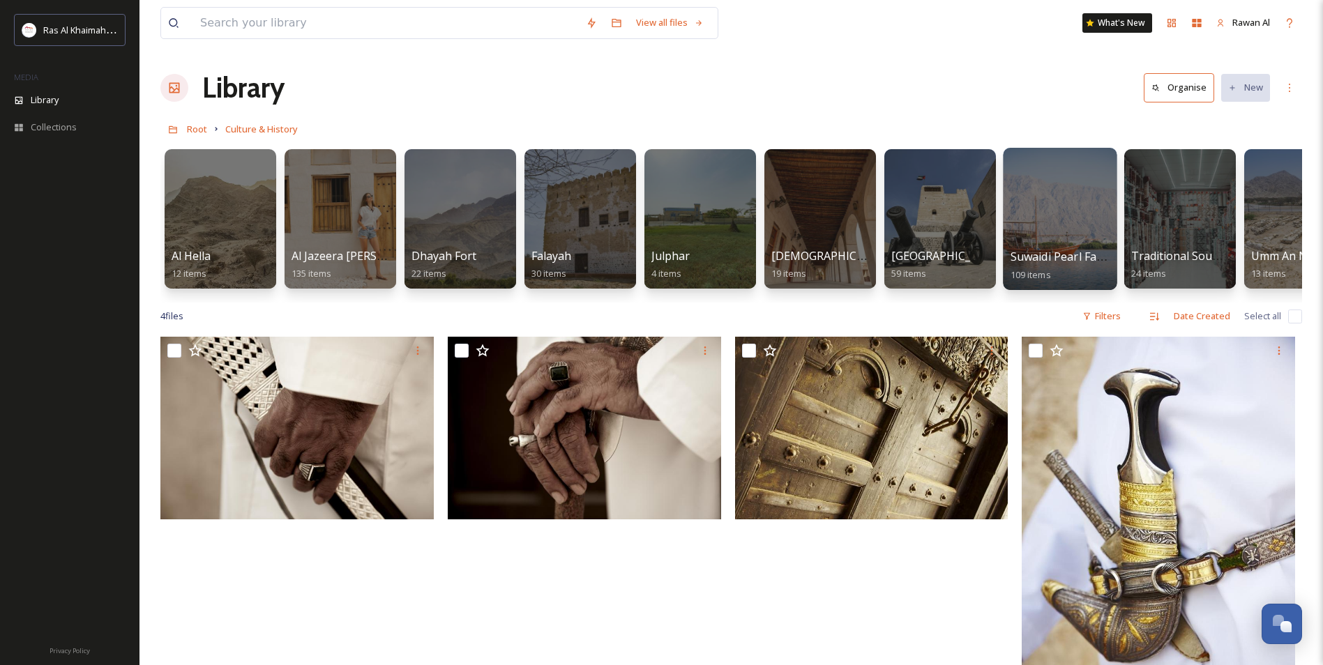
click at [1070, 233] on div at bounding box center [1060, 219] width 114 height 142
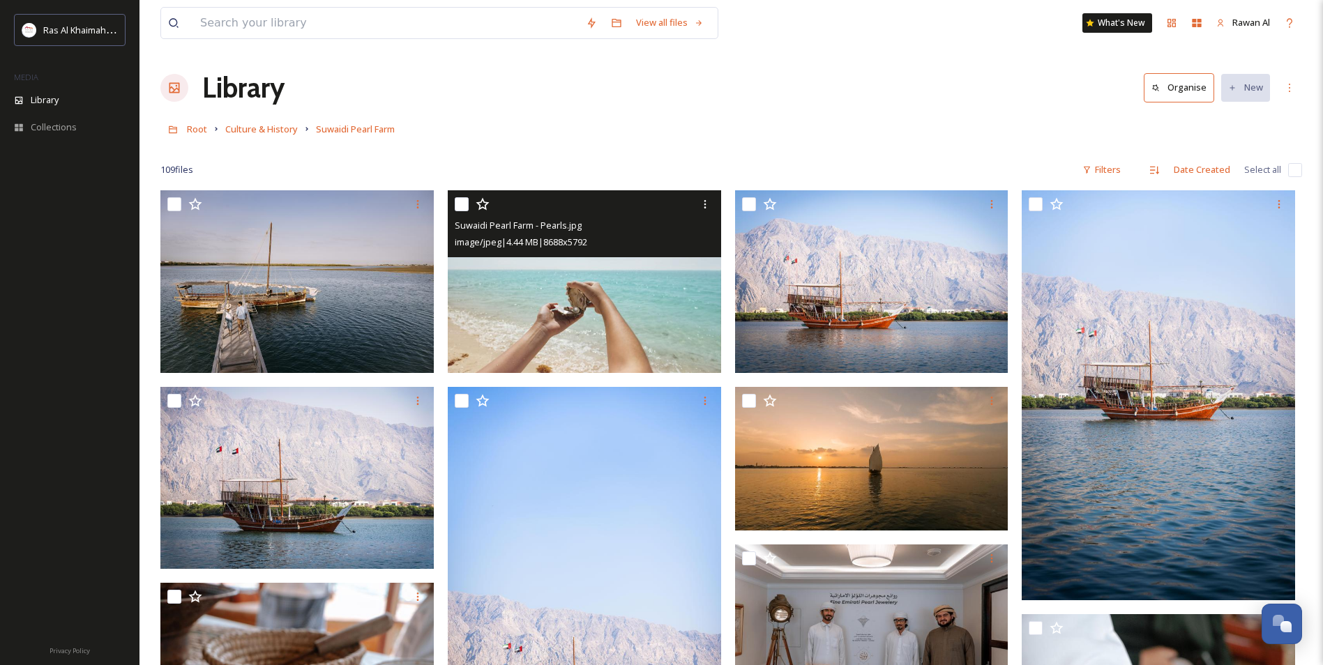
click at [602, 304] on img at bounding box center [584, 281] width 273 height 183
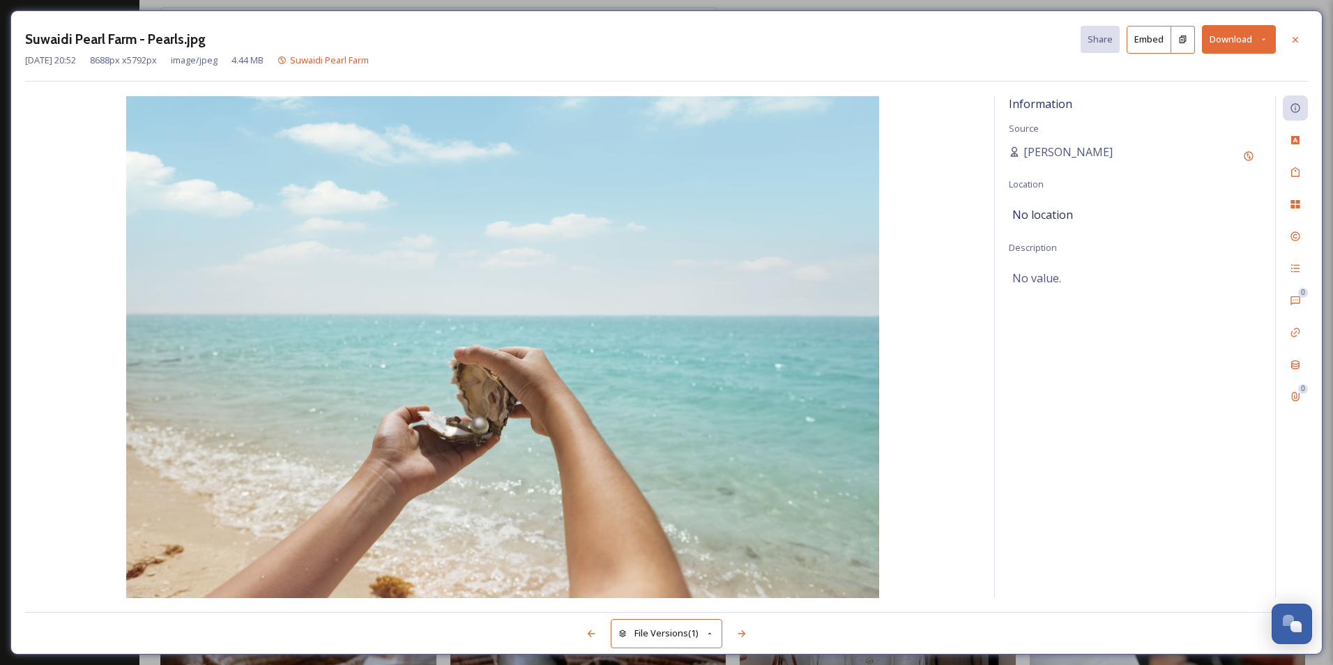
click at [1178, 40] on icon at bounding box center [1182, 39] width 9 height 9
click at [1228, 42] on button "Download" at bounding box center [1239, 39] width 74 height 29
click at [1219, 69] on span "Download Original (8688 x 5792)" at bounding box center [1202, 71] width 132 height 13
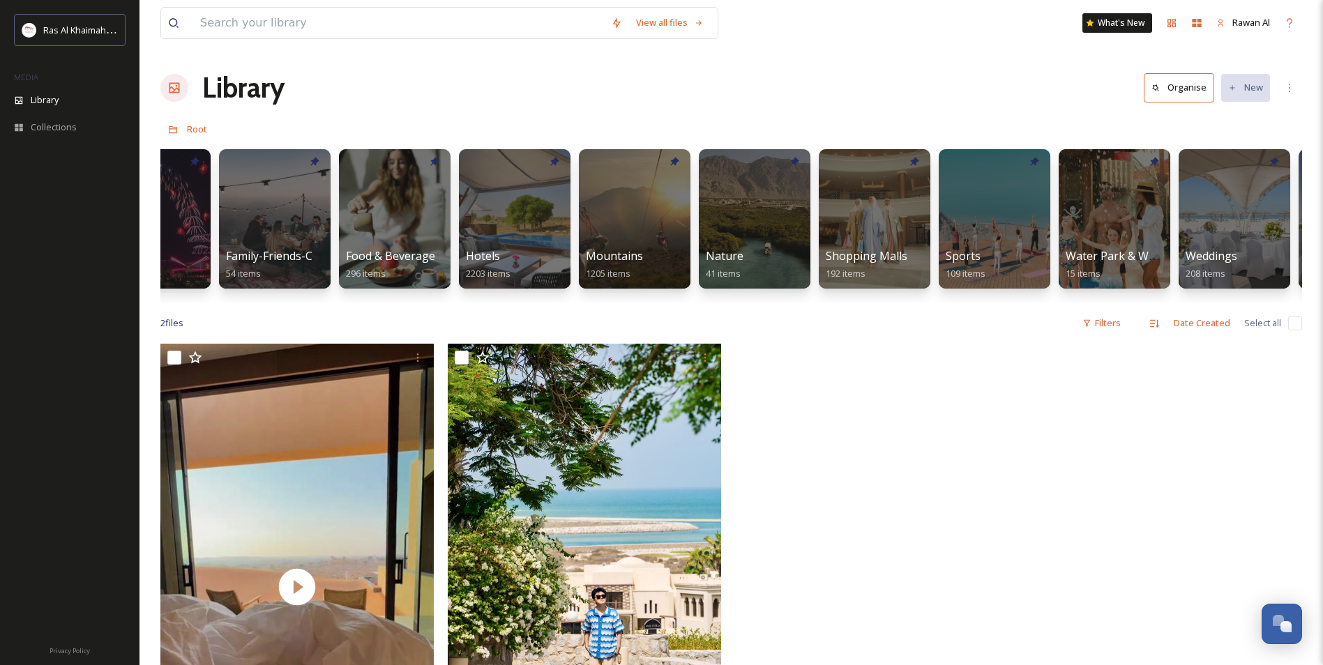
scroll to position [0, 618]
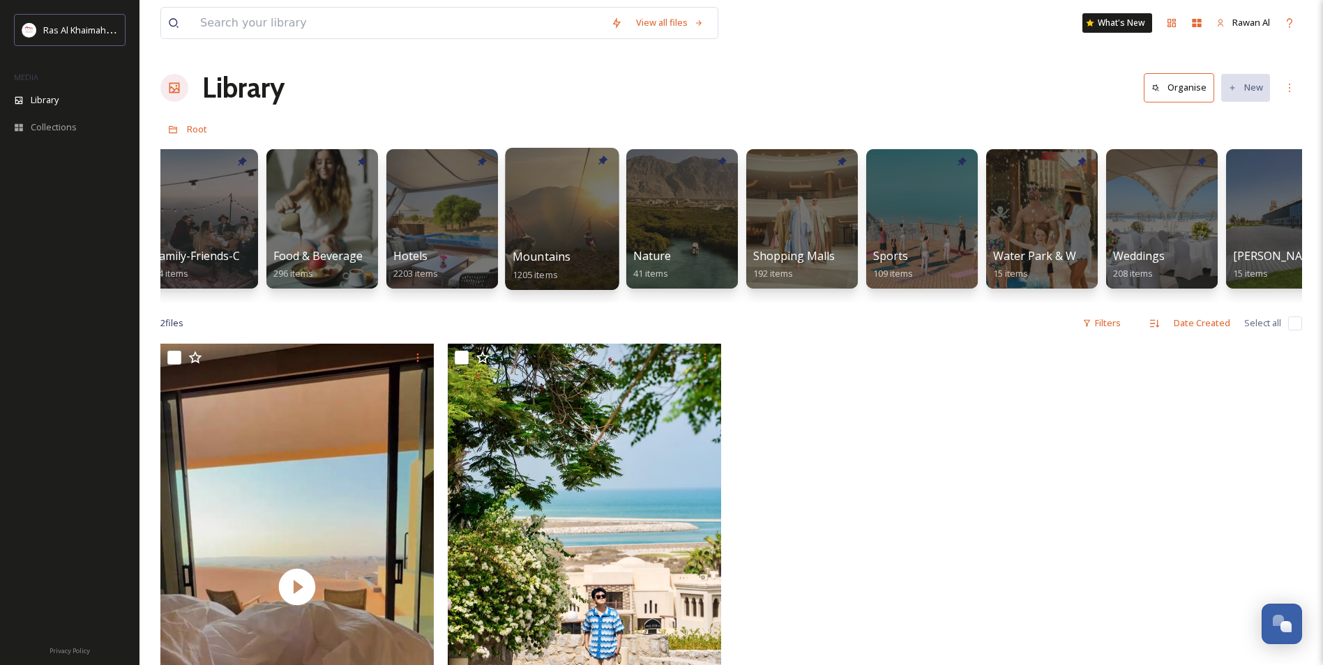
click at [590, 235] on div at bounding box center [562, 219] width 114 height 142
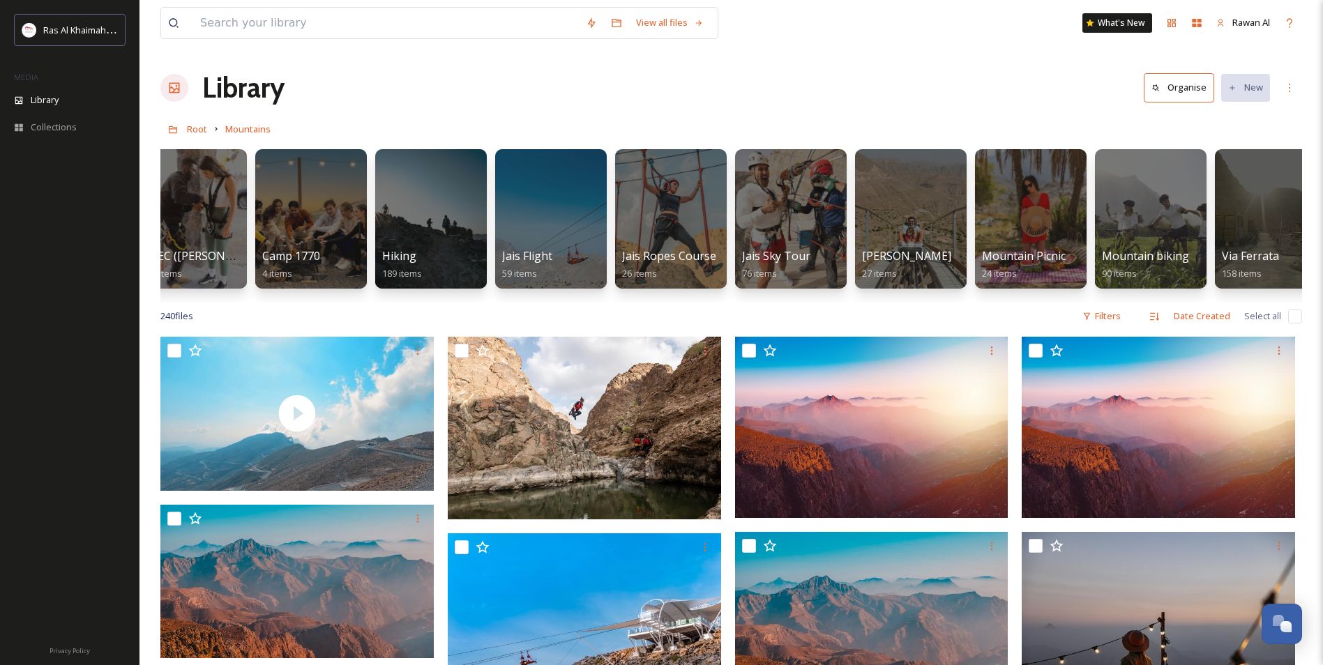
scroll to position [0, 171]
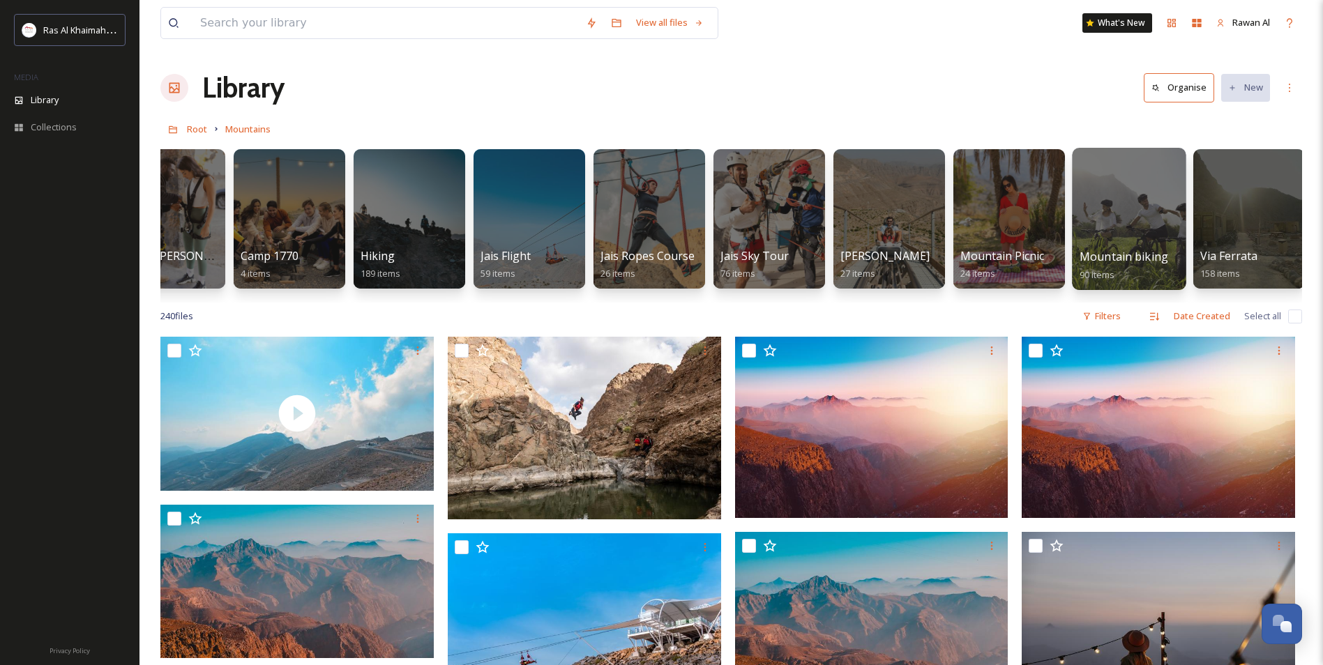
click at [1146, 191] on div at bounding box center [1129, 219] width 114 height 142
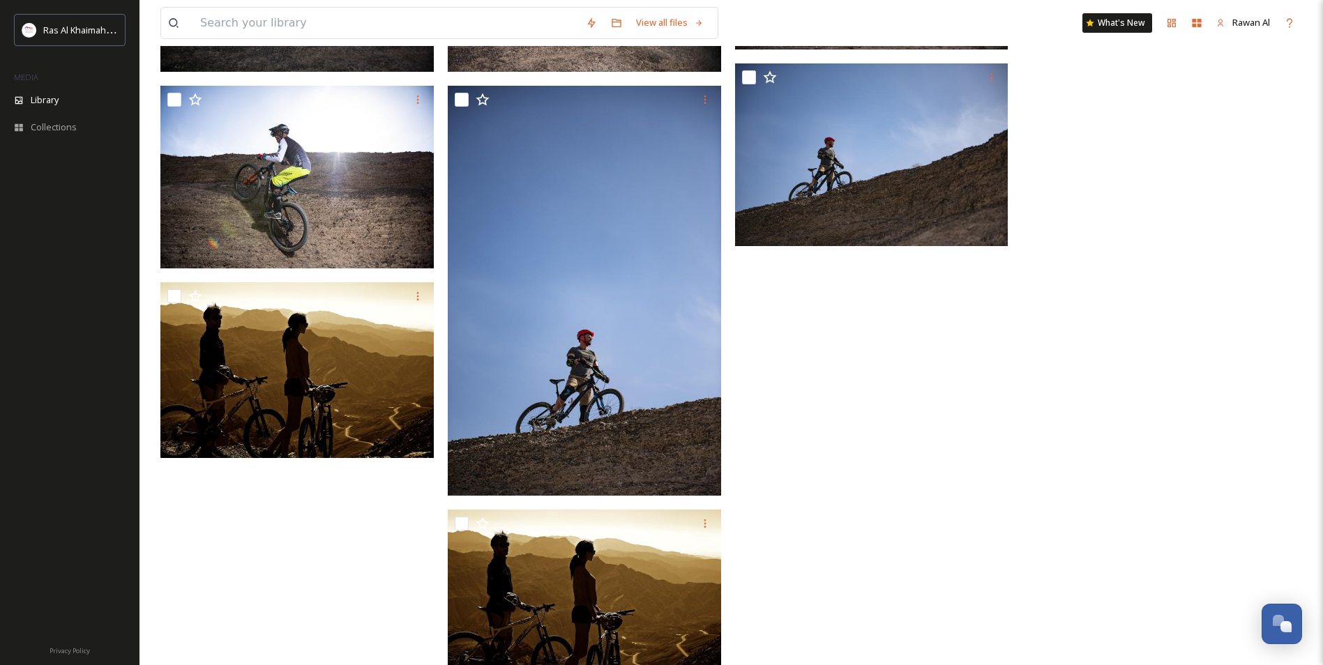
scroll to position [5202, 0]
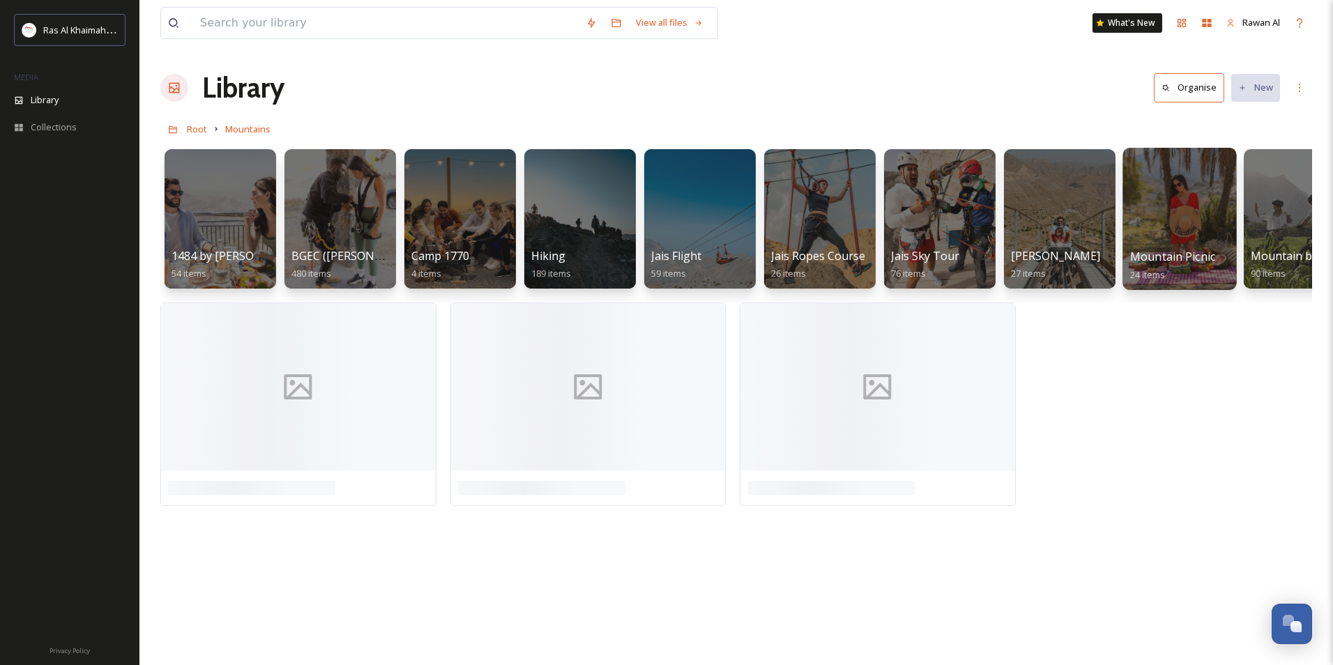
click at [1158, 243] on div at bounding box center [1179, 219] width 114 height 142
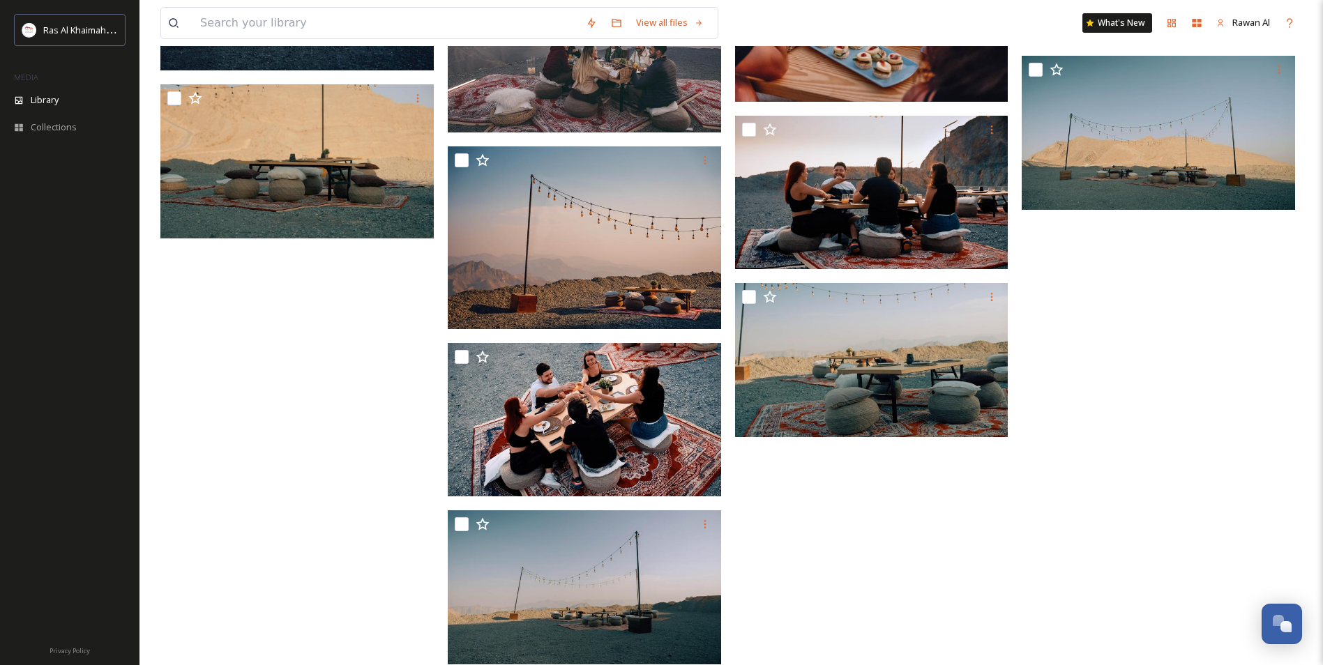
scroll to position [1111, 0]
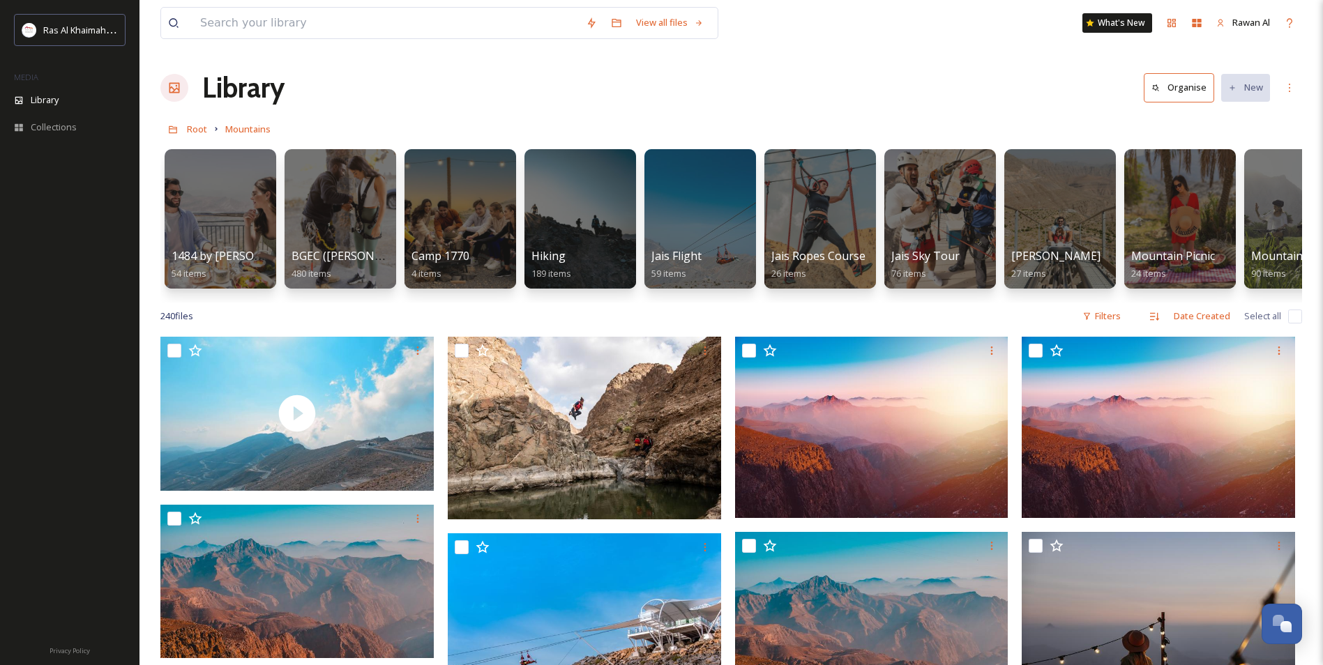
drag, startPoint x: 582, startPoint y: 272, endPoint x: 612, endPoint y: 388, distance: 119.6
click at [582, 272] on div "Hiking 189 items" at bounding box center [580, 265] width 98 height 34
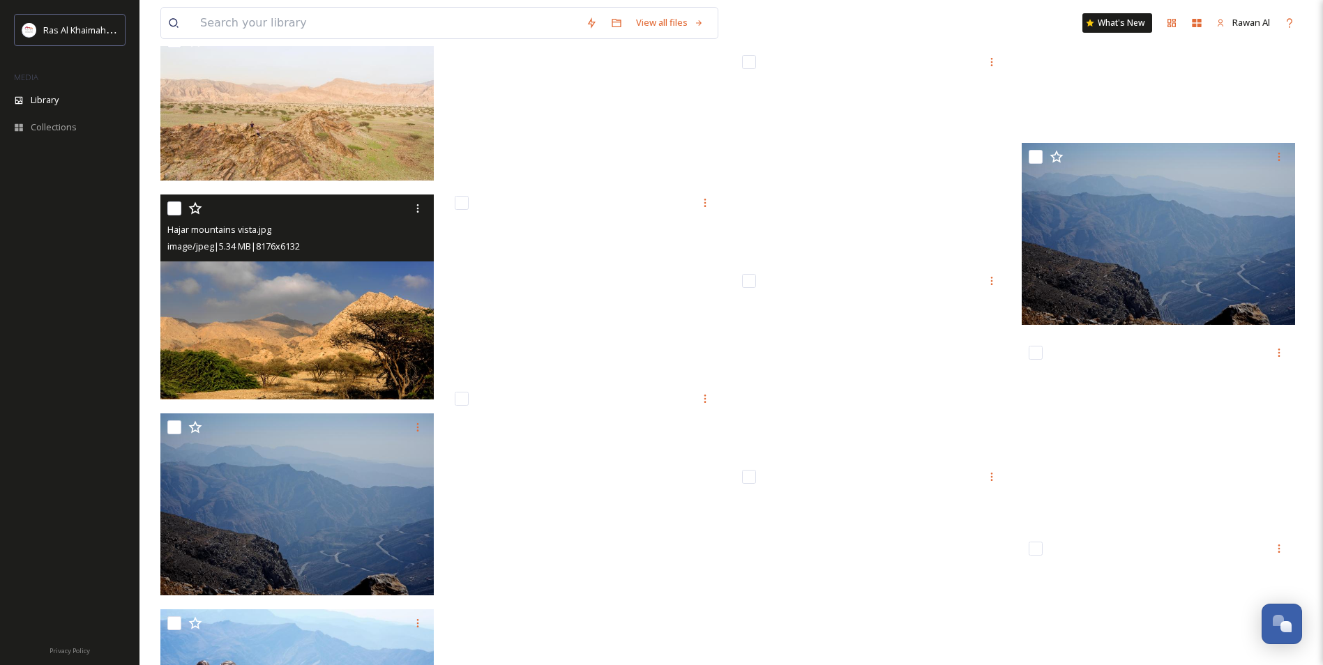
scroll to position [12610, 0]
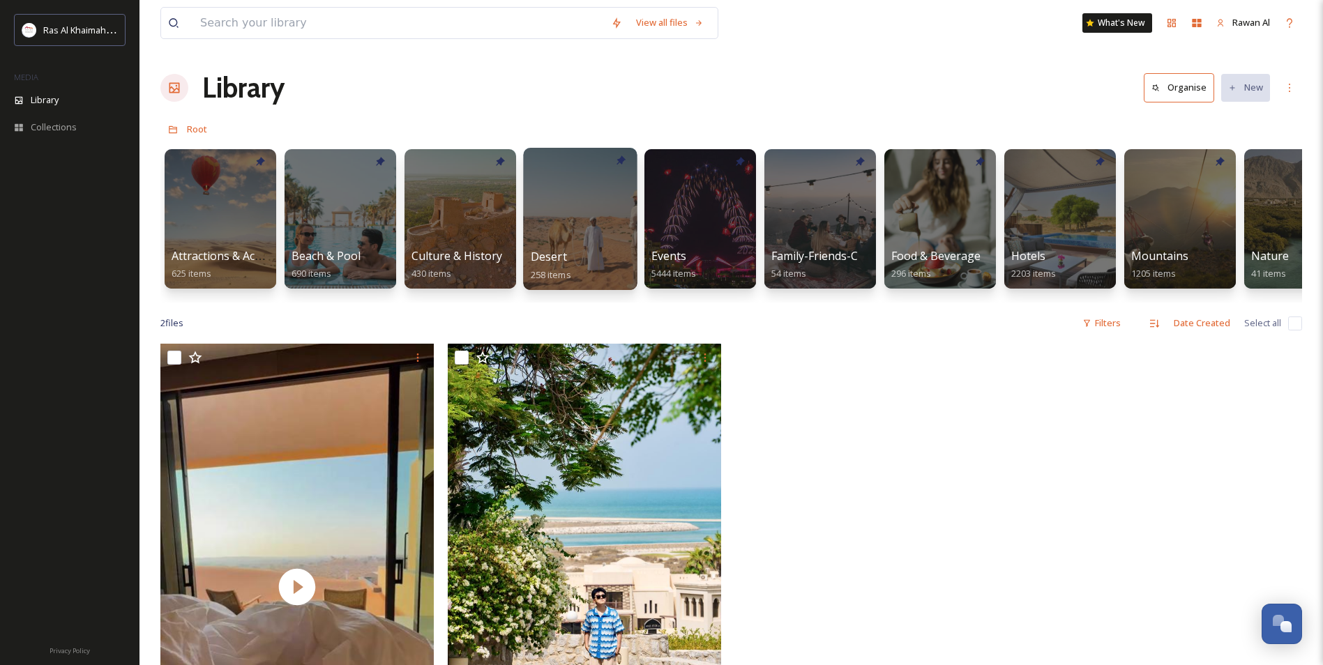
click at [563, 245] on div at bounding box center [580, 219] width 114 height 142
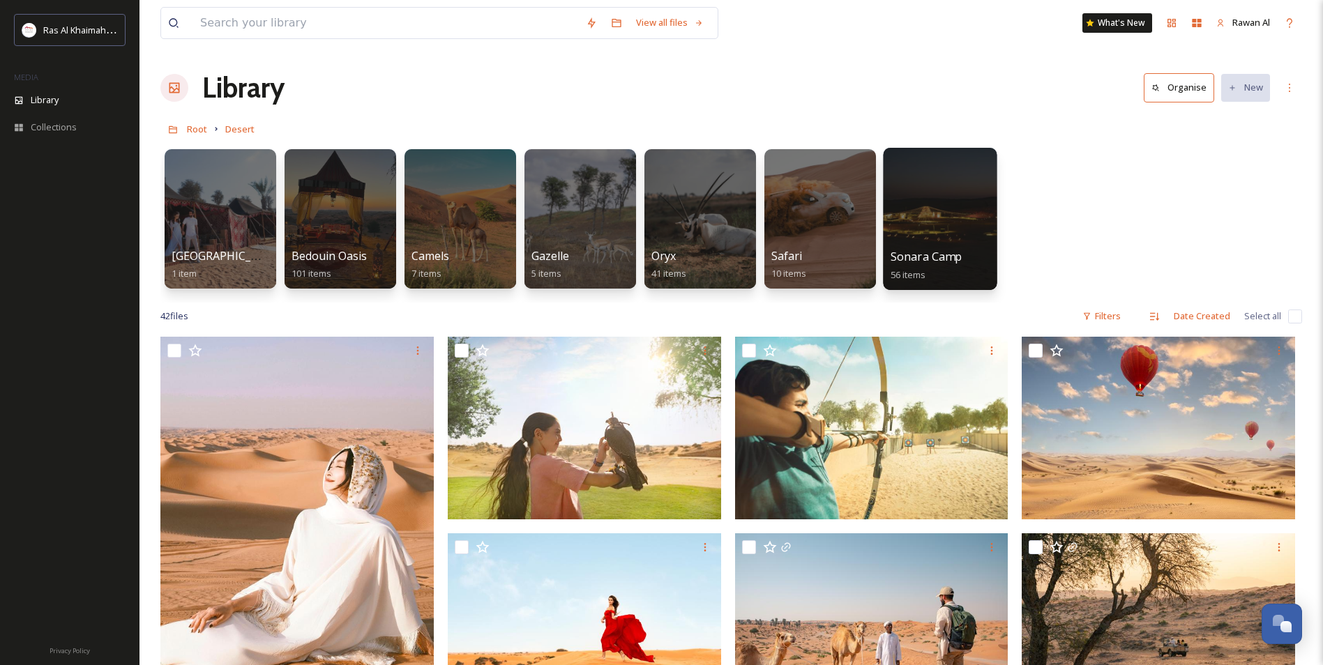
click at [920, 206] on div at bounding box center [940, 219] width 114 height 142
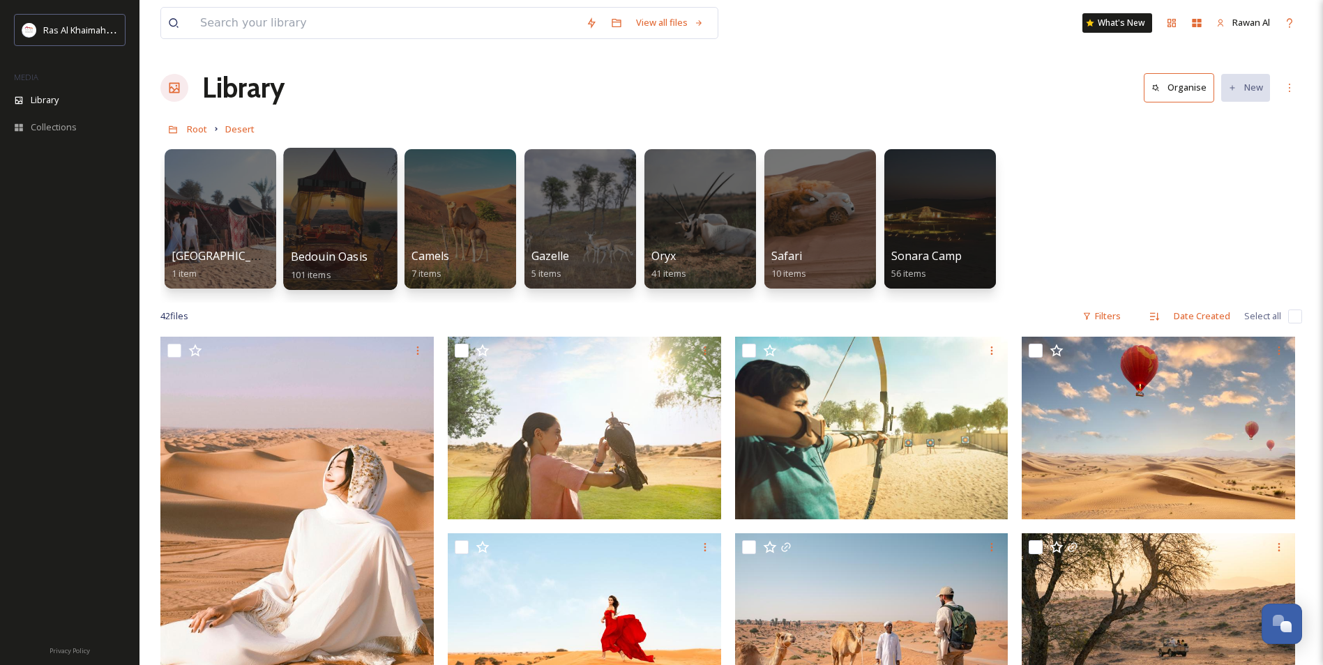
click at [354, 216] on div at bounding box center [340, 219] width 114 height 142
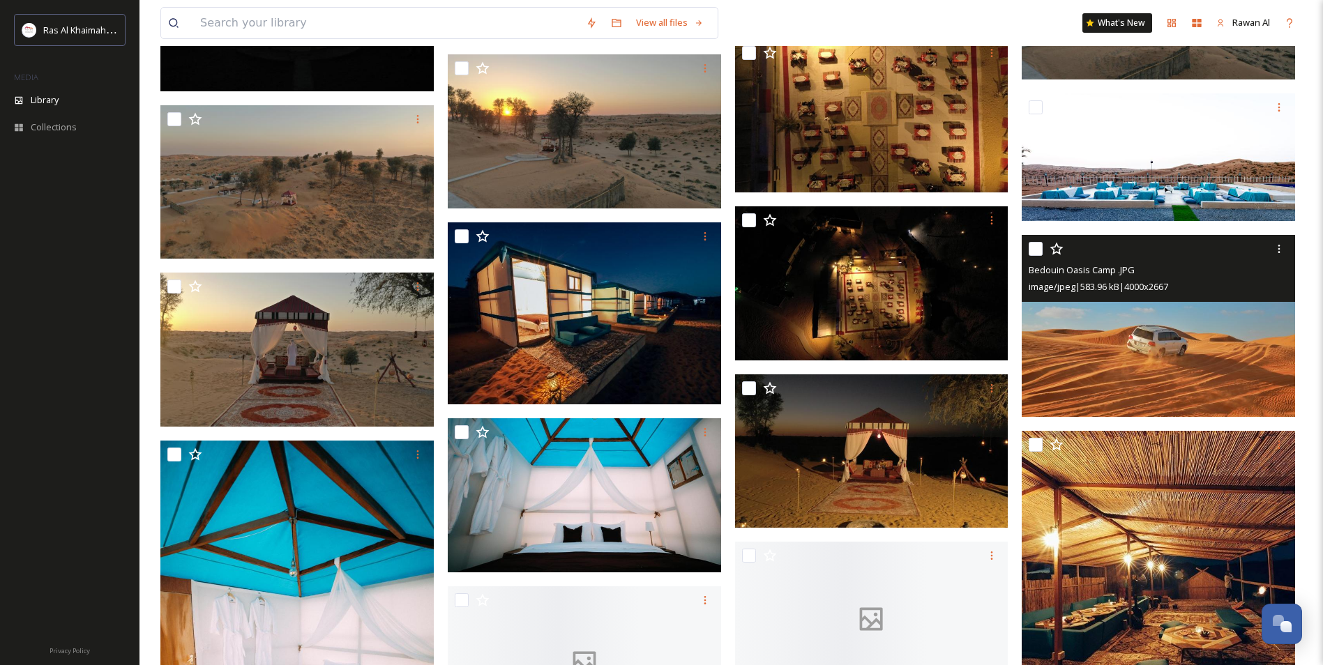
scroll to position [2719, 0]
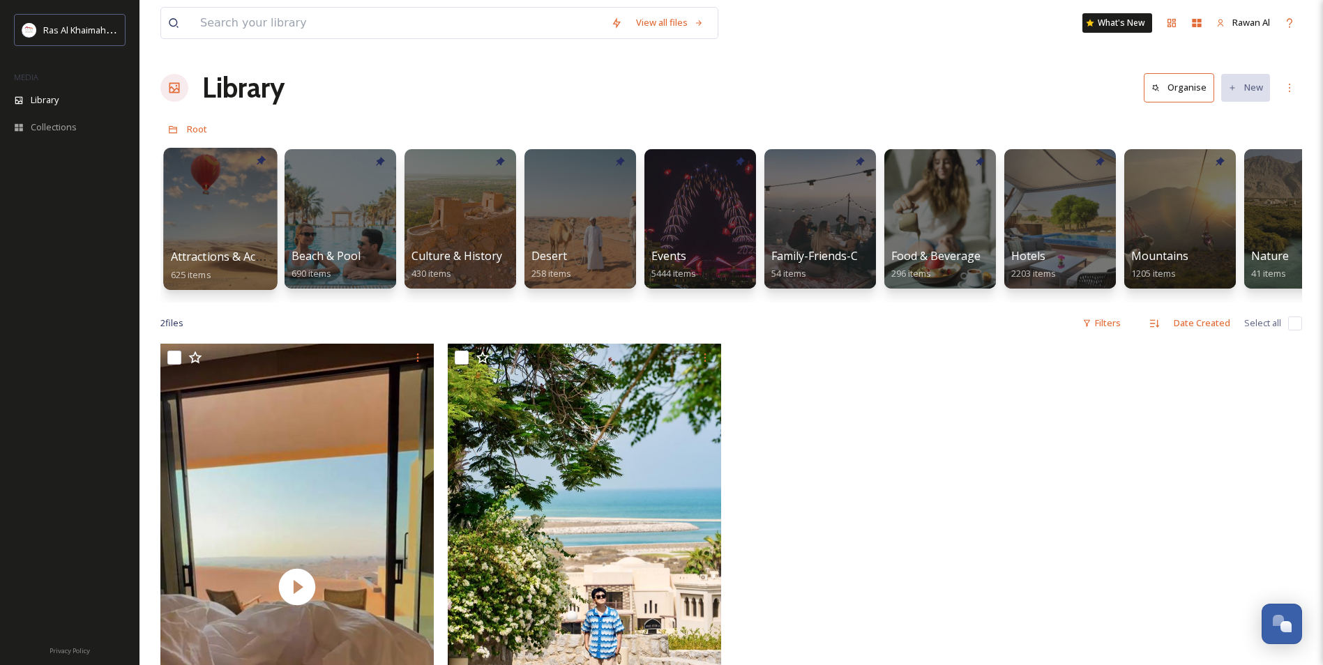
click at [247, 259] on span "Attractions & Activities" at bounding box center [230, 256] width 119 height 15
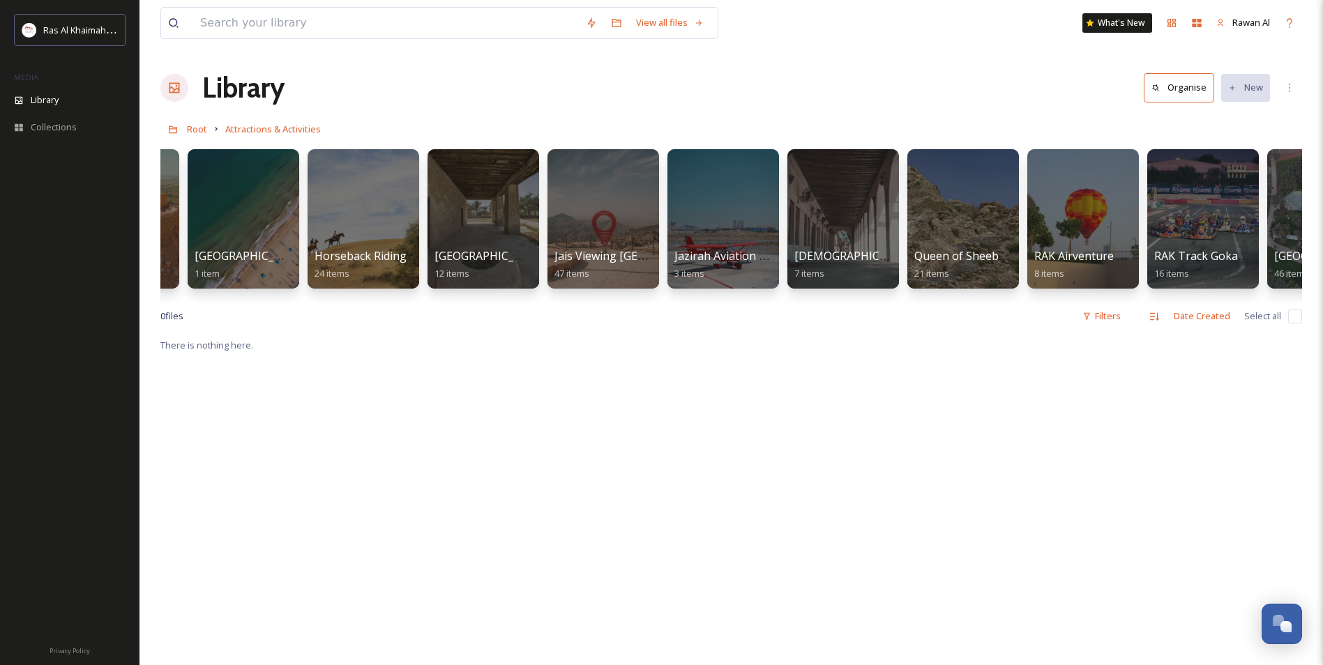
scroll to position [0, 941]
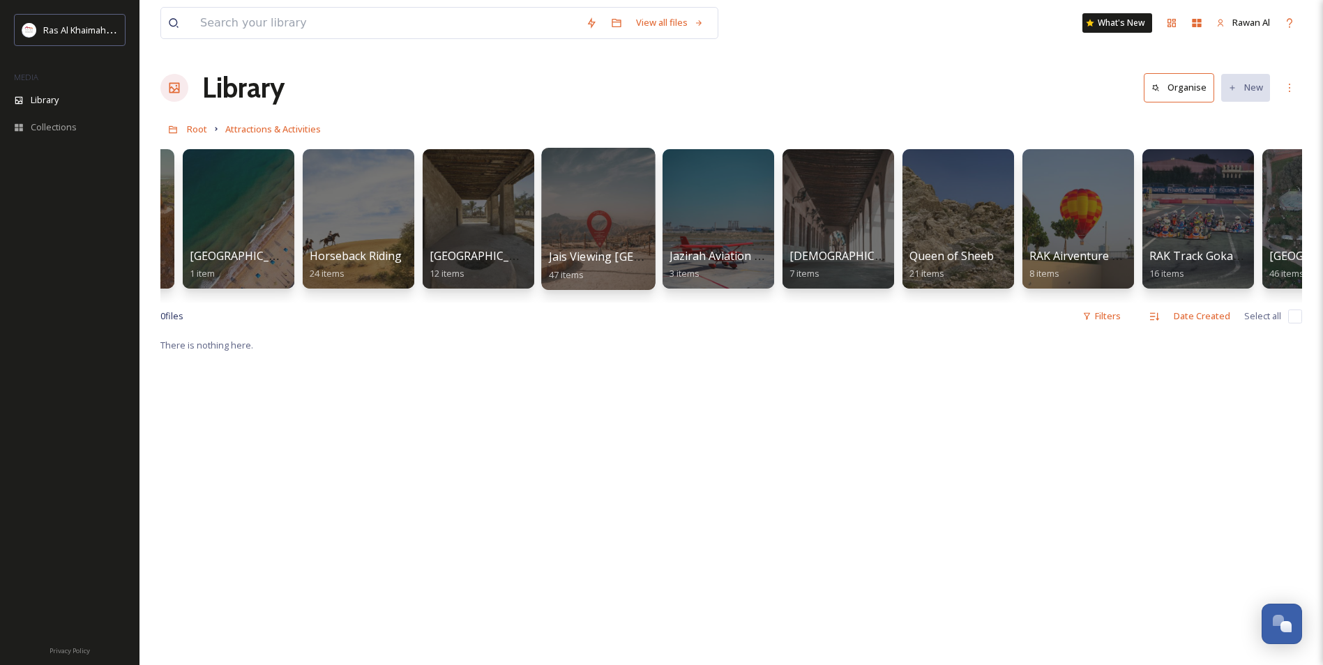
click at [625, 205] on div at bounding box center [598, 219] width 114 height 142
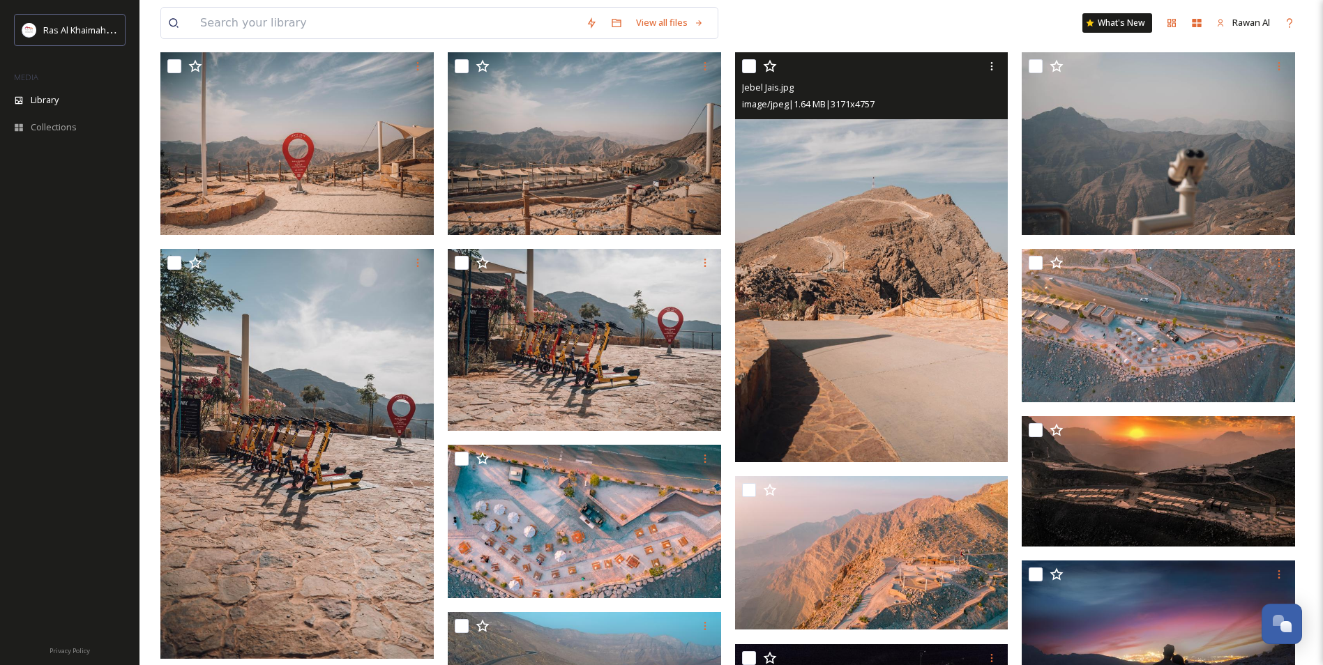
scroll to position [70, 0]
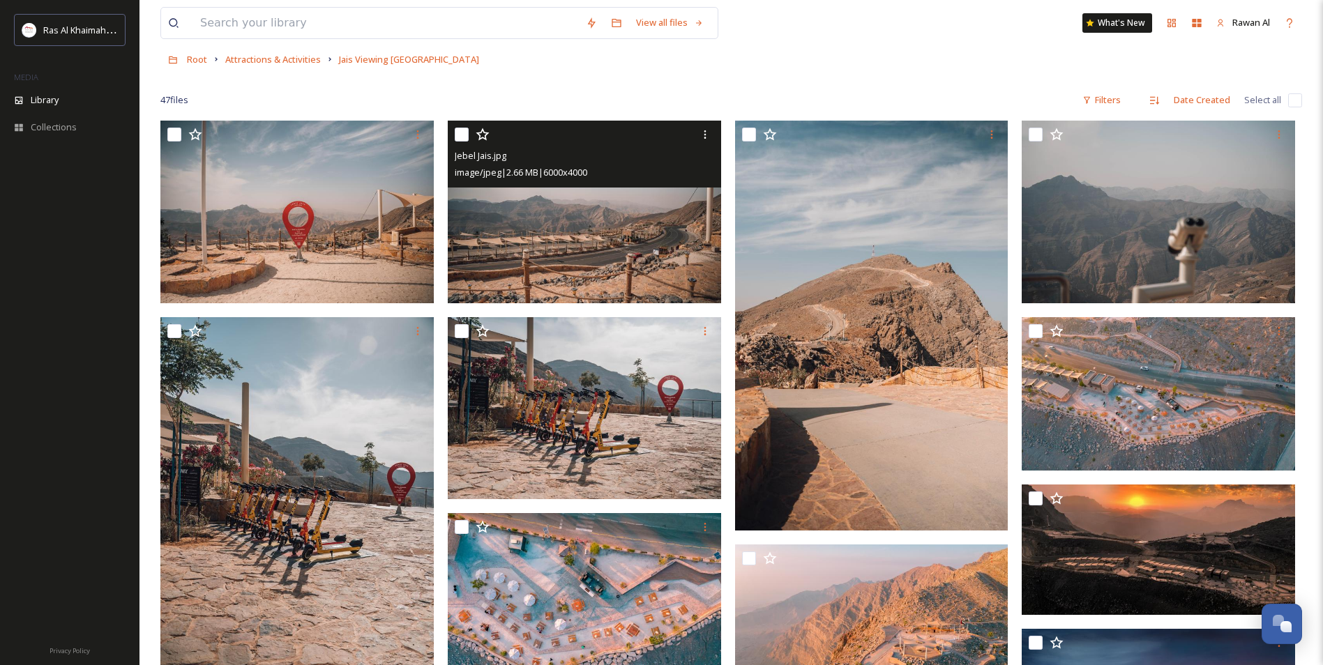
click at [526, 238] on img at bounding box center [584, 212] width 273 height 183
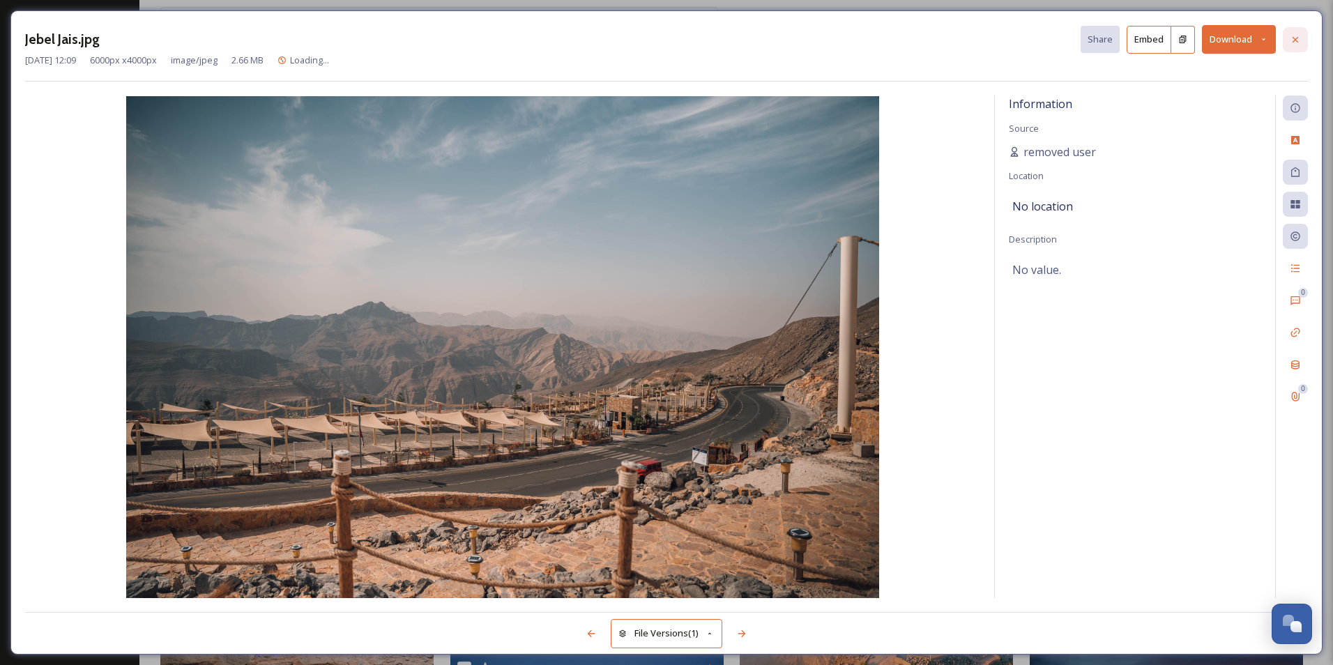
click at [1297, 43] on icon at bounding box center [1295, 39] width 11 height 11
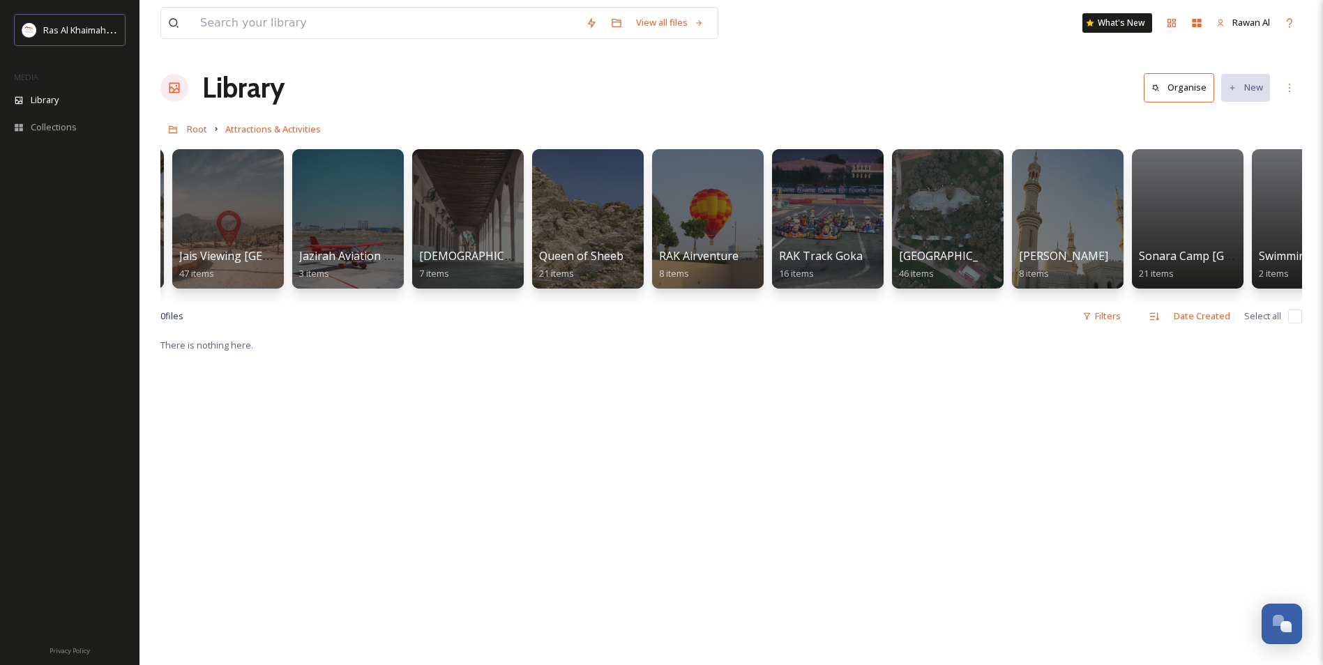
scroll to position [0, 1497]
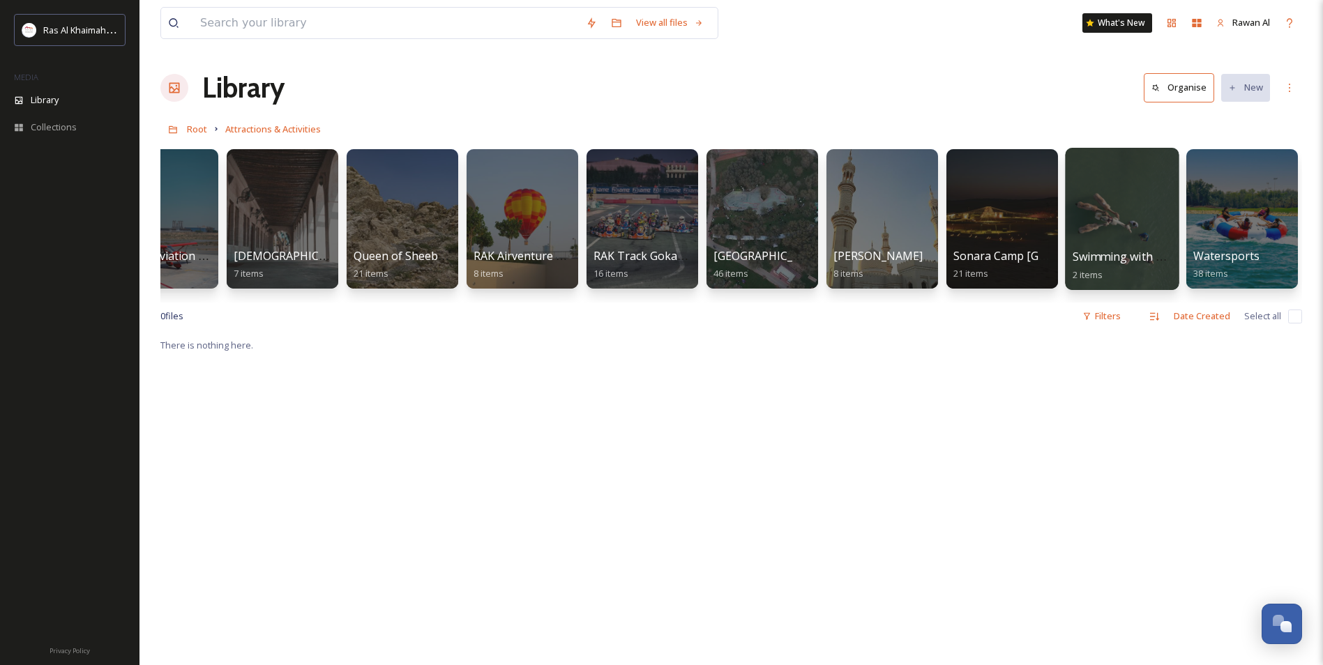
click at [1162, 262] on span "Swimming with Camels" at bounding box center [1132, 256] width 121 height 15
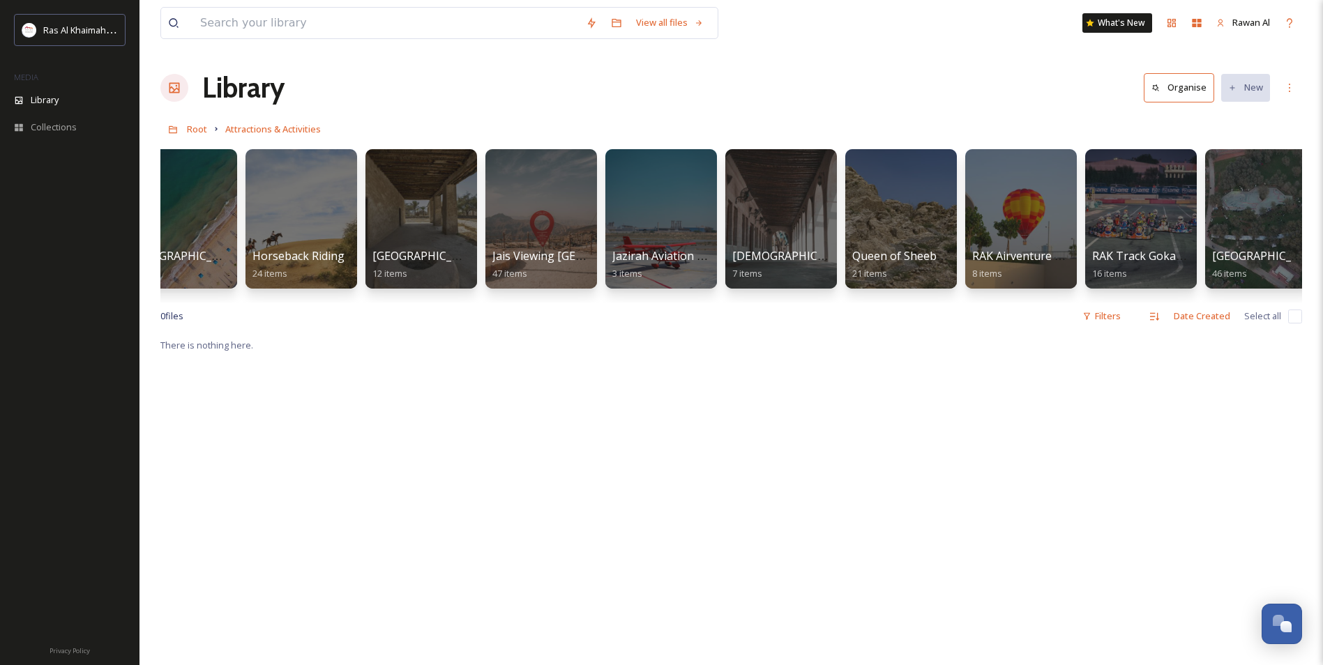
scroll to position [0, 1497]
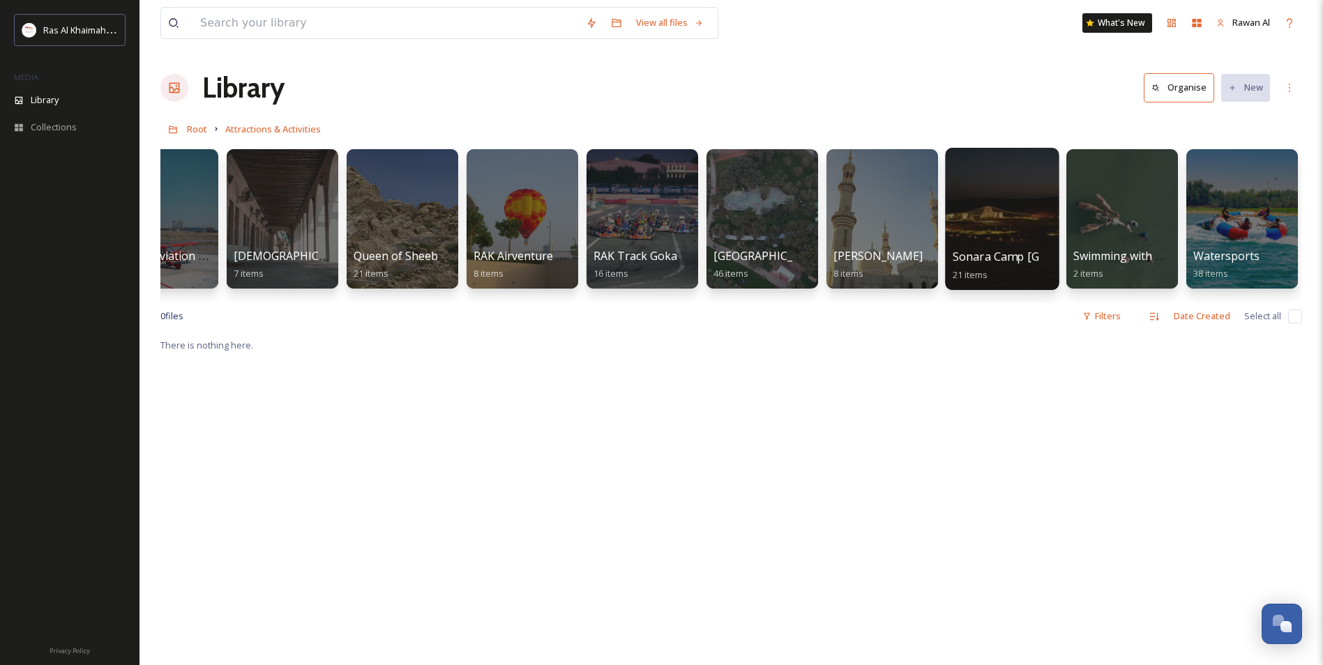
click at [978, 221] on div at bounding box center [1002, 219] width 114 height 142
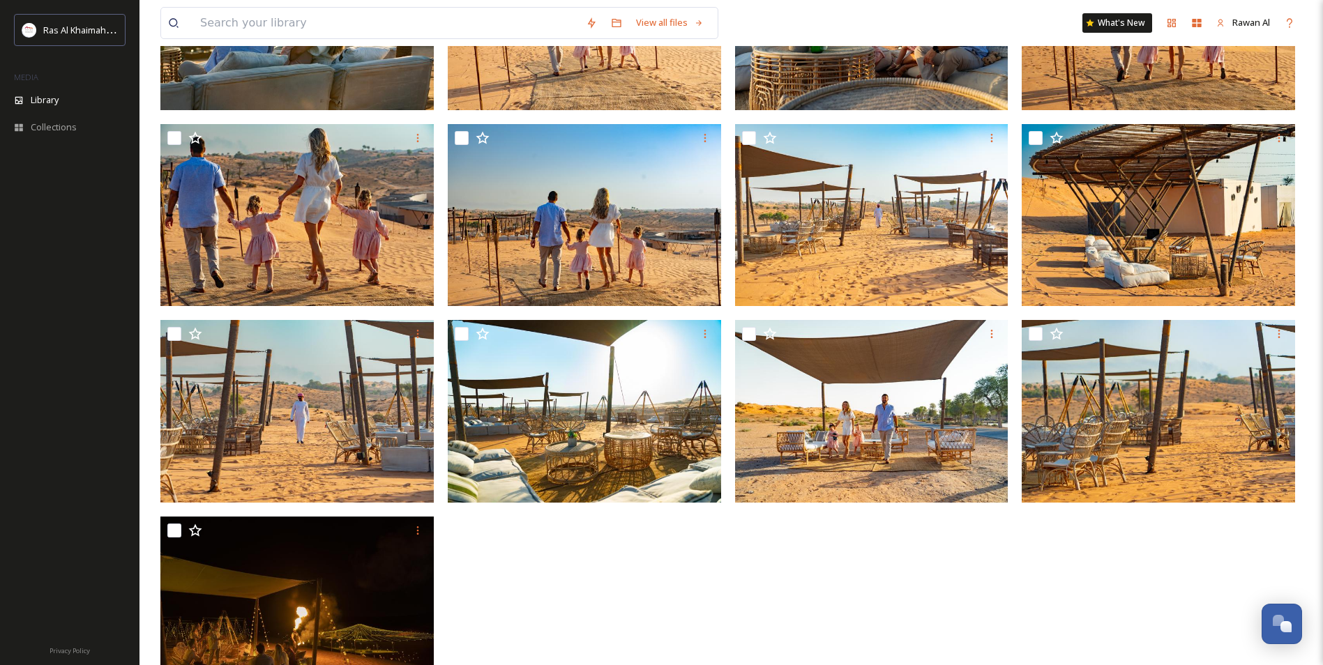
scroll to position [714, 0]
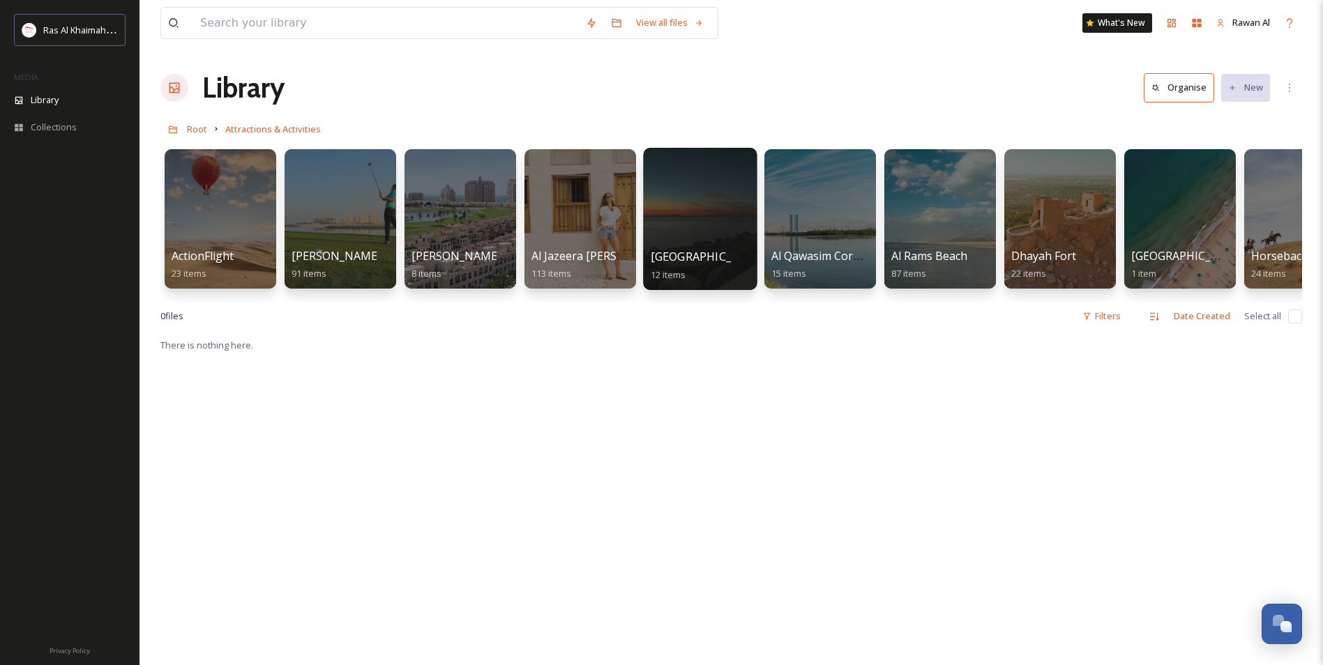
click at [660, 259] on span "[GEOGRAPHIC_DATA]" at bounding box center [707, 256] width 114 height 15
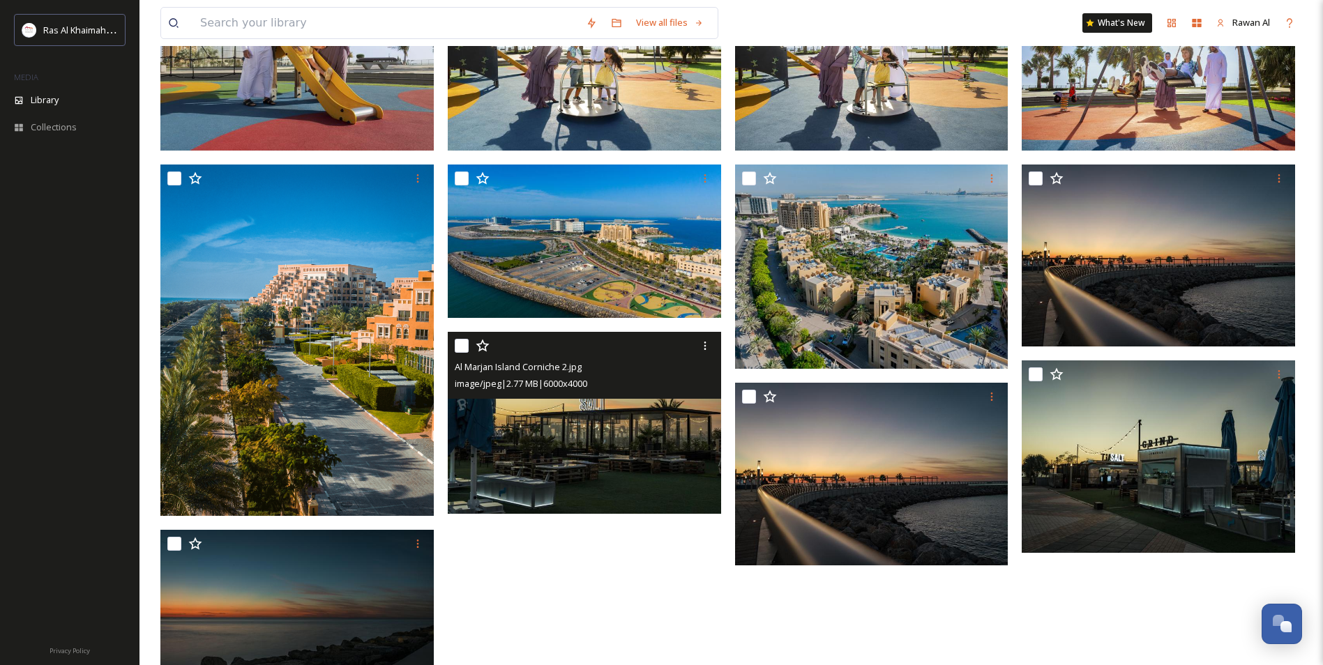
scroll to position [84, 0]
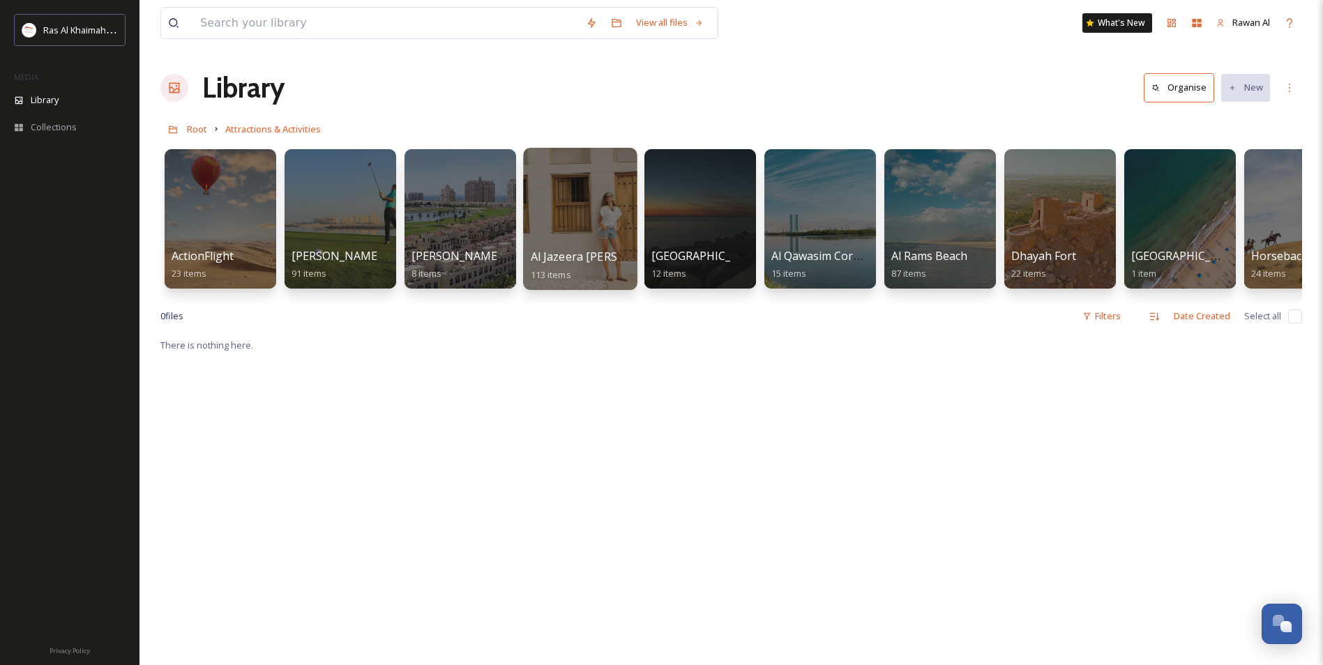
click at [582, 192] on div at bounding box center [580, 219] width 114 height 142
click at [463, 237] on div at bounding box center [460, 219] width 114 height 142
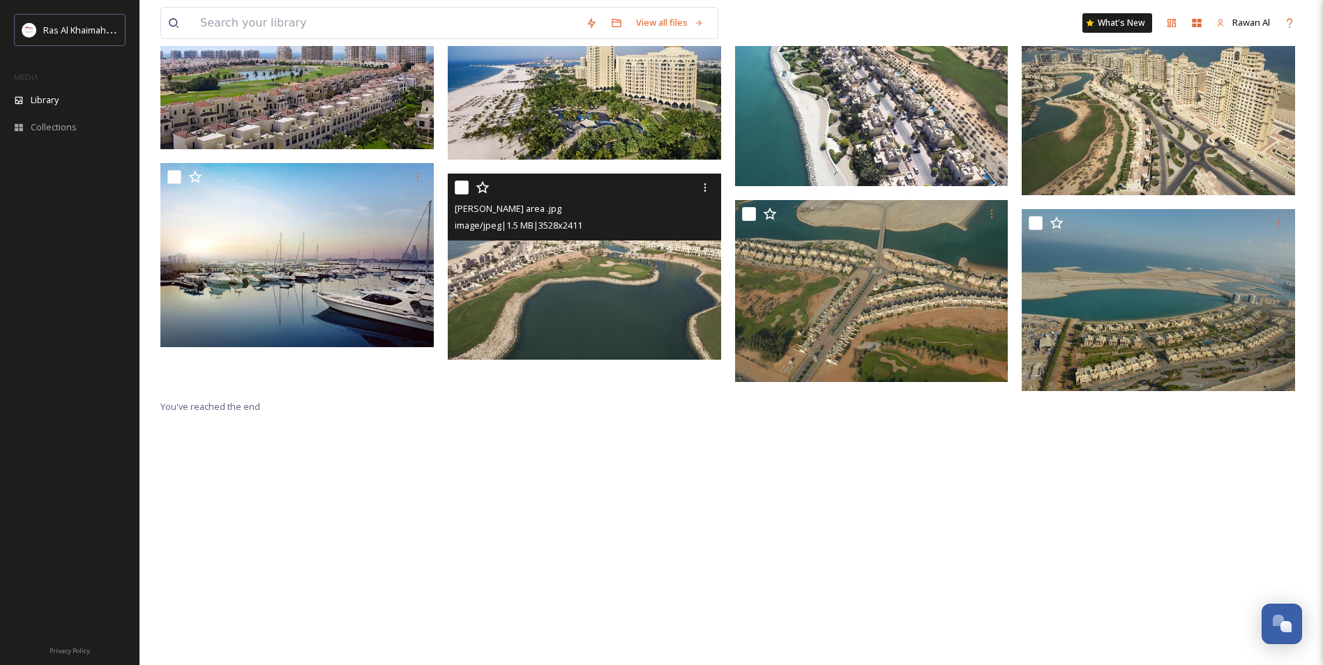
scroll to position [190, 0]
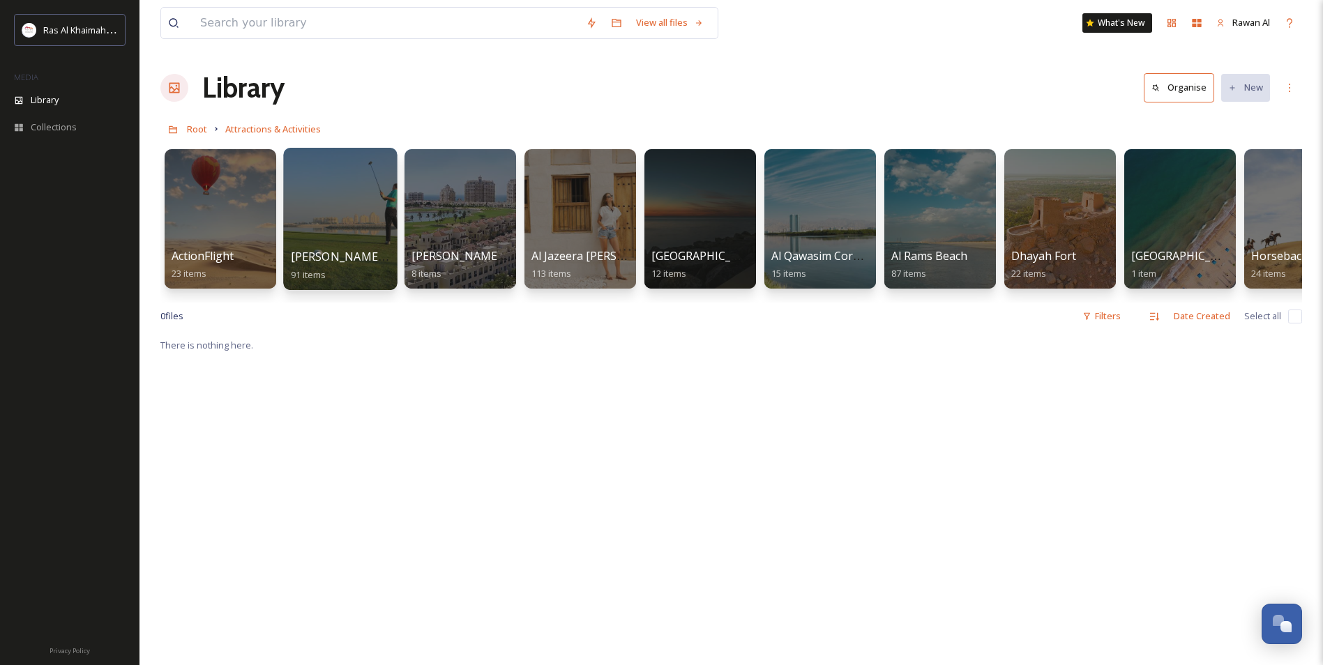
click at [297, 220] on div at bounding box center [340, 219] width 114 height 142
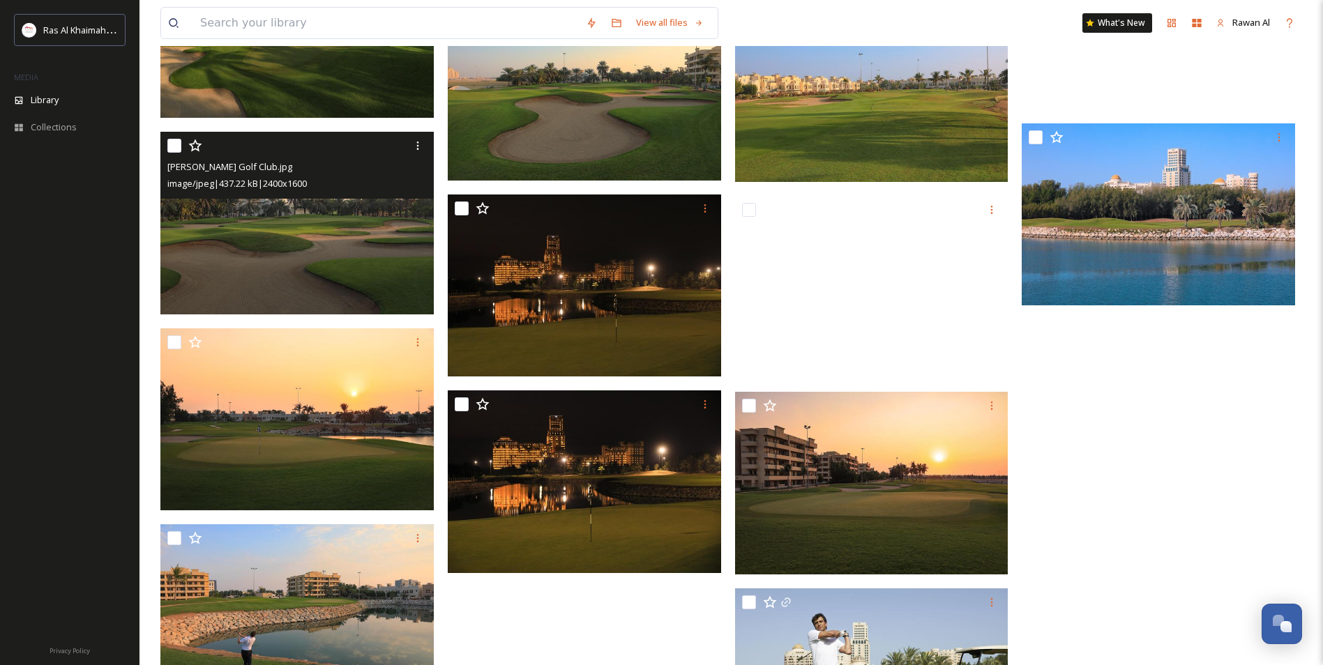
scroll to position [4244, 0]
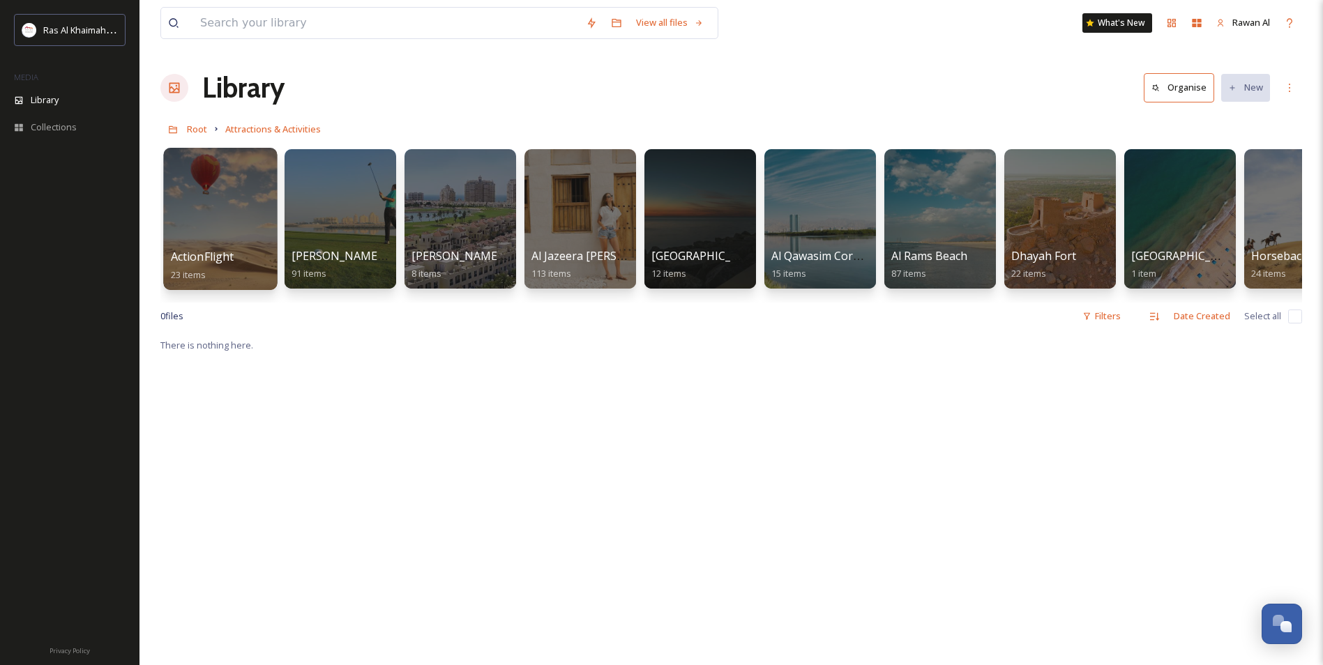
click at [236, 241] on div at bounding box center [220, 219] width 114 height 142
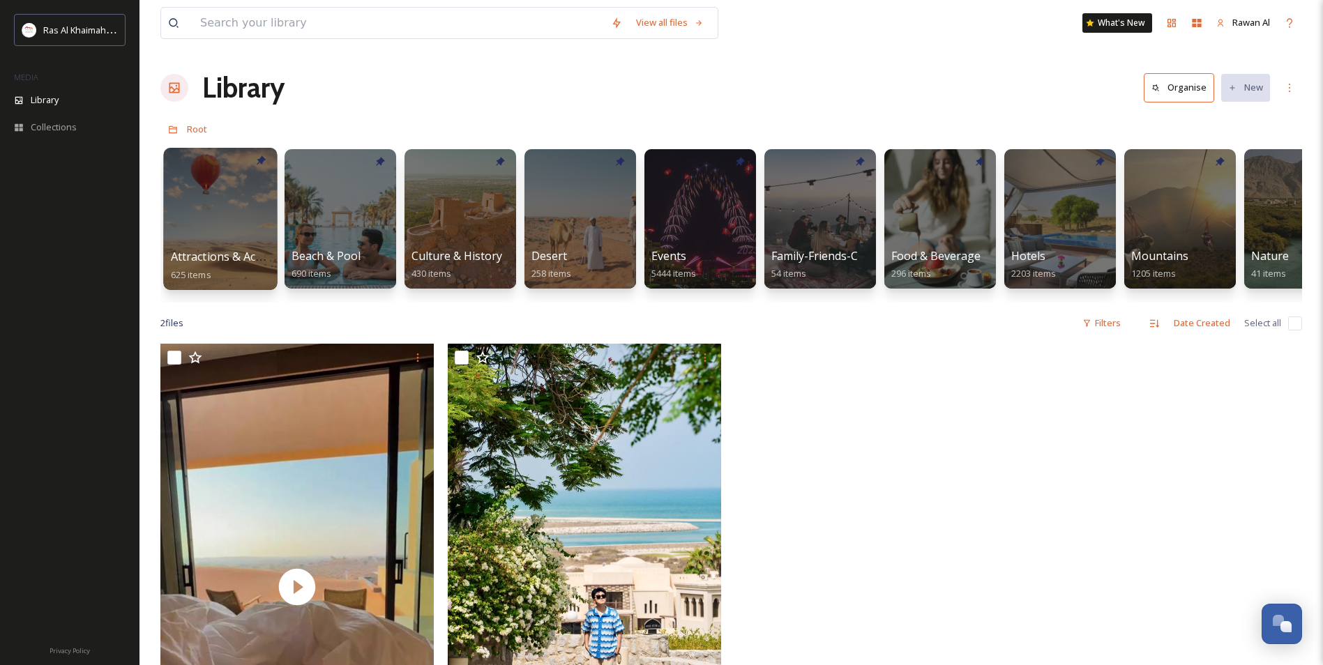
click at [201, 216] on div at bounding box center [220, 219] width 114 height 142
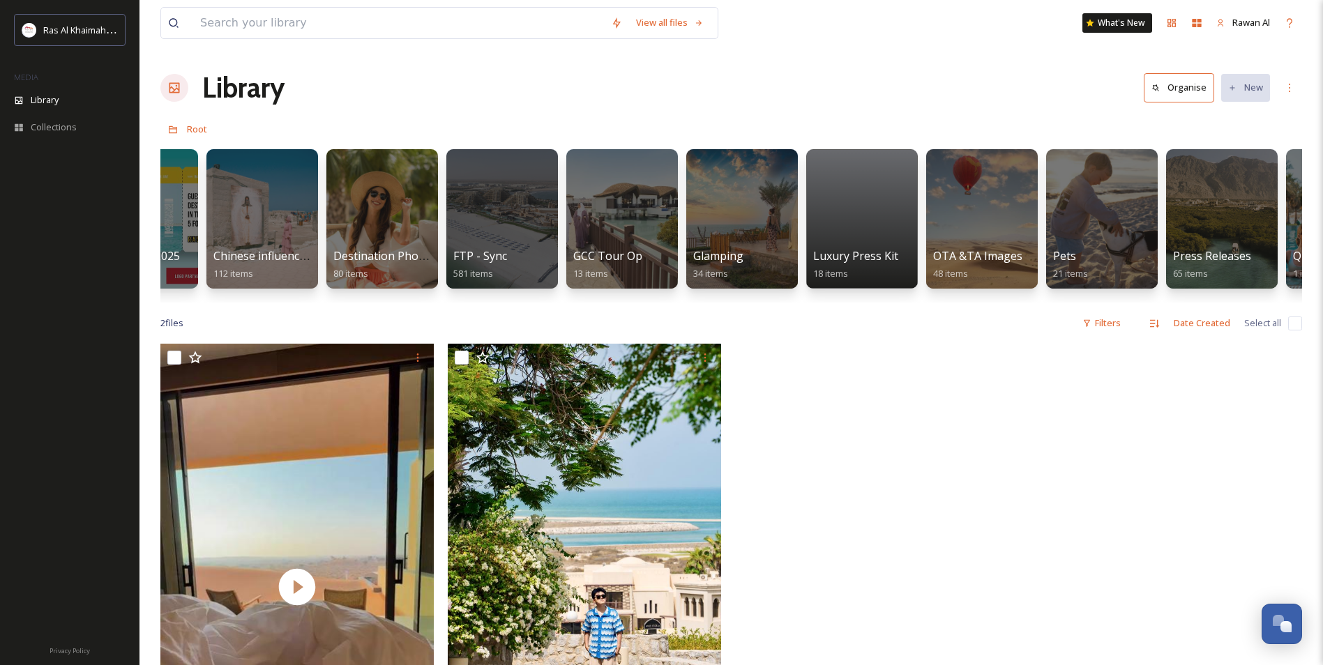
scroll to position [0, 2456]
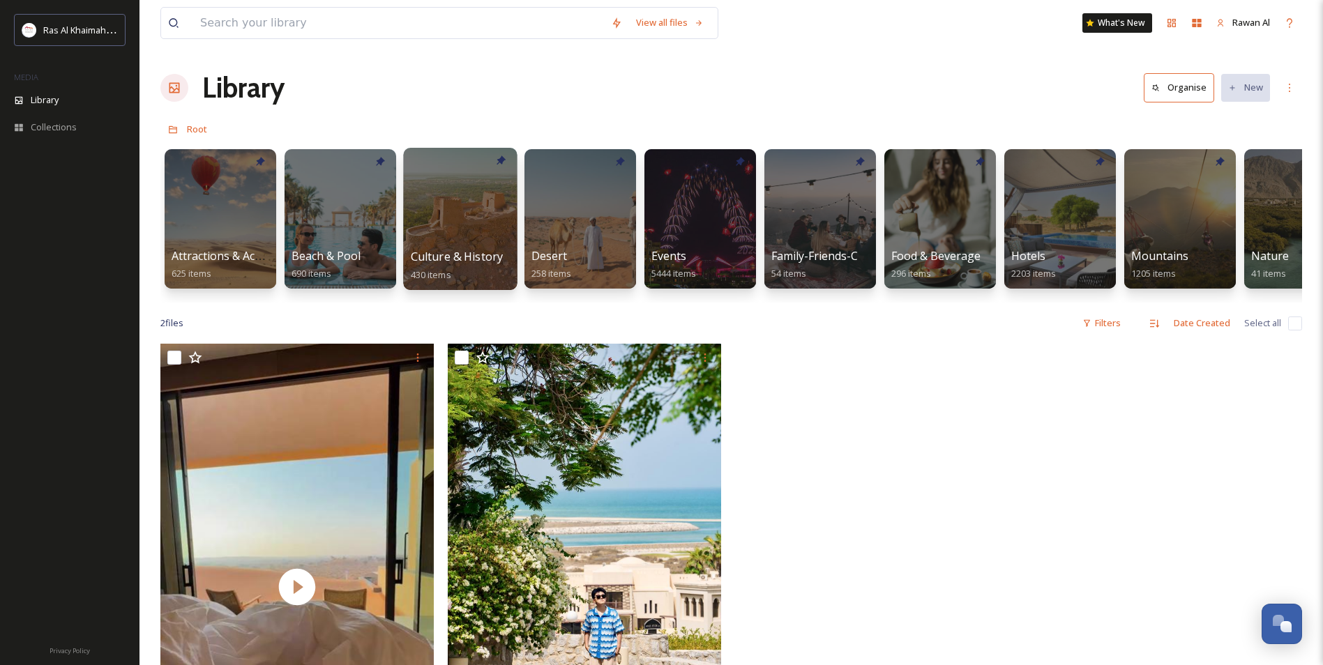
click at [441, 236] on div at bounding box center [460, 219] width 114 height 142
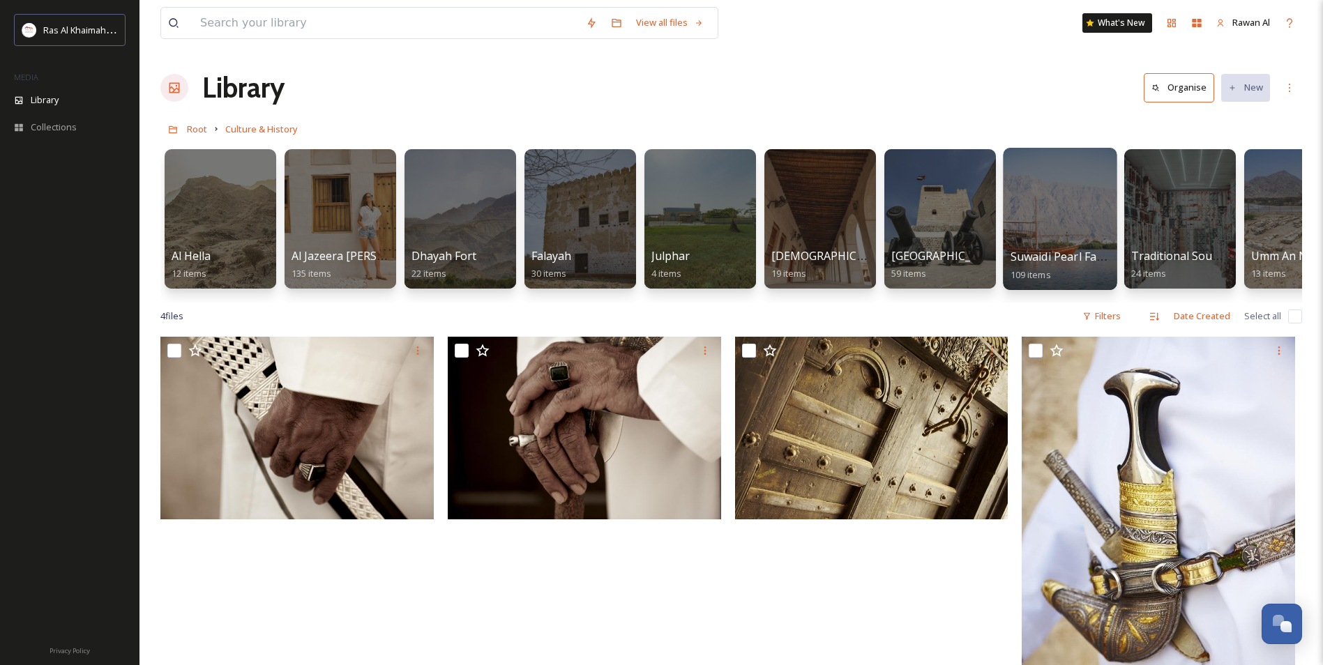
click at [1095, 217] on div at bounding box center [1060, 219] width 114 height 142
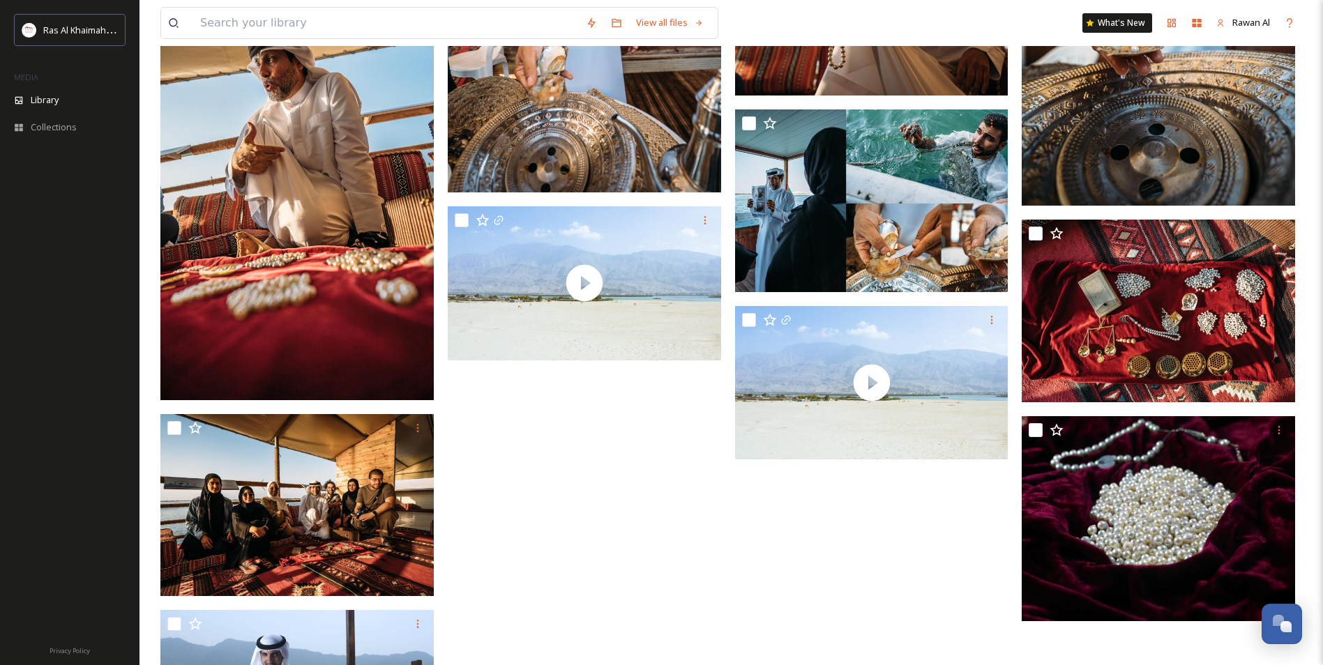
scroll to position [6344, 0]
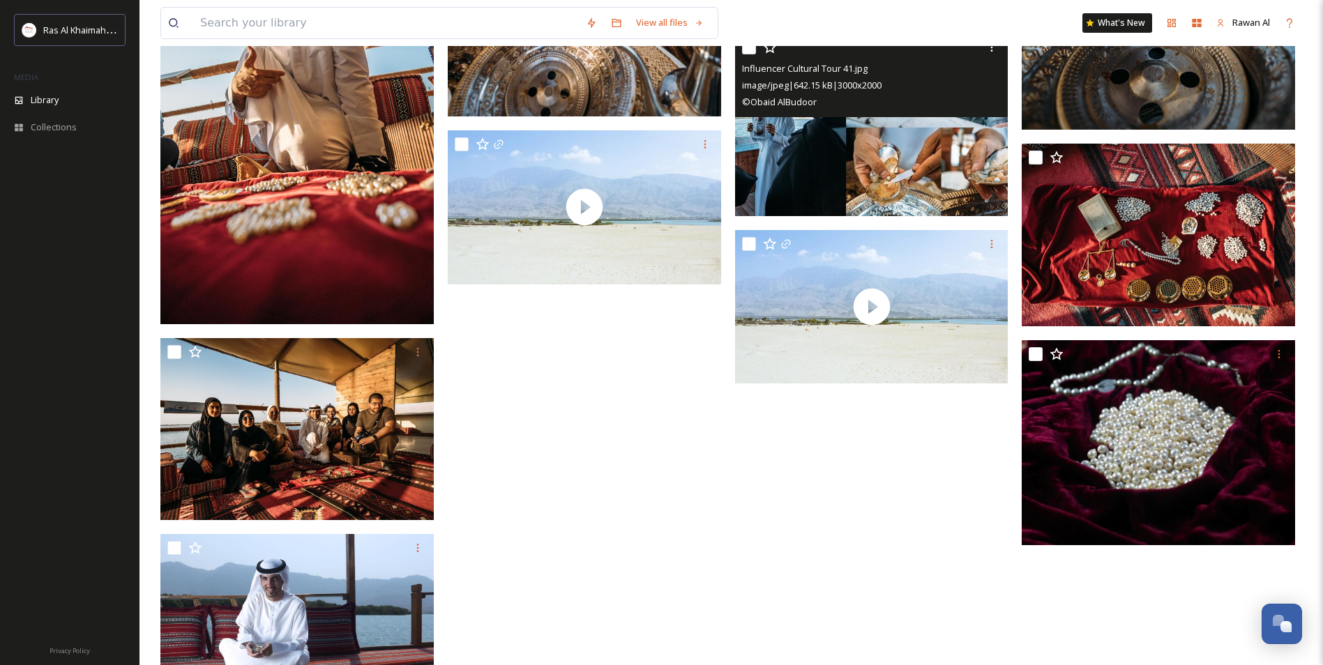
click at [930, 179] on img at bounding box center [871, 124] width 273 height 183
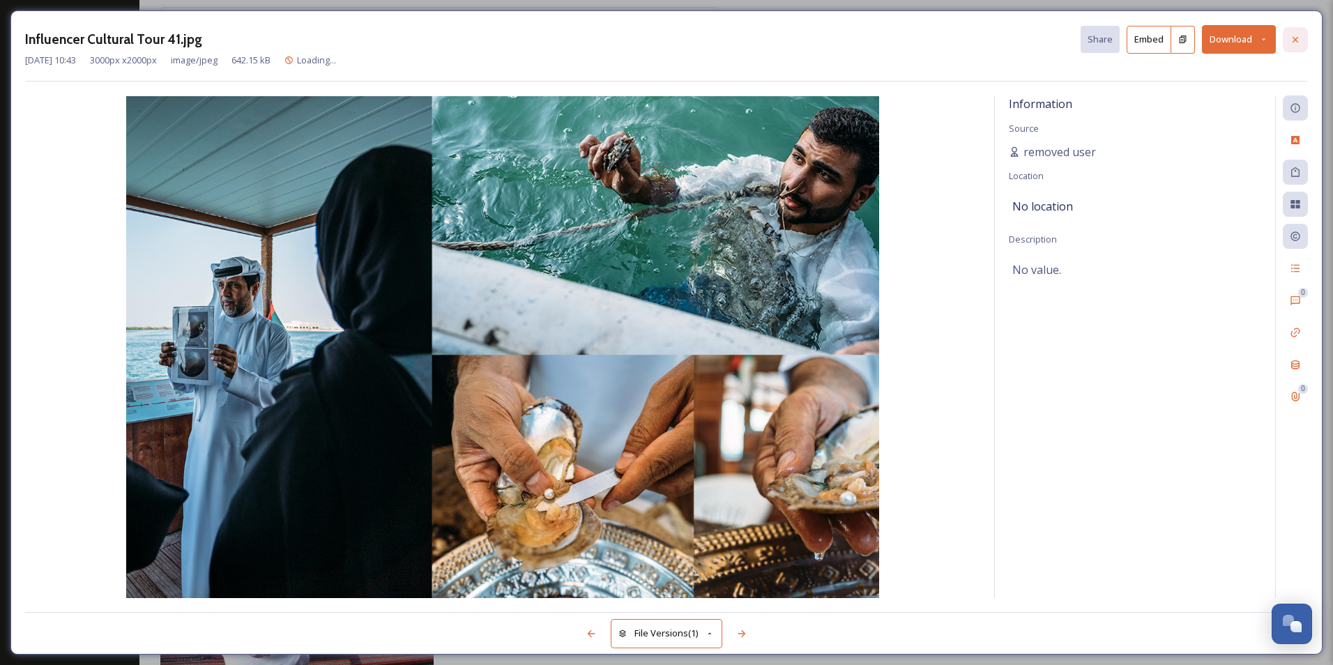
click at [1291, 42] on icon at bounding box center [1295, 39] width 11 height 11
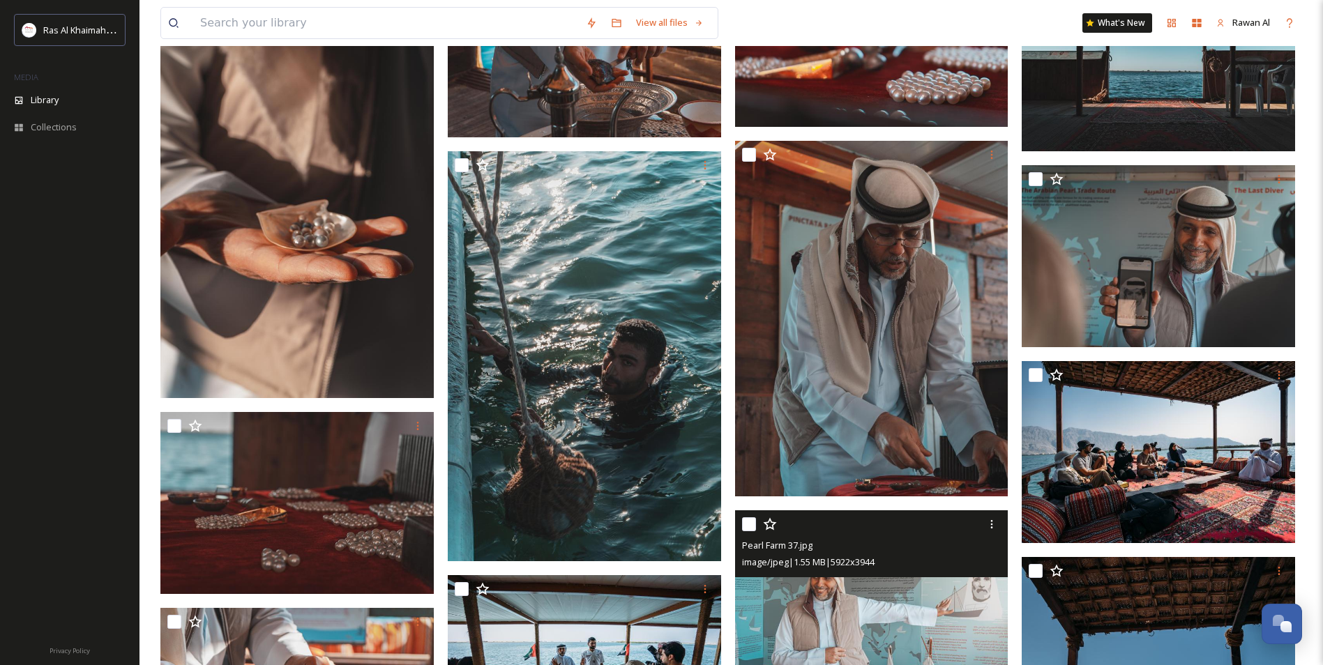
scroll to position [4532, 0]
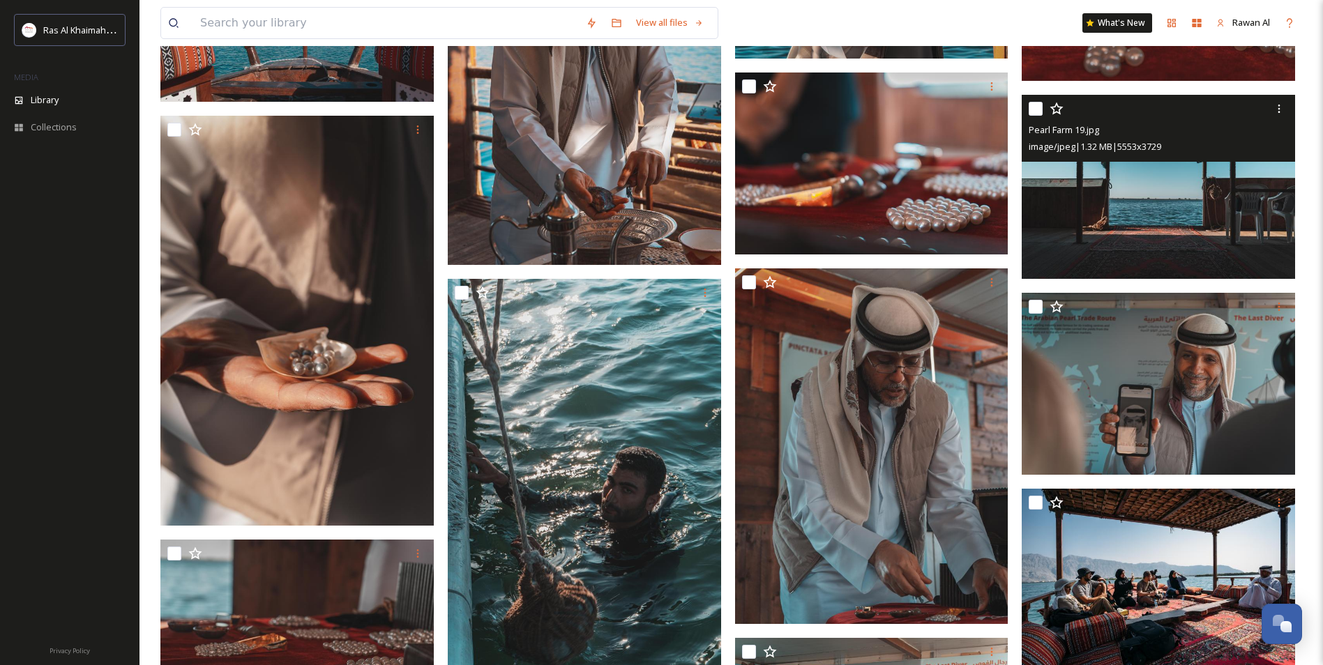
click at [1159, 231] on img at bounding box center [1157, 186] width 273 height 183
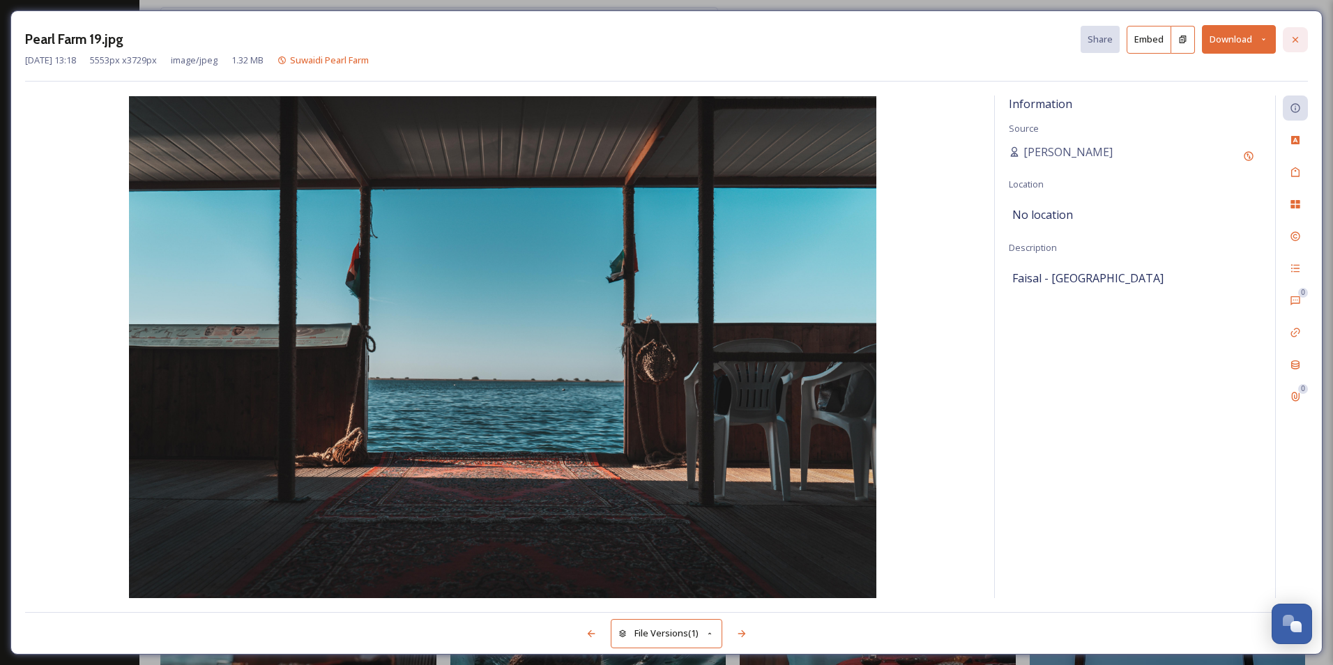
click at [1297, 44] on icon at bounding box center [1295, 39] width 11 height 11
